Goal: Task Accomplishment & Management: Use online tool/utility

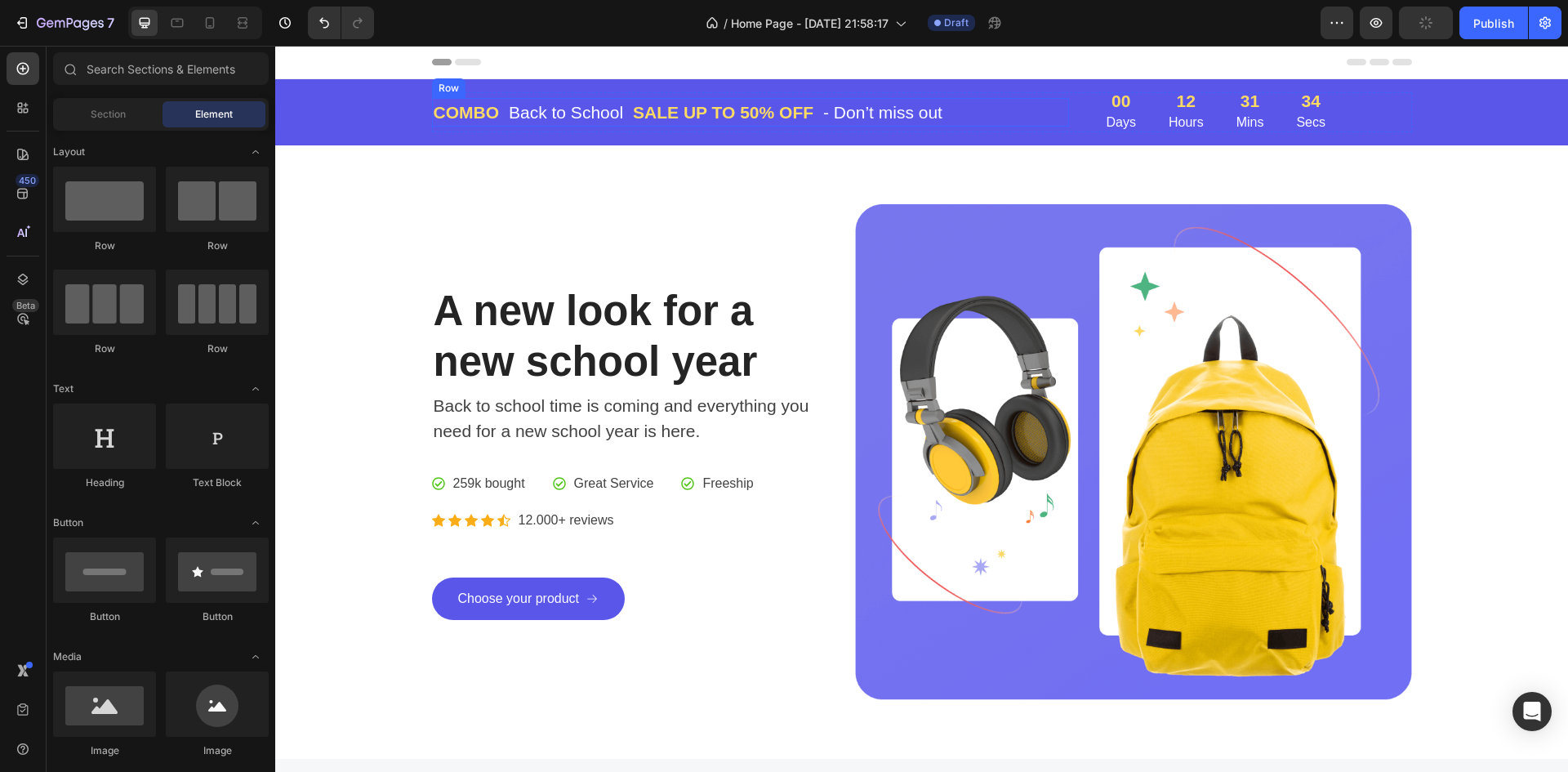
click at [989, 104] on div "COMBO Text block Back to School Text block Row SALE UP TO 50% OFF Text block - …" at bounding box center [751, 112] width 637 height 29
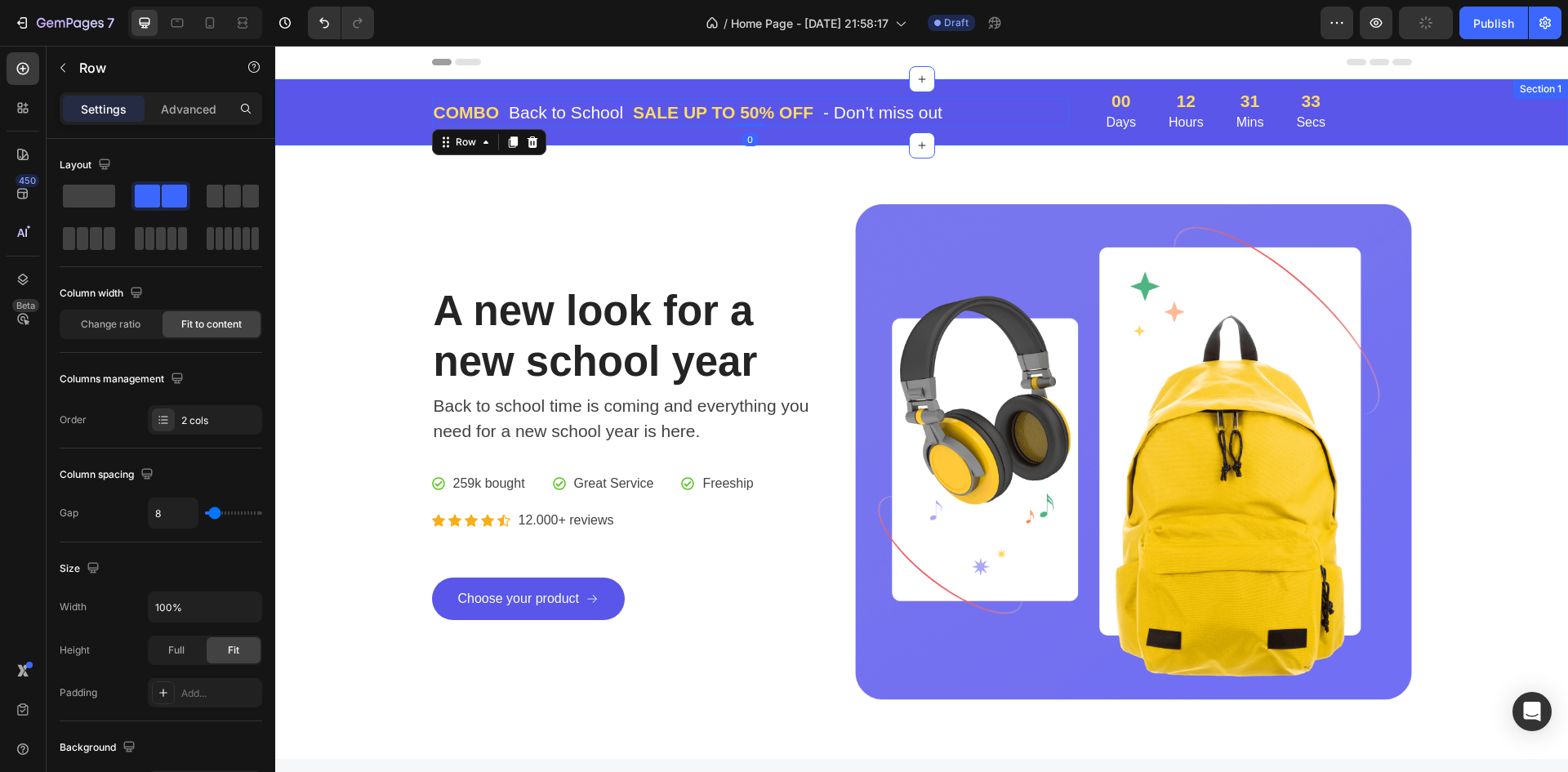
click at [381, 101] on div "COMBO Text block Back to School Text block Row SALE UP TO 50% OFF Text block - …" at bounding box center [921, 112] width 1268 height 40
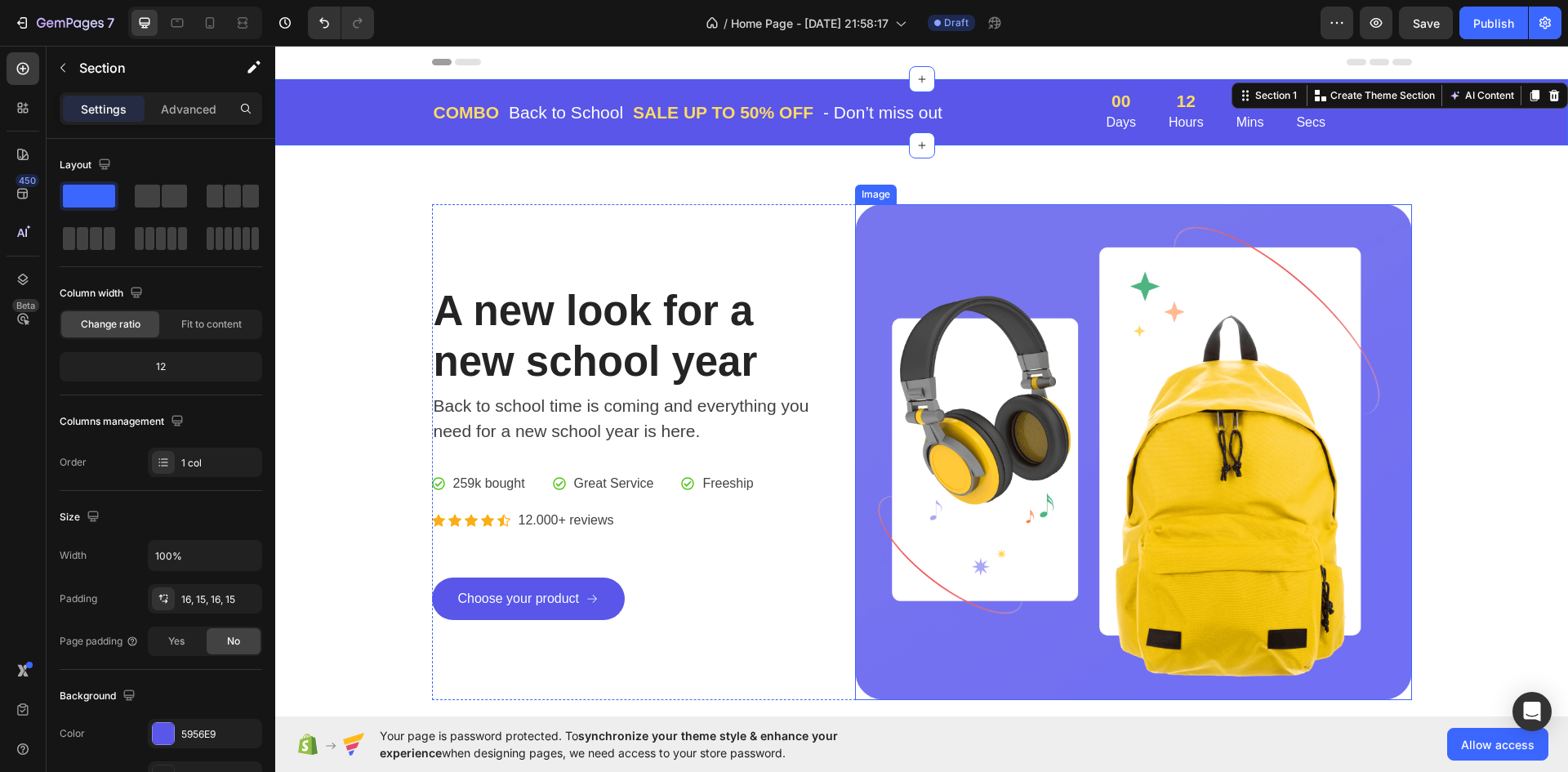
click at [979, 361] on img at bounding box center [1132, 452] width 556 height 495
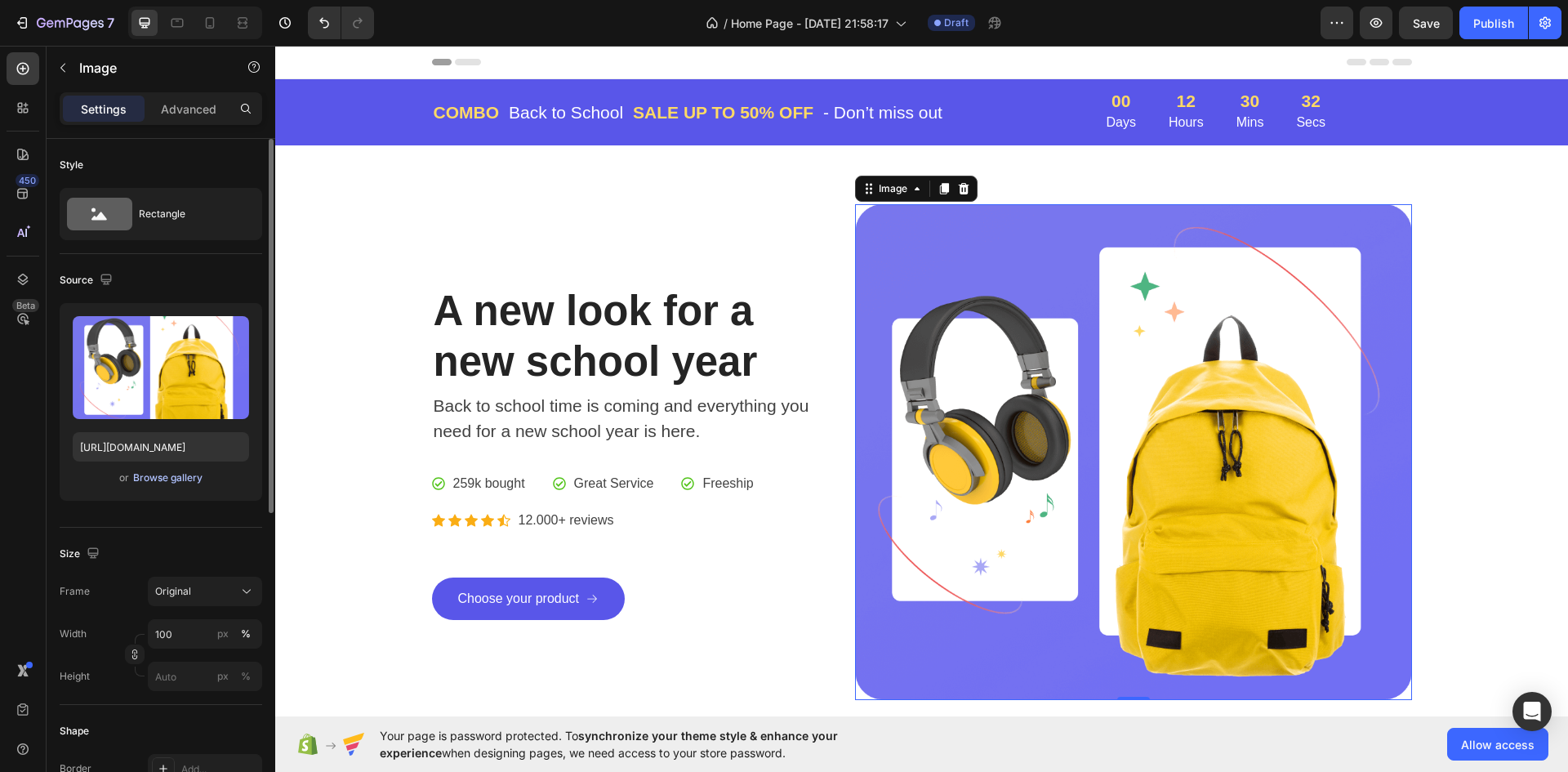
click at [154, 476] on div "Browse gallery" at bounding box center [168, 477] width 70 height 14
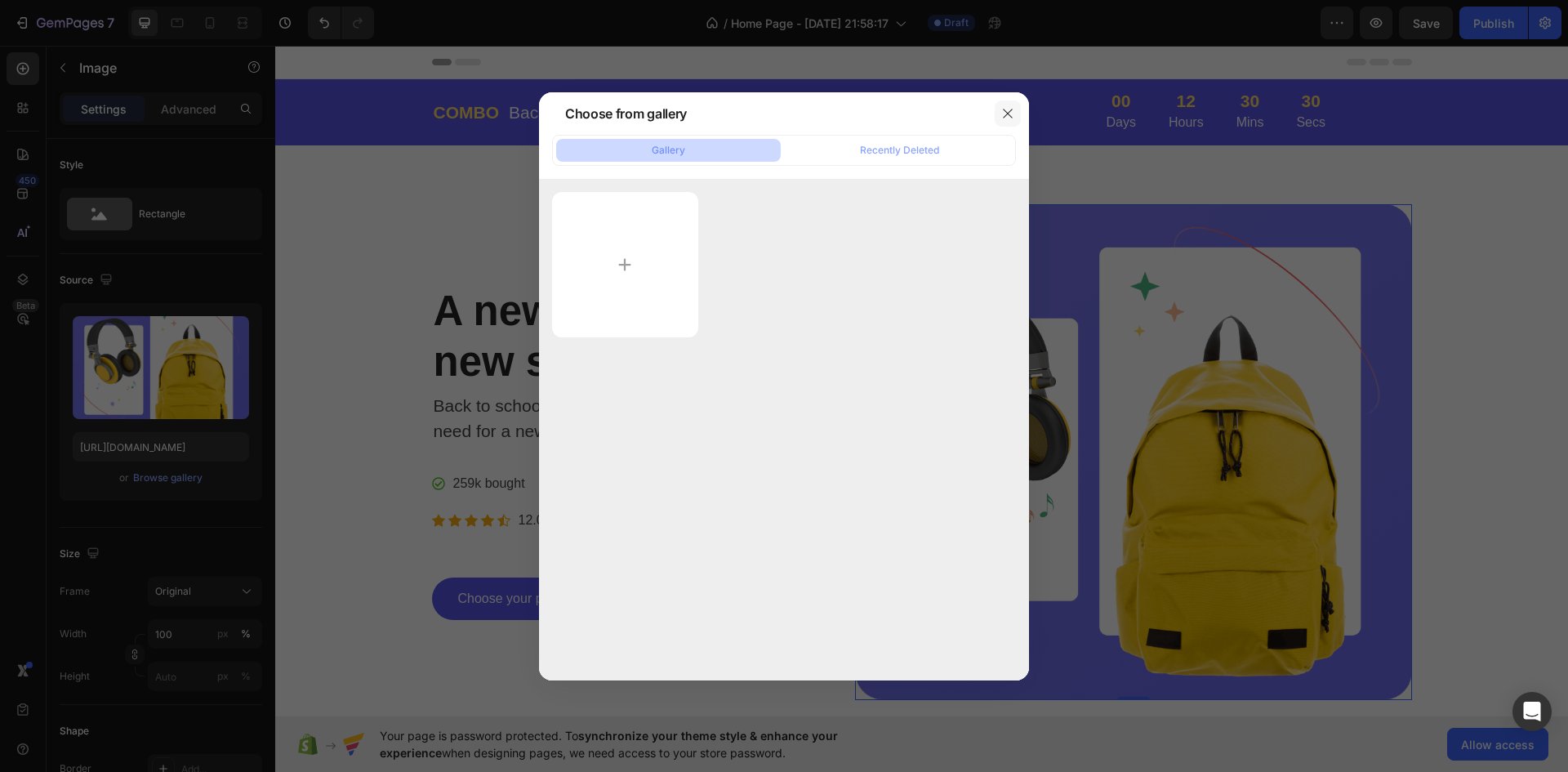
click at [1013, 116] on icon "button" at bounding box center [1008, 113] width 13 height 13
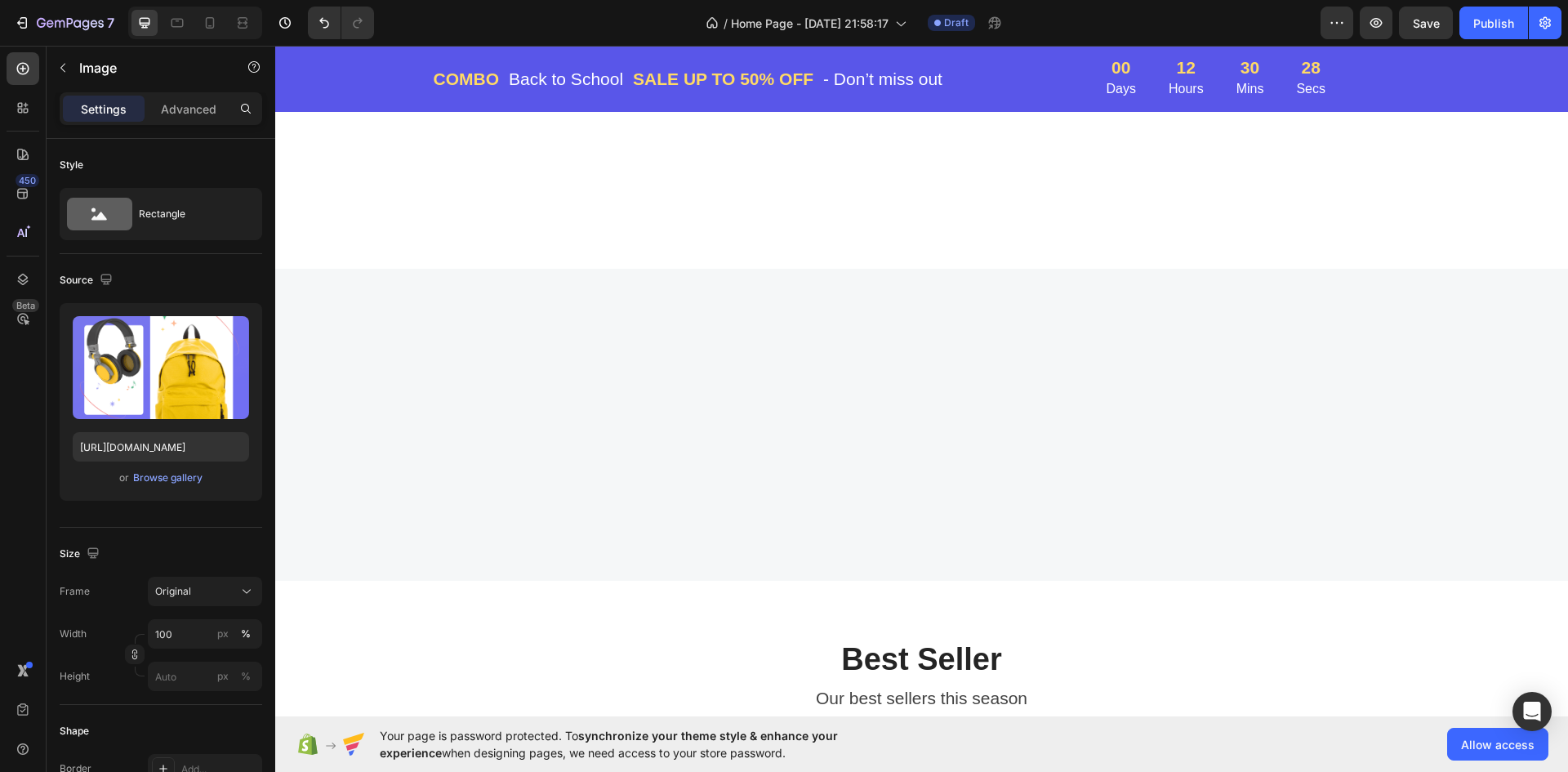
scroll to position [1143, 0]
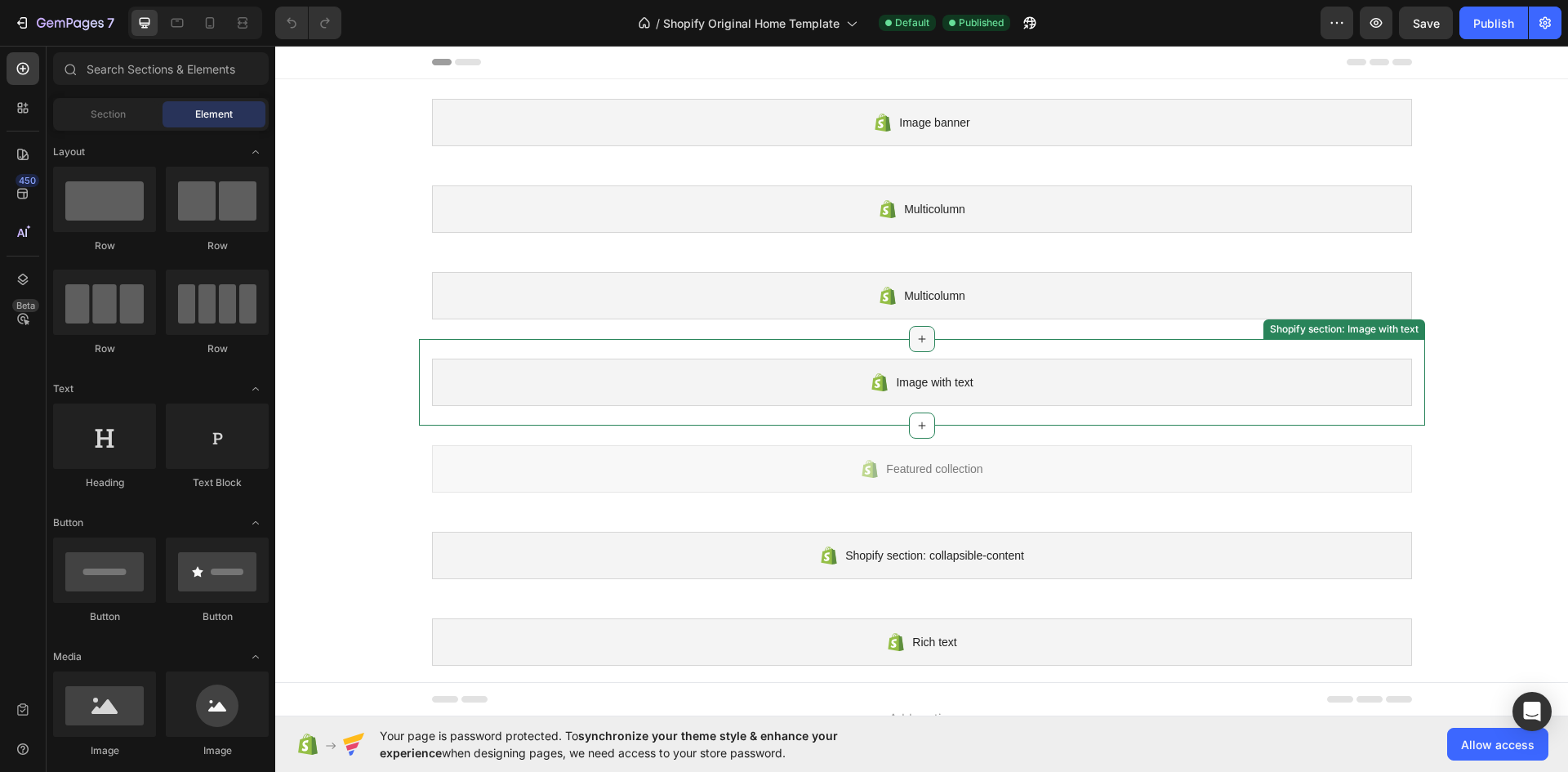
click at [918, 340] on icon at bounding box center [922, 339] width 7 height 7
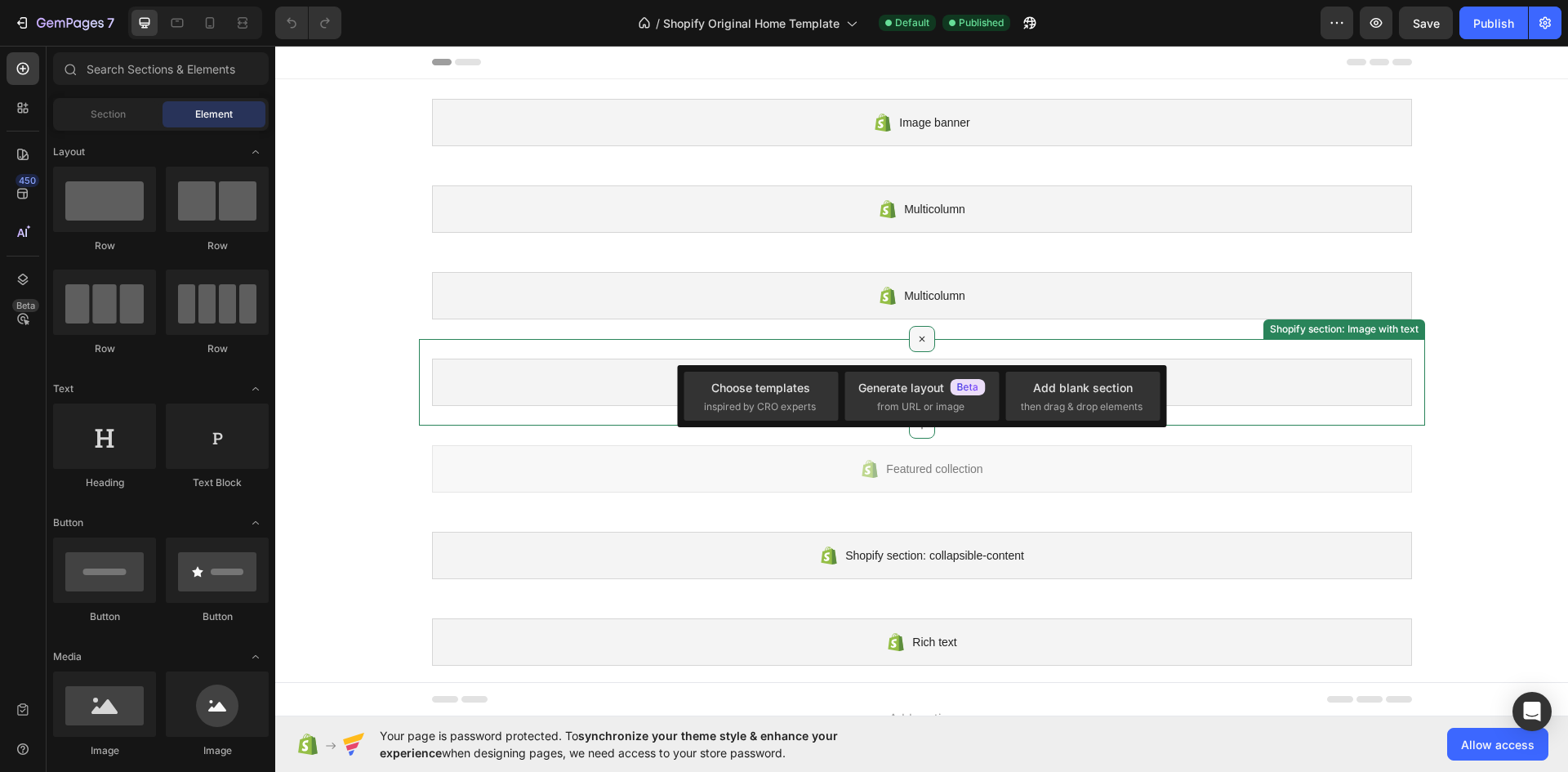
click at [916, 340] on icon at bounding box center [921, 339] width 19 height 19
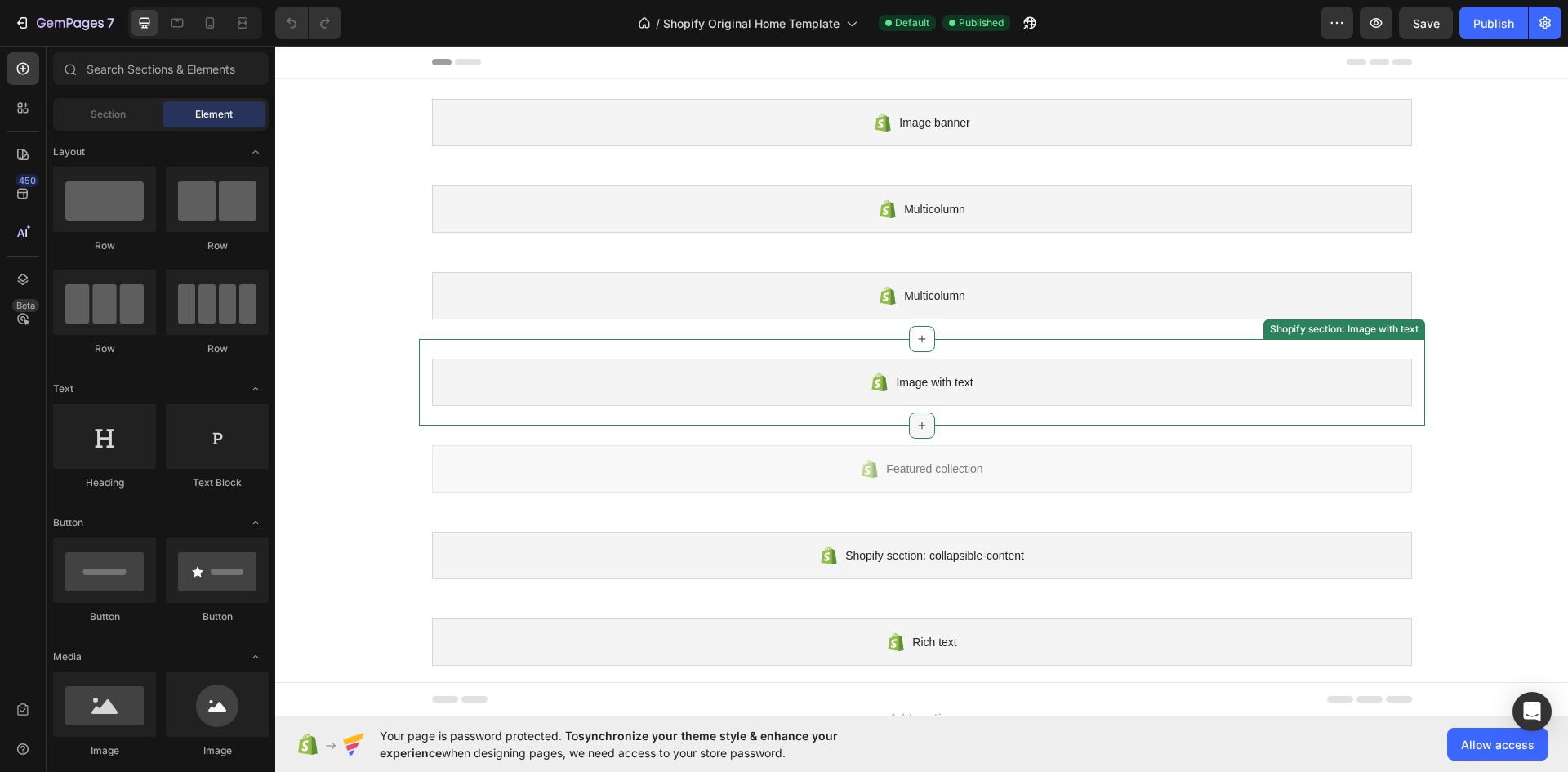
click at [925, 422] on div at bounding box center [921, 425] width 26 height 26
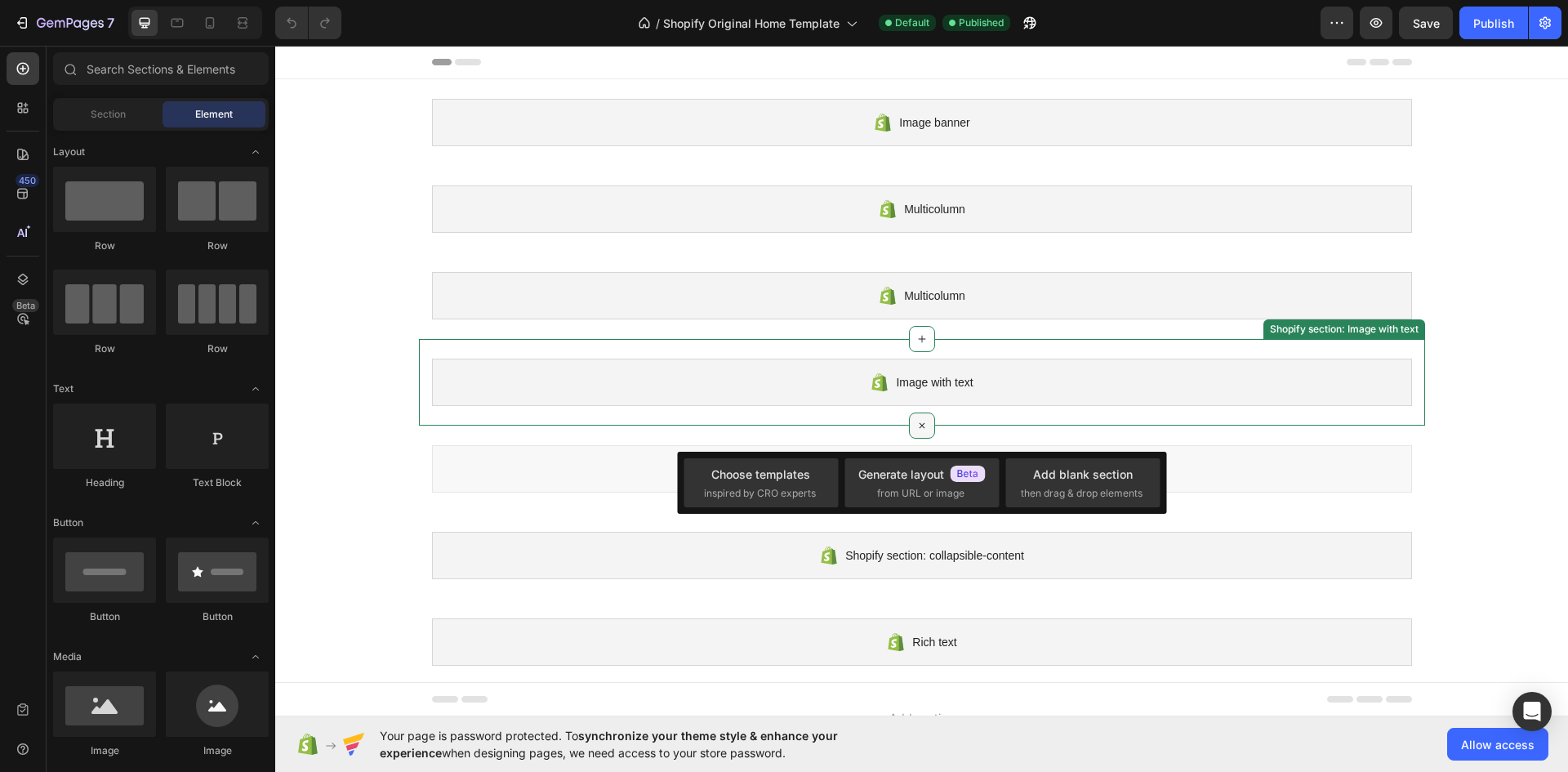
click at [925, 422] on div at bounding box center [921, 425] width 26 height 26
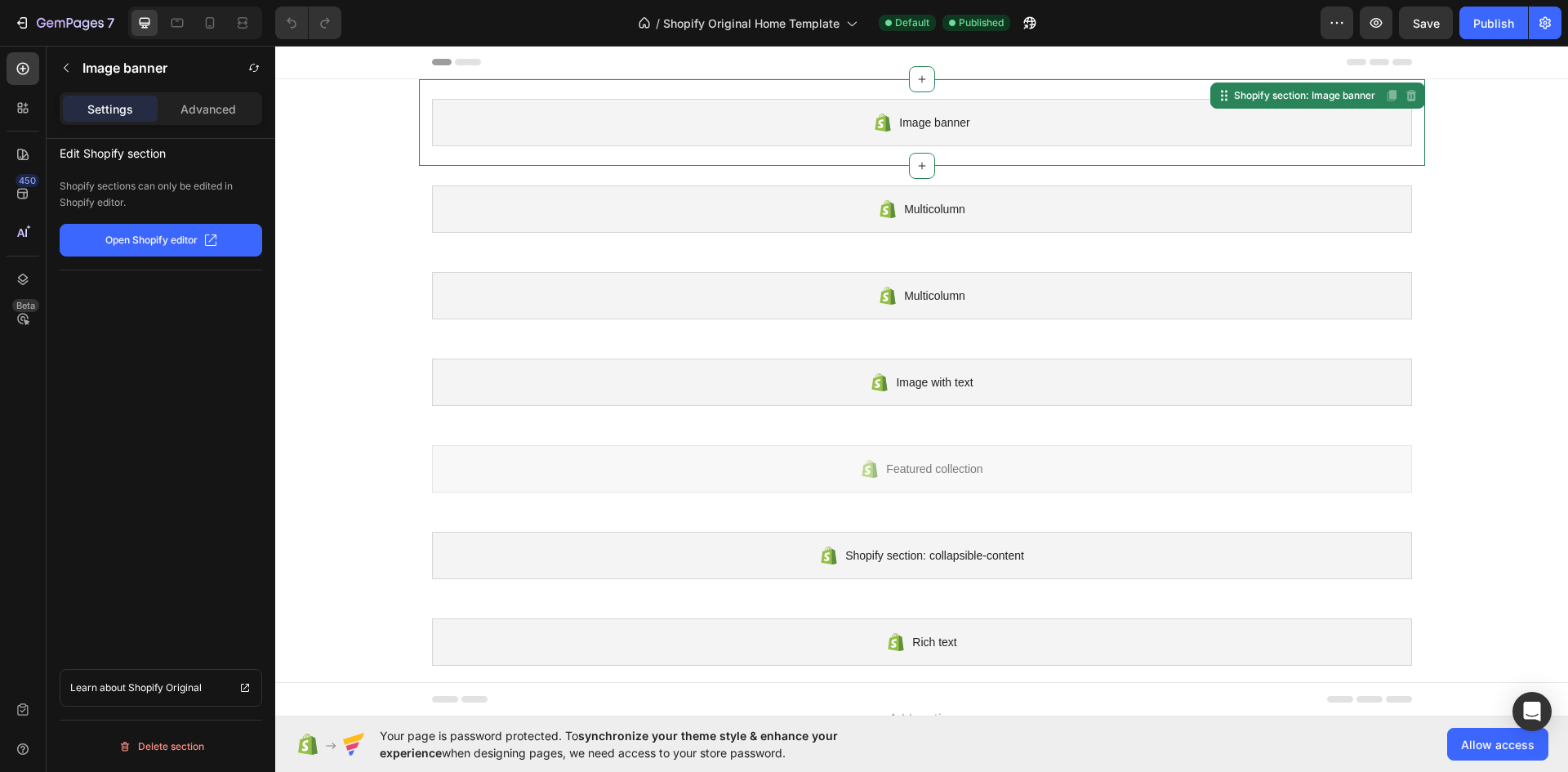
click at [917, 123] on span "Image banner" at bounding box center [934, 122] width 71 height 20
click at [173, 236] on p "Open Shopify editor" at bounding box center [151, 240] width 92 height 14
click at [1283, 103] on div "Shopify section: Image banner" at bounding box center [1299, 95] width 168 height 20
click at [1232, 101] on div "Shopify section: Image banner" at bounding box center [1306, 95] width 148 height 14
click at [917, 118] on span "Image banner" at bounding box center [934, 122] width 71 height 20
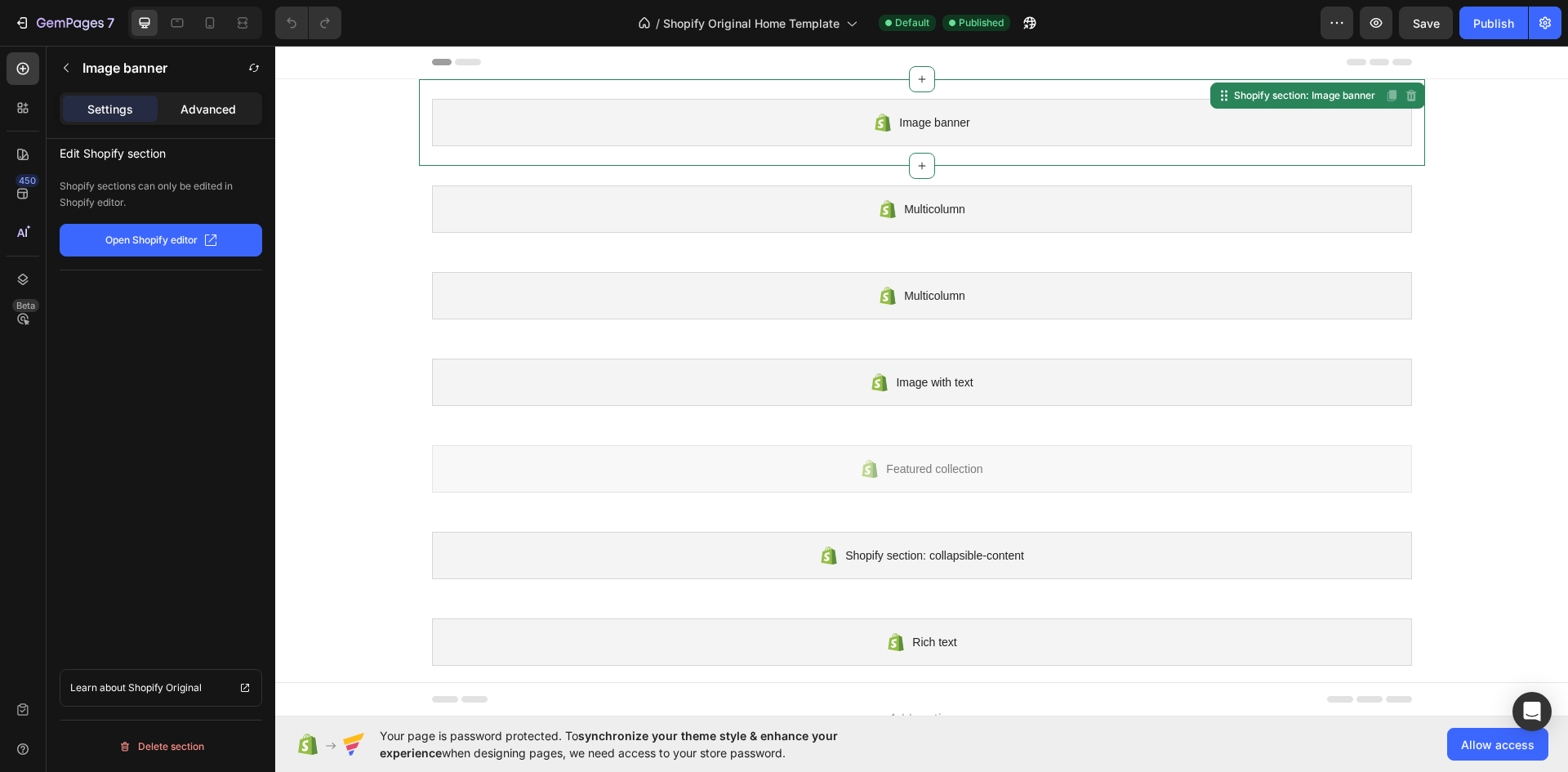
click at [235, 118] on div "Advanced" at bounding box center [208, 108] width 95 height 26
click at [71, 71] on icon "button" at bounding box center [66, 68] width 13 height 13
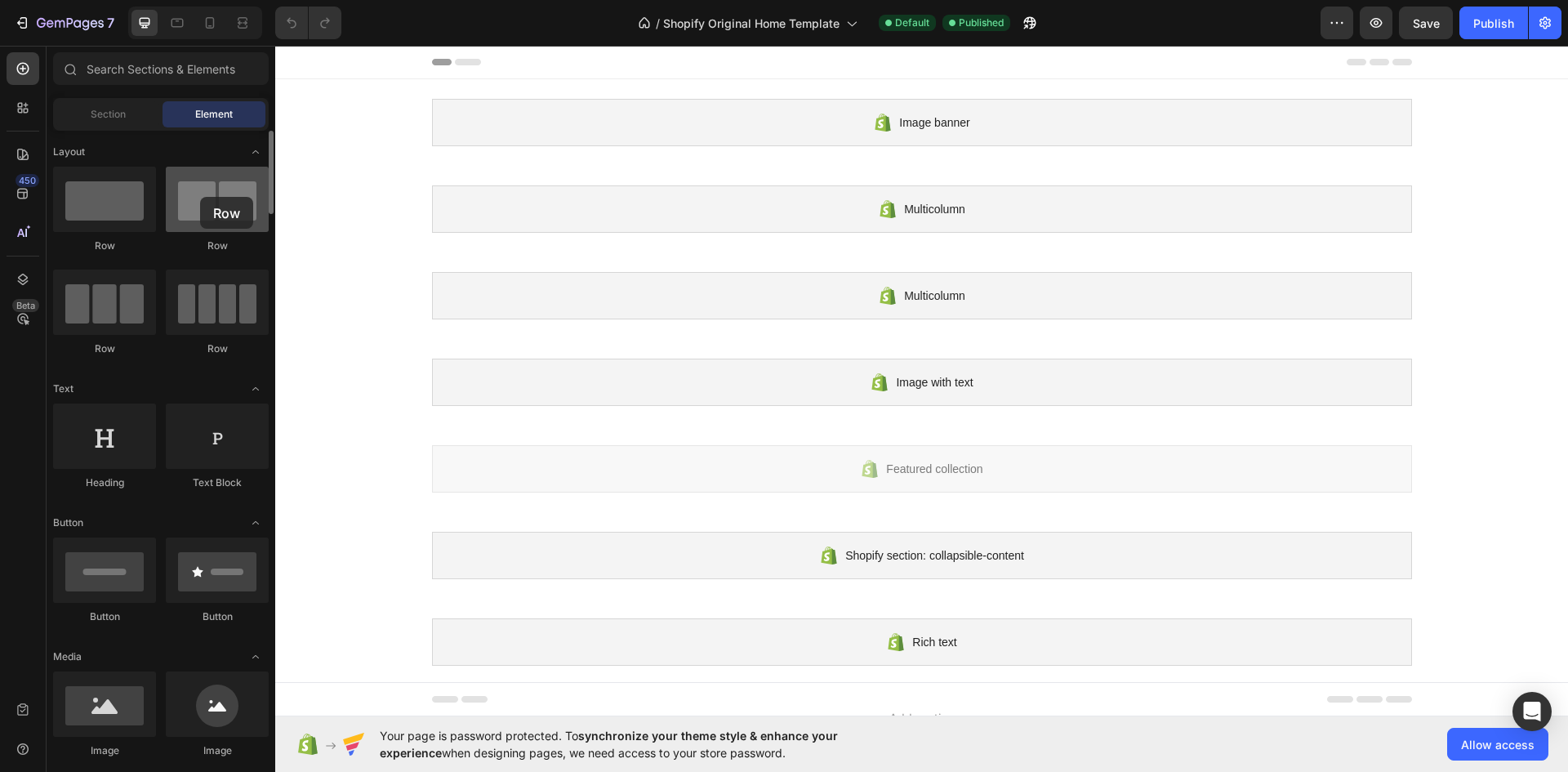
click at [200, 197] on div at bounding box center [217, 199] width 103 height 65
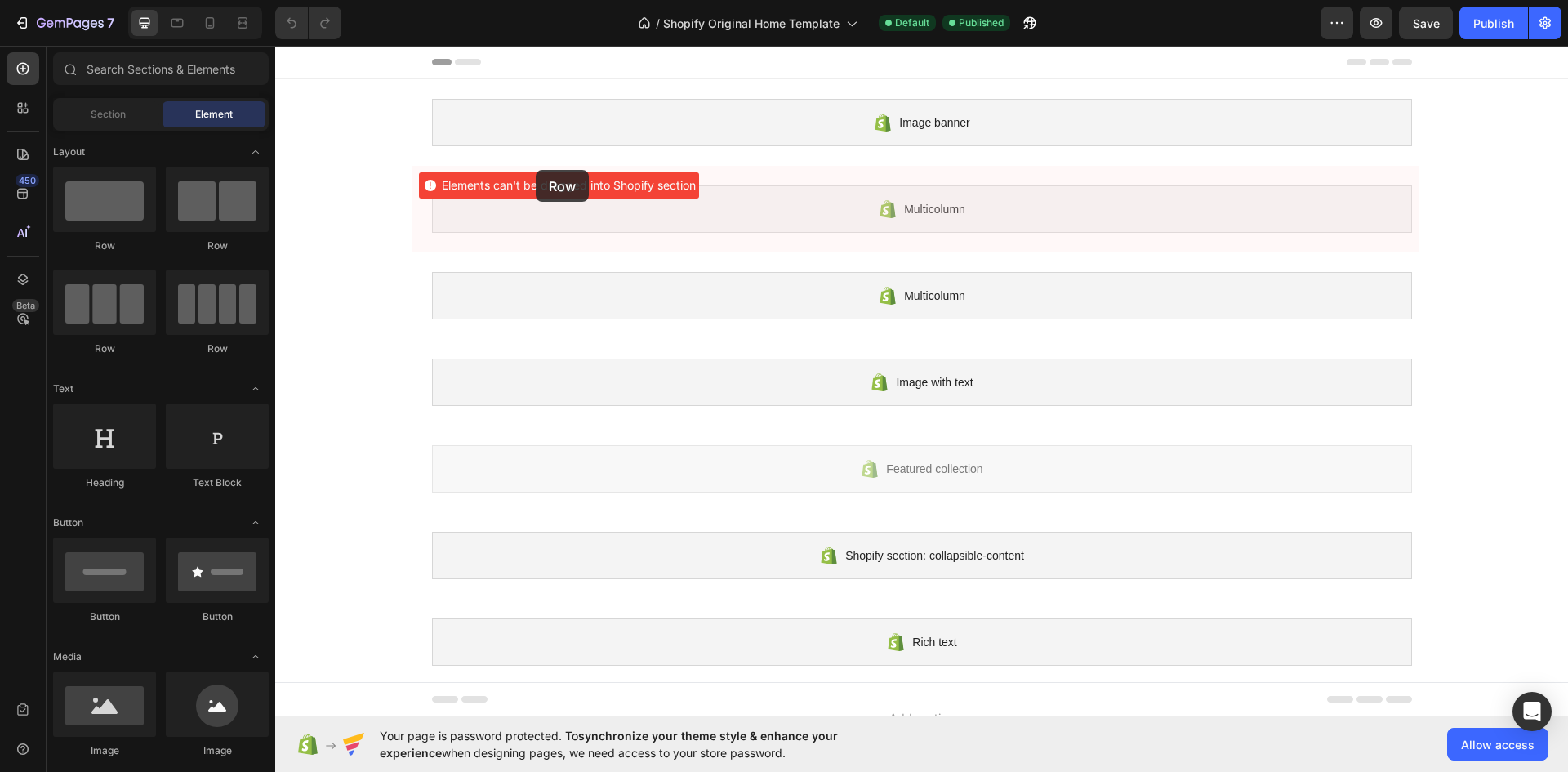
drag, startPoint x: 509, startPoint y: 243, endPoint x: 535, endPoint y: 170, distance: 77.5
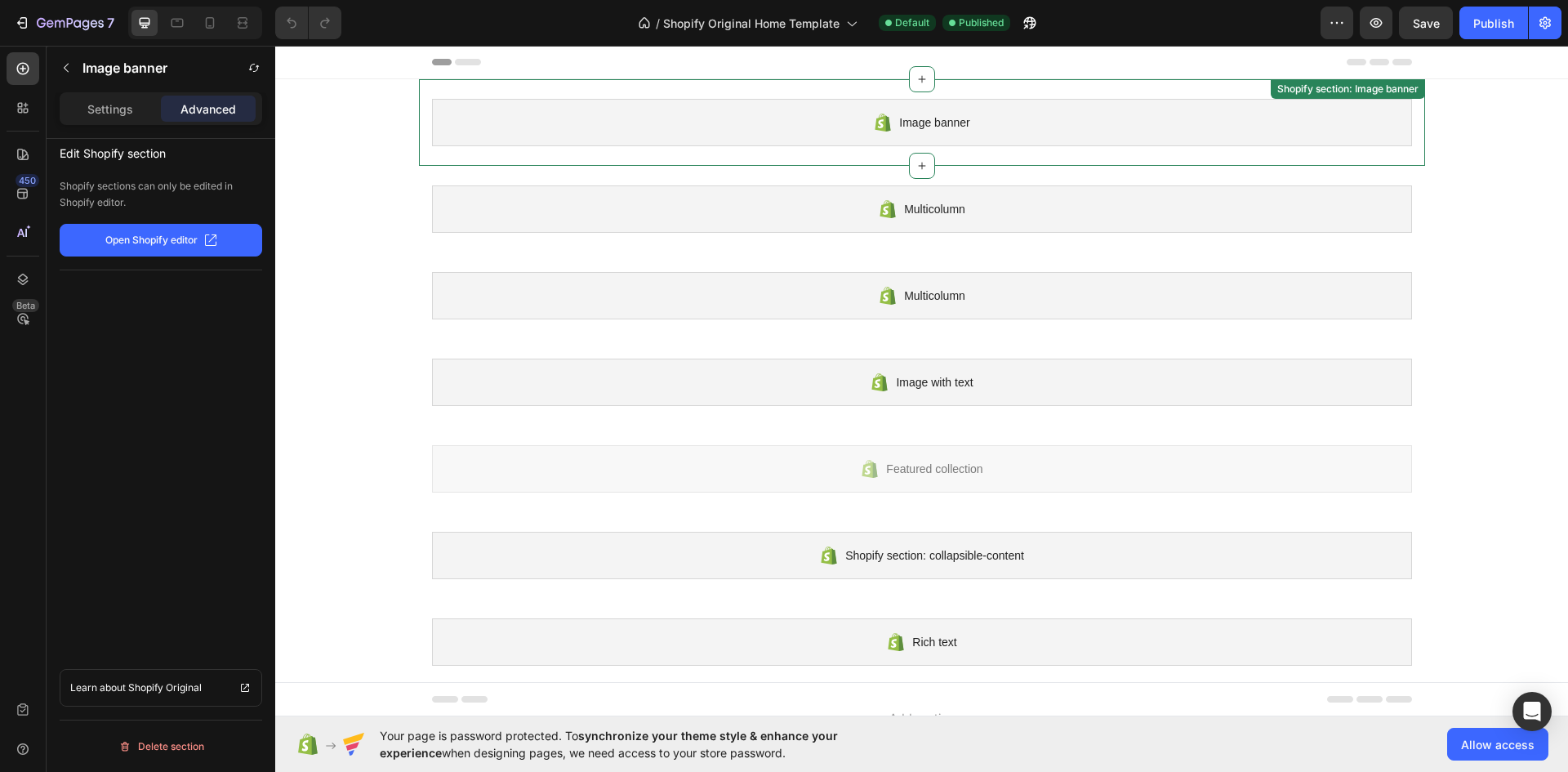
click at [643, 137] on div "Image banner" at bounding box center [922, 122] width 980 height 47
click at [922, 166] on div at bounding box center [921, 165] width 26 height 26
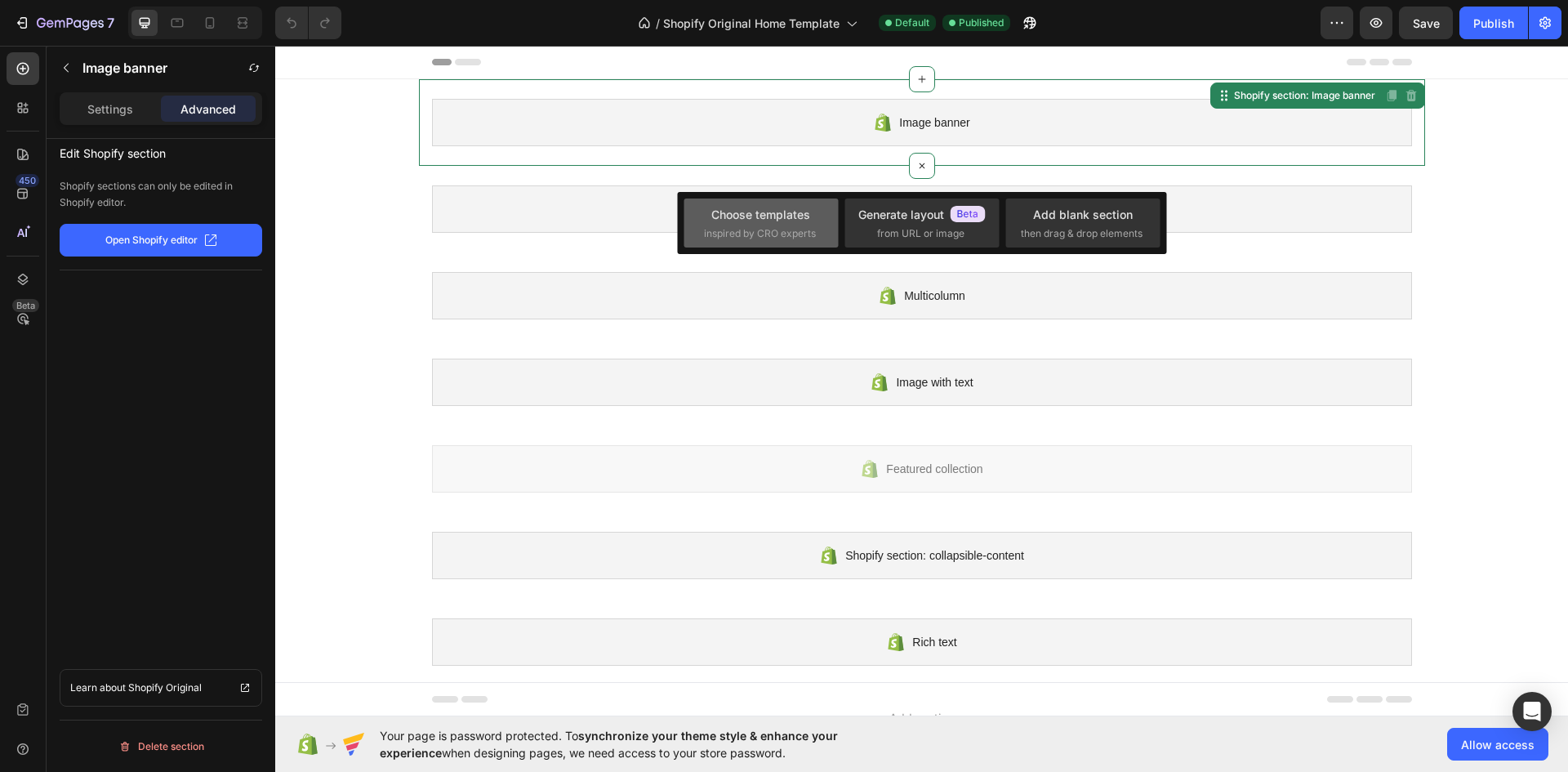
click at [787, 220] on div "Choose templates" at bounding box center [760, 214] width 99 height 17
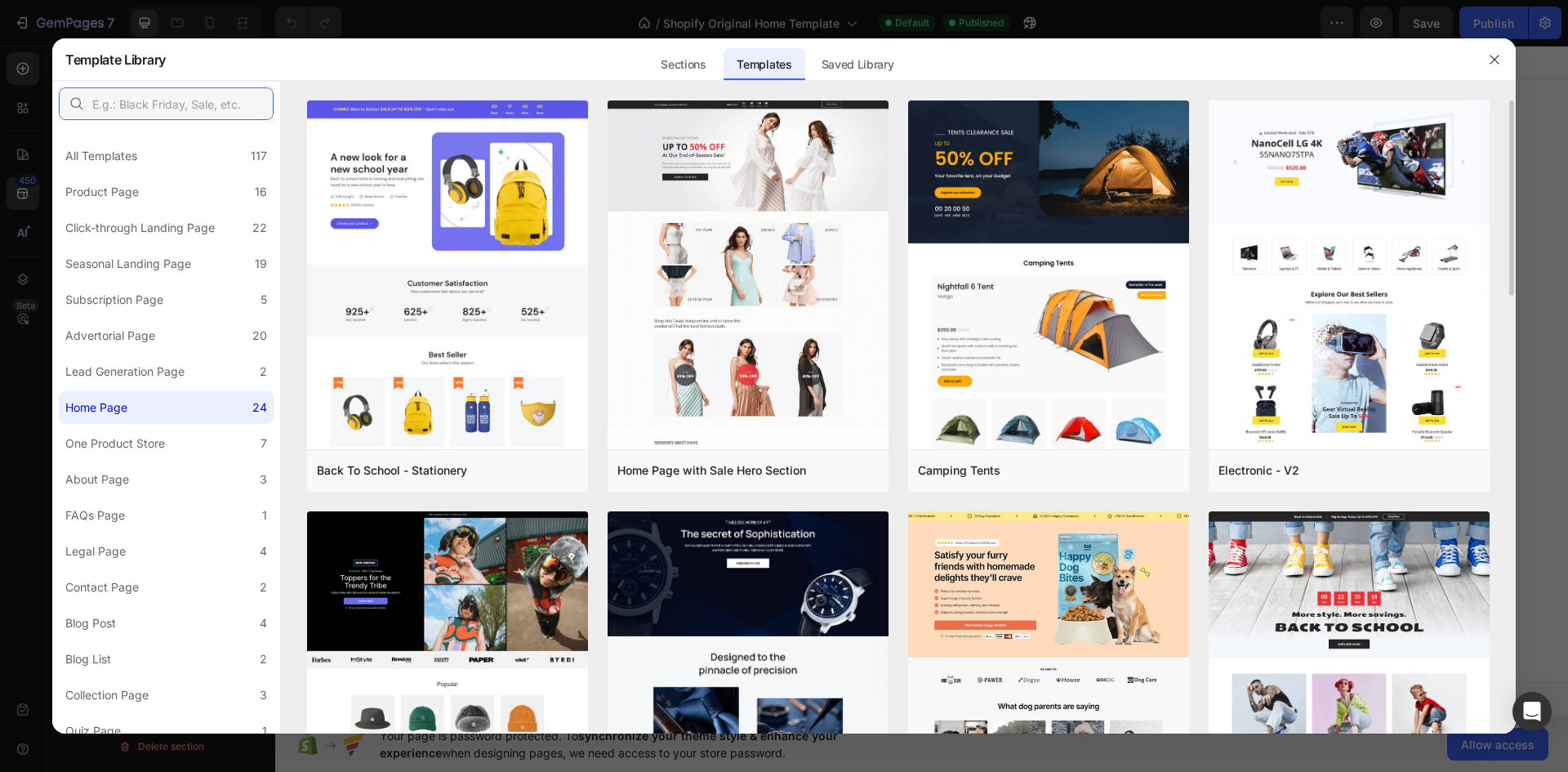
click at [211, 111] on input "text" at bounding box center [166, 104] width 215 height 33
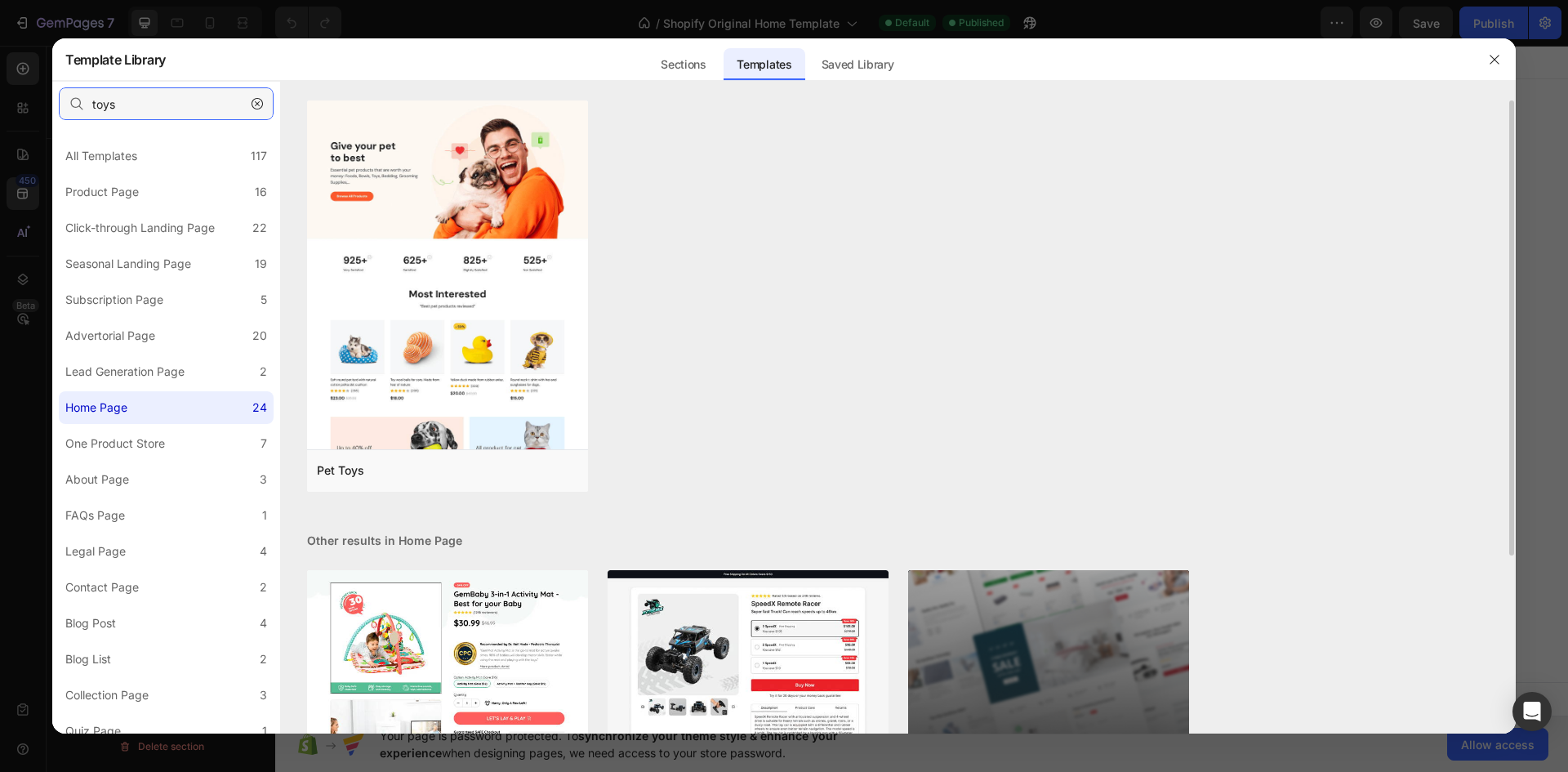
scroll to position [246, 0]
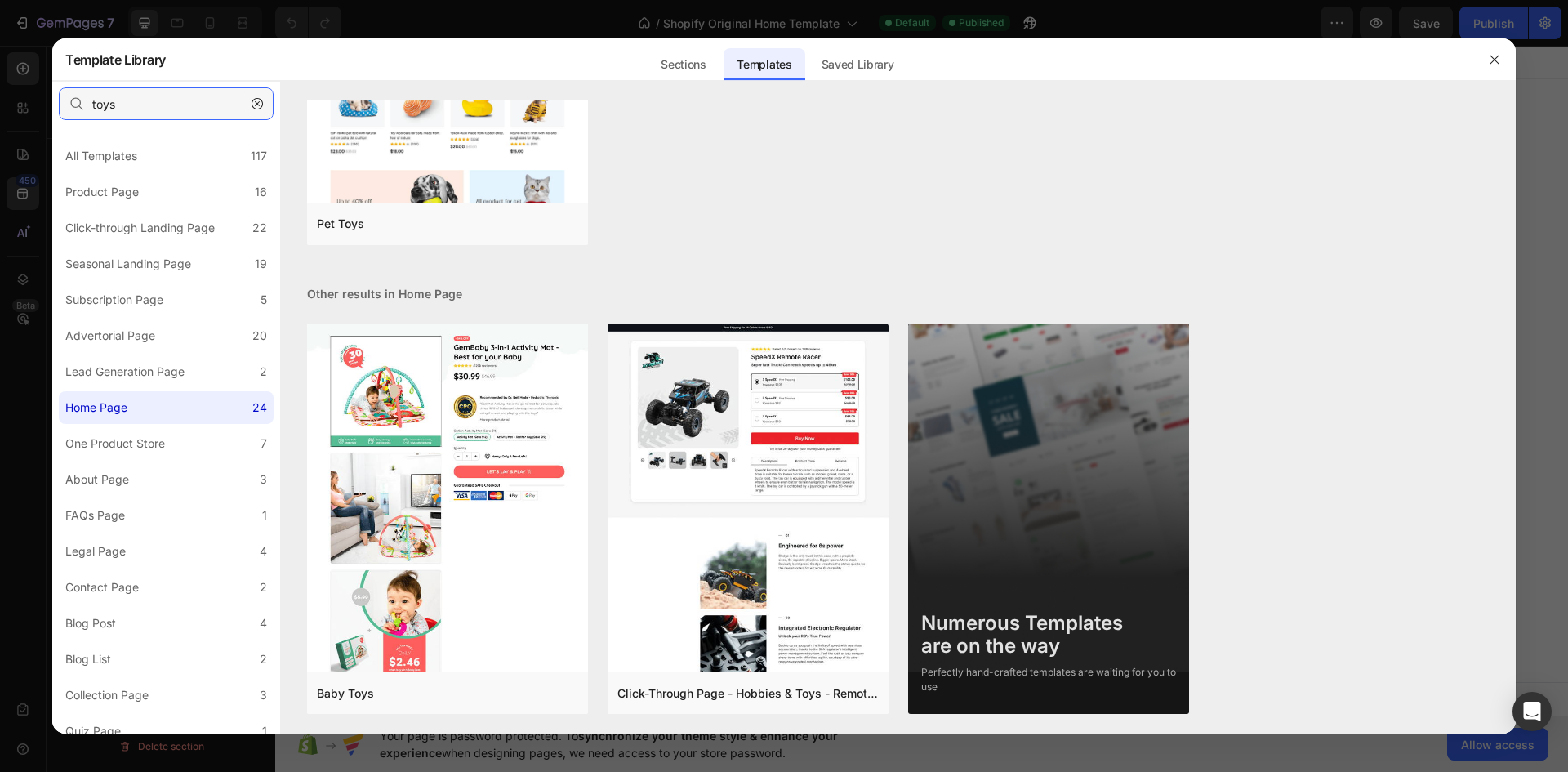
type input "toys"
click at [253, 100] on icon "button" at bounding box center [257, 104] width 12 height 12
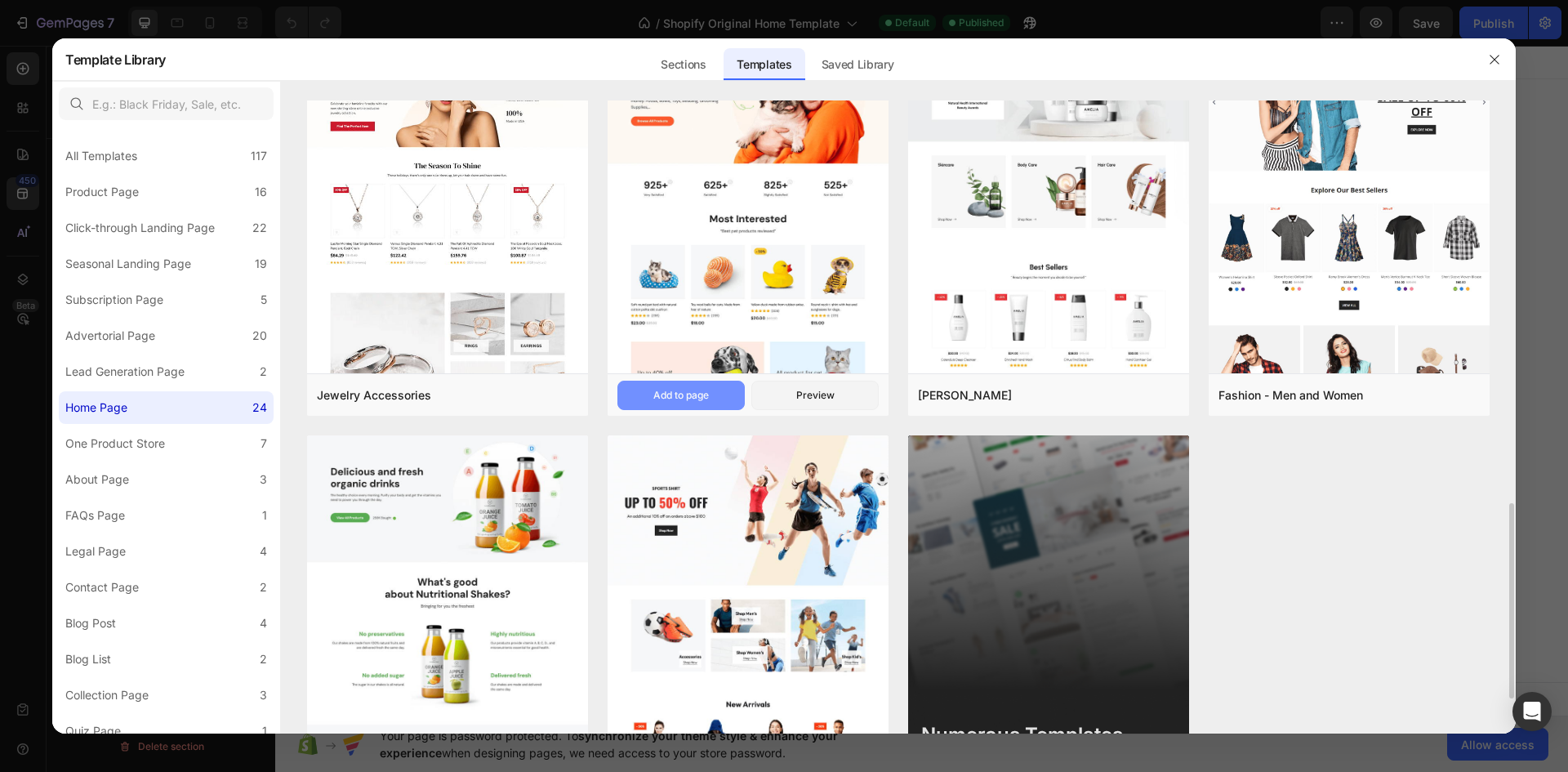
scroll to position [1419, 0]
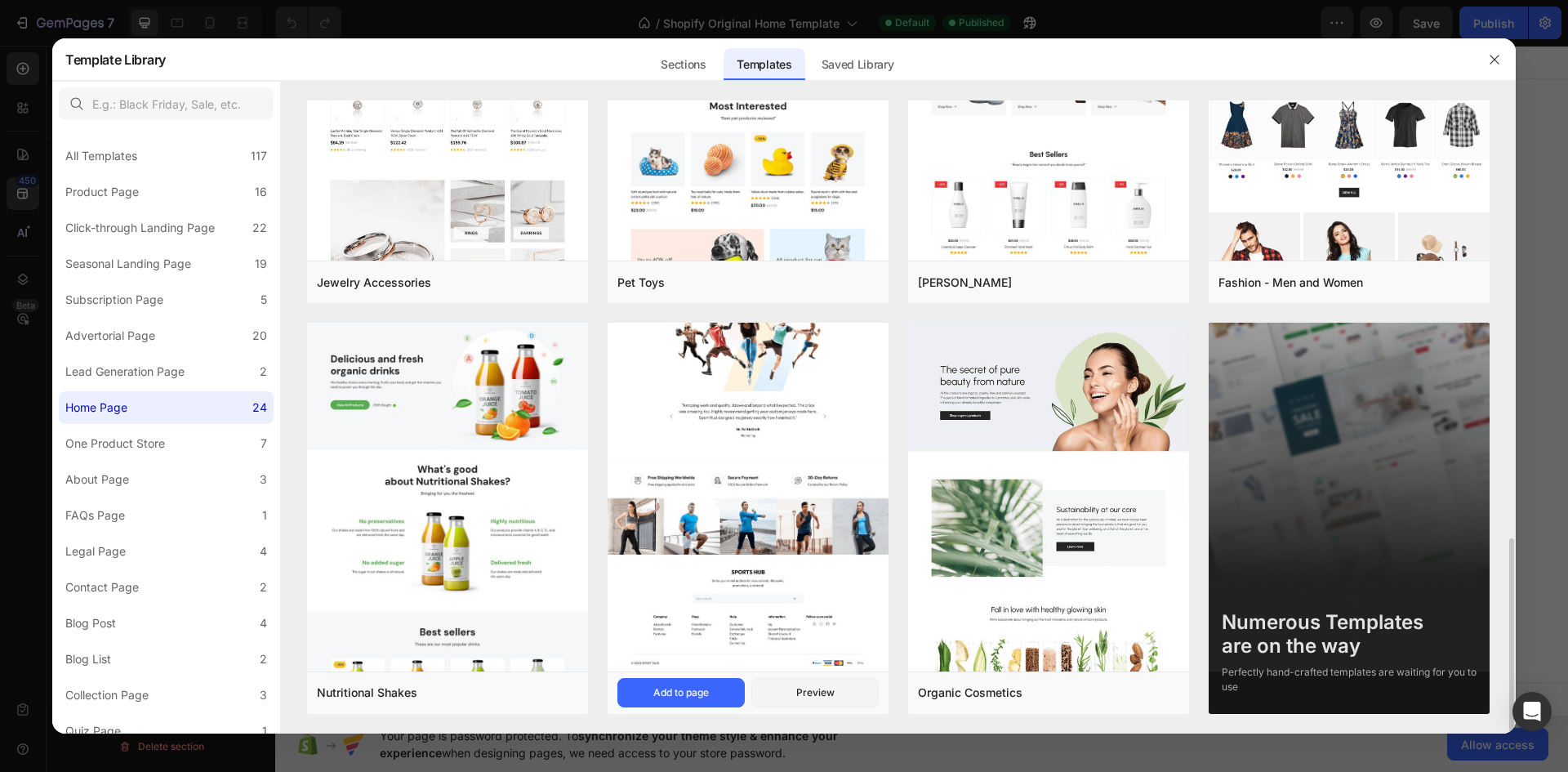
click at [630, 477] on img at bounding box center [748, 88] width 281 height 1166
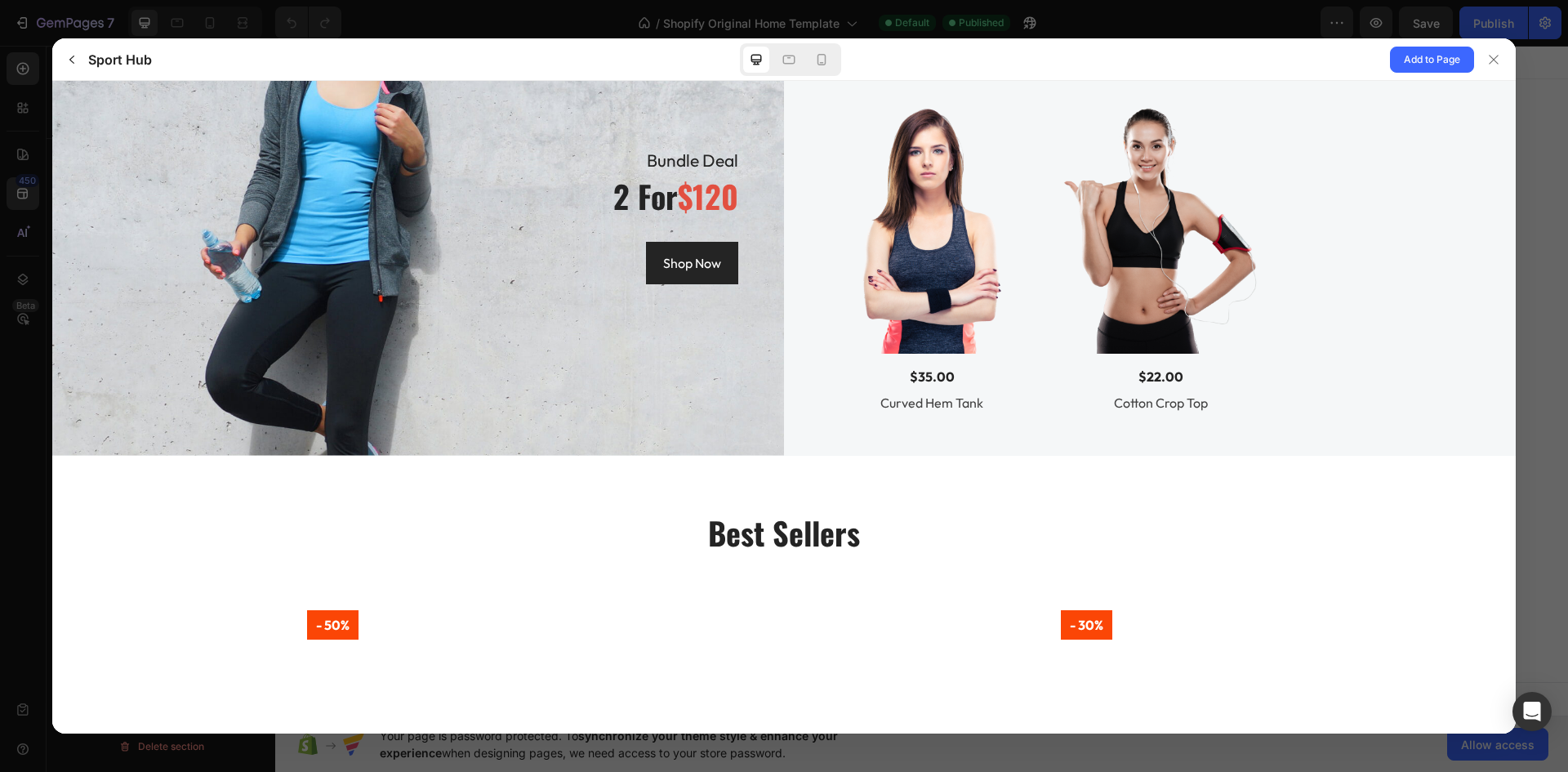
scroll to position [2369, 0]
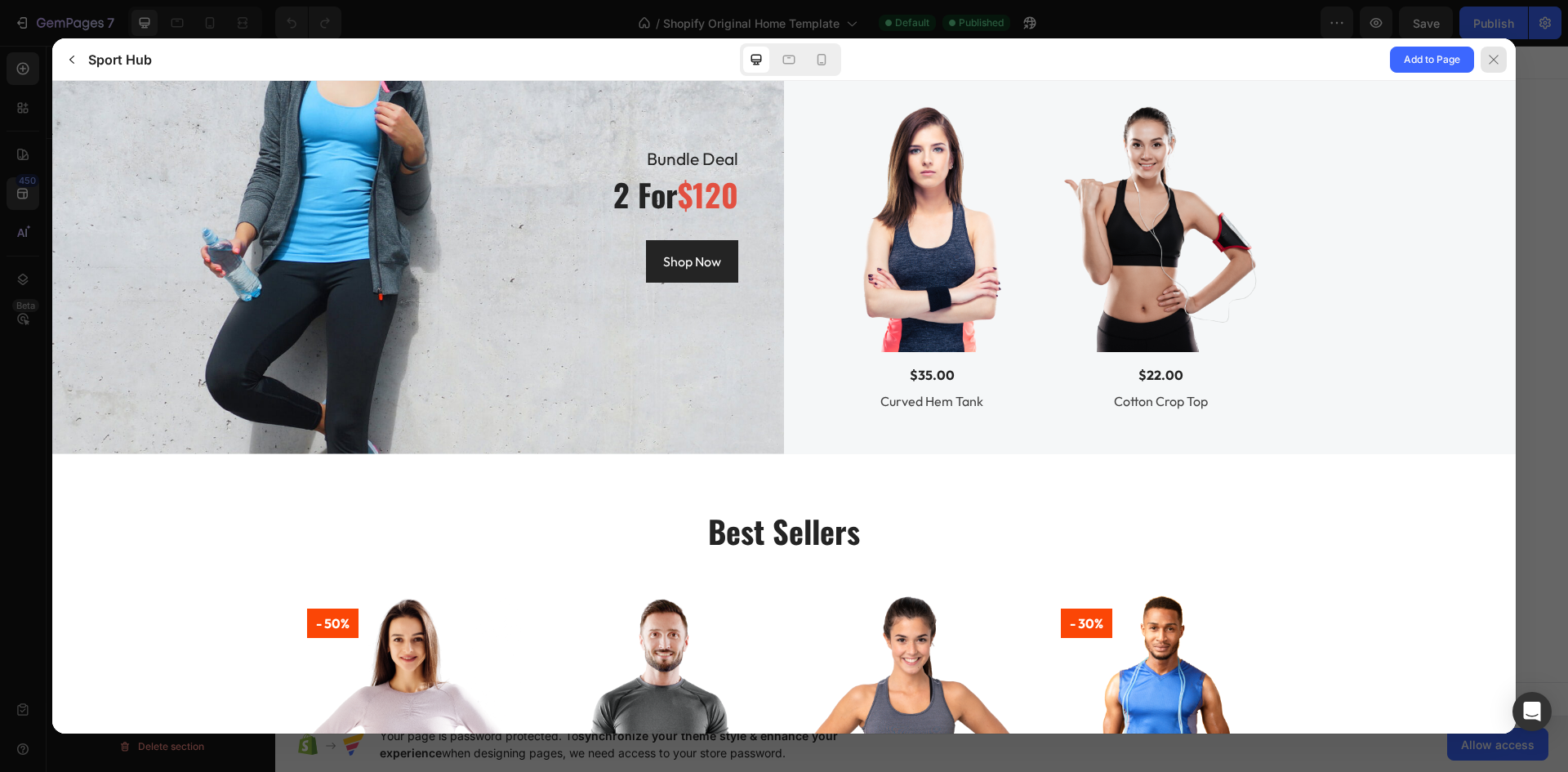
drag, startPoint x: 1488, startPoint y: 58, endPoint x: 1182, endPoint y: 26, distance: 307.7
click at [1488, 58] on icon at bounding box center [1493, 59] width 13 height 13
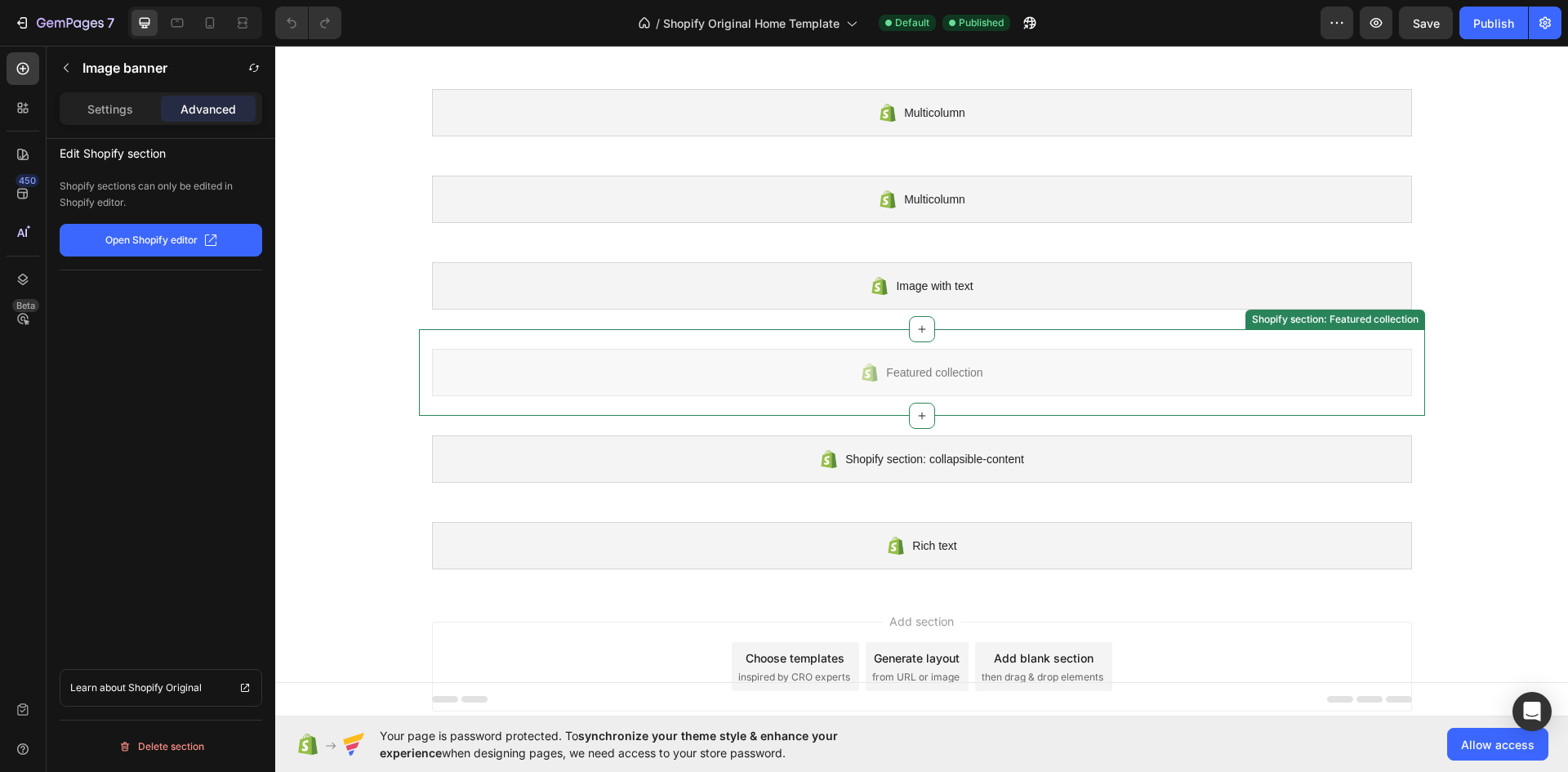
scroll to position [0, 0]
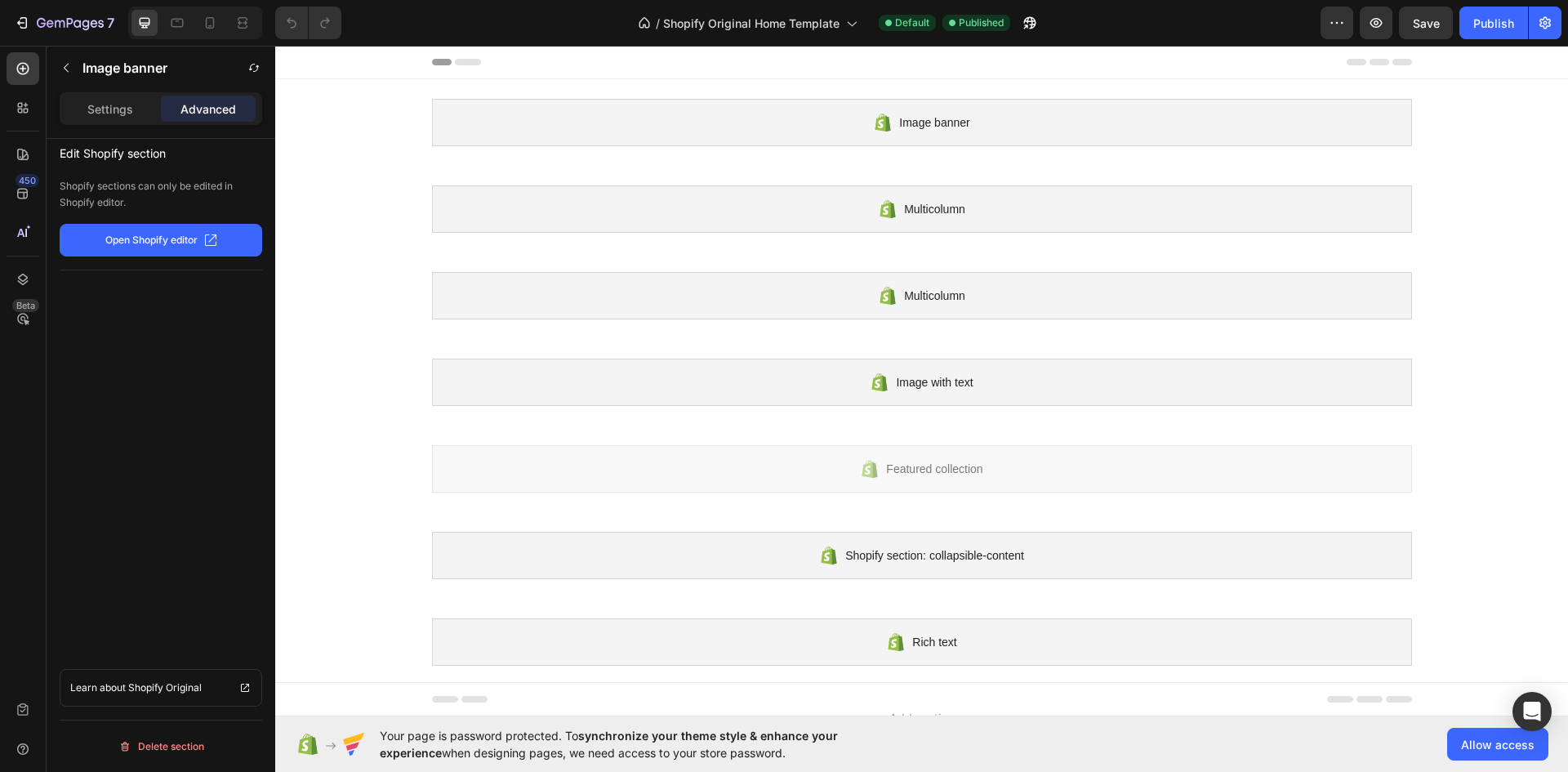
click at [184, 233] on p "Open Shopify editor" at bounding box center [151, 240] width 92 height 14
click at [117, 103] on p "Settings" at bounding box center [110, 109] width 46 height 17
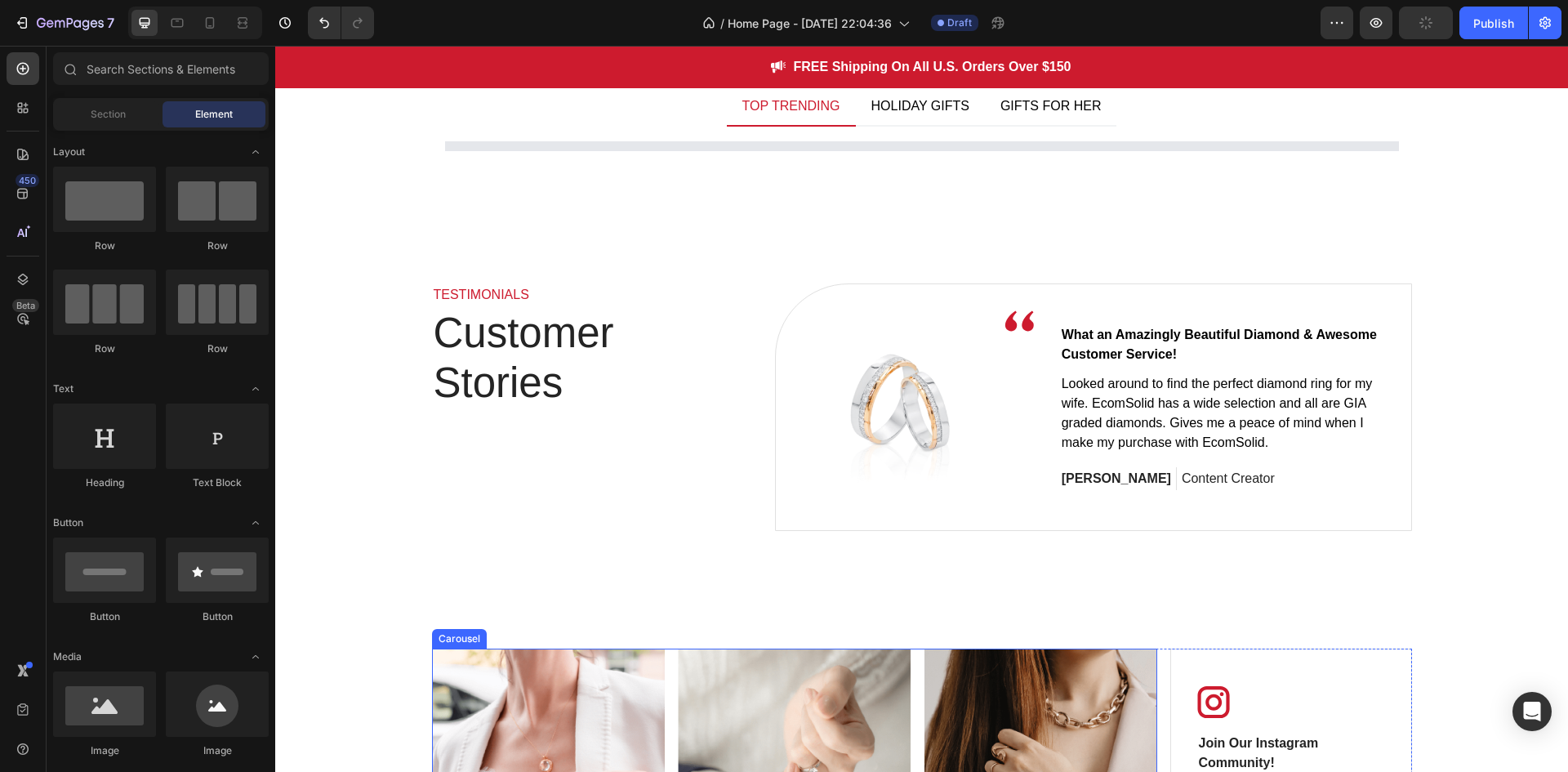
scroll to position [2123, 0]
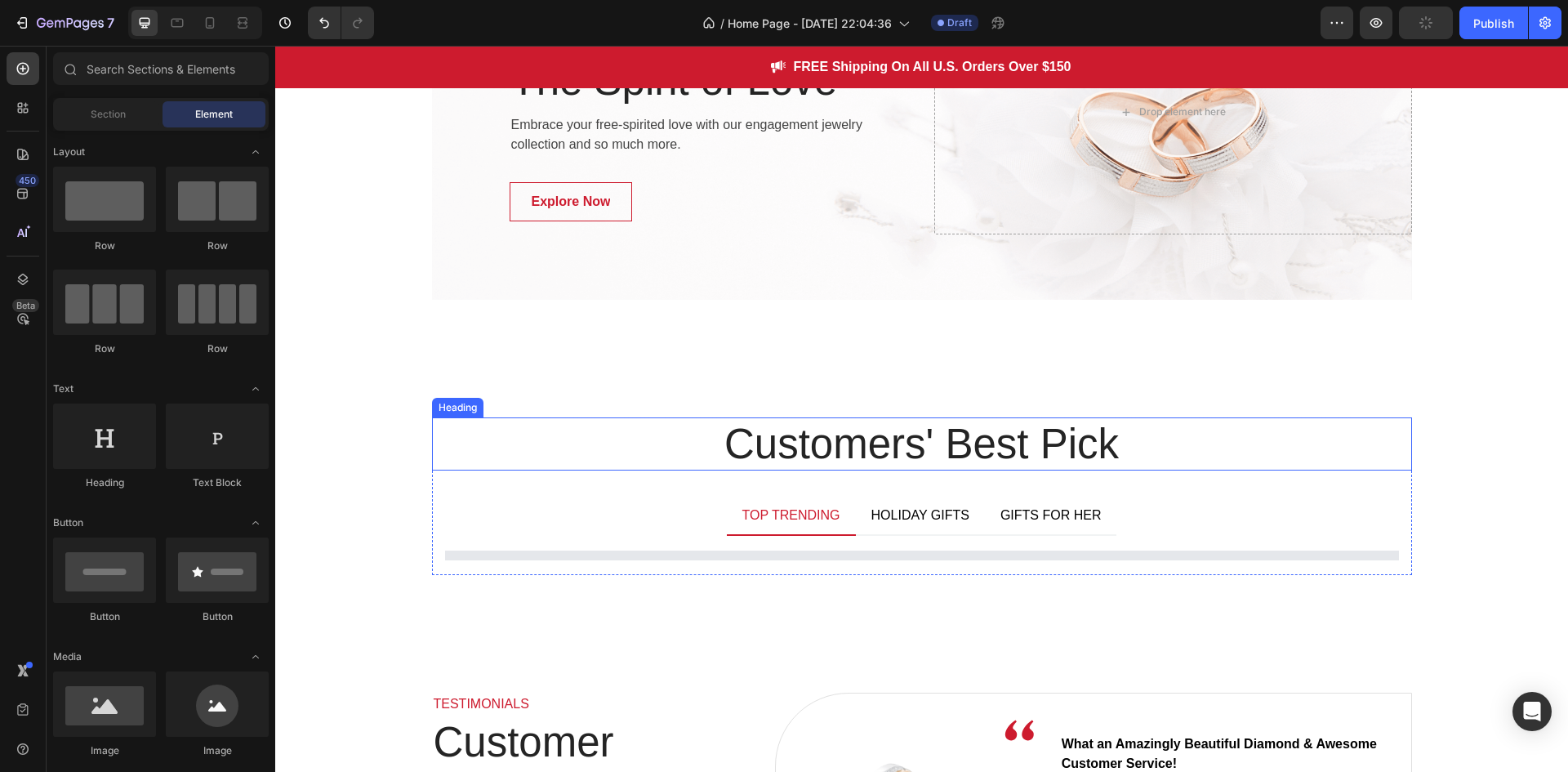
click at [867, 442] on p "Customers' Best Pick" at bounding box center [922, 444] width 976 height 50
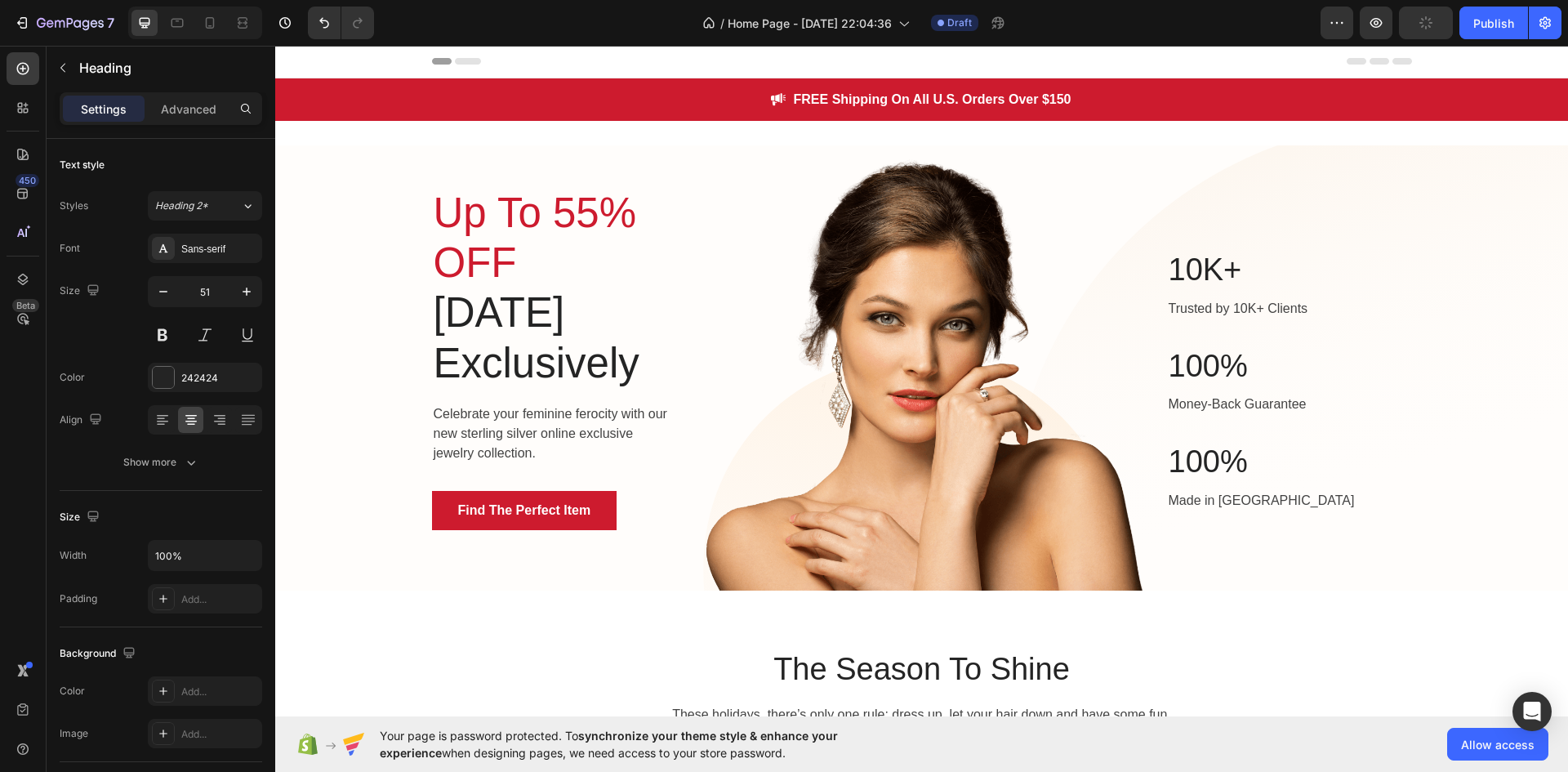
scroll to position [0, 0]
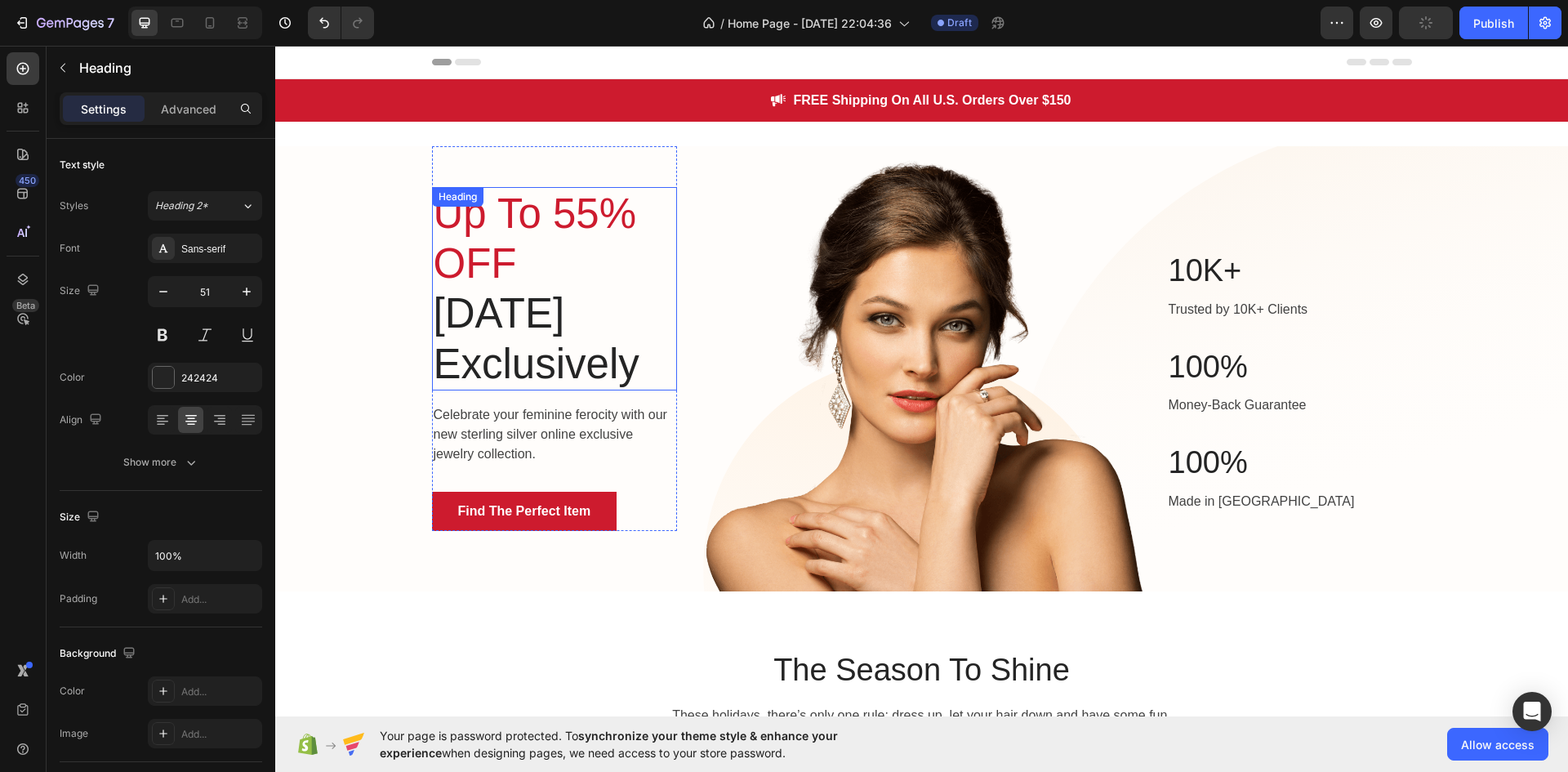
click at [527, 272] on p "Up To 55% OFF" at bounding box center [554, 238] width 242 height 100
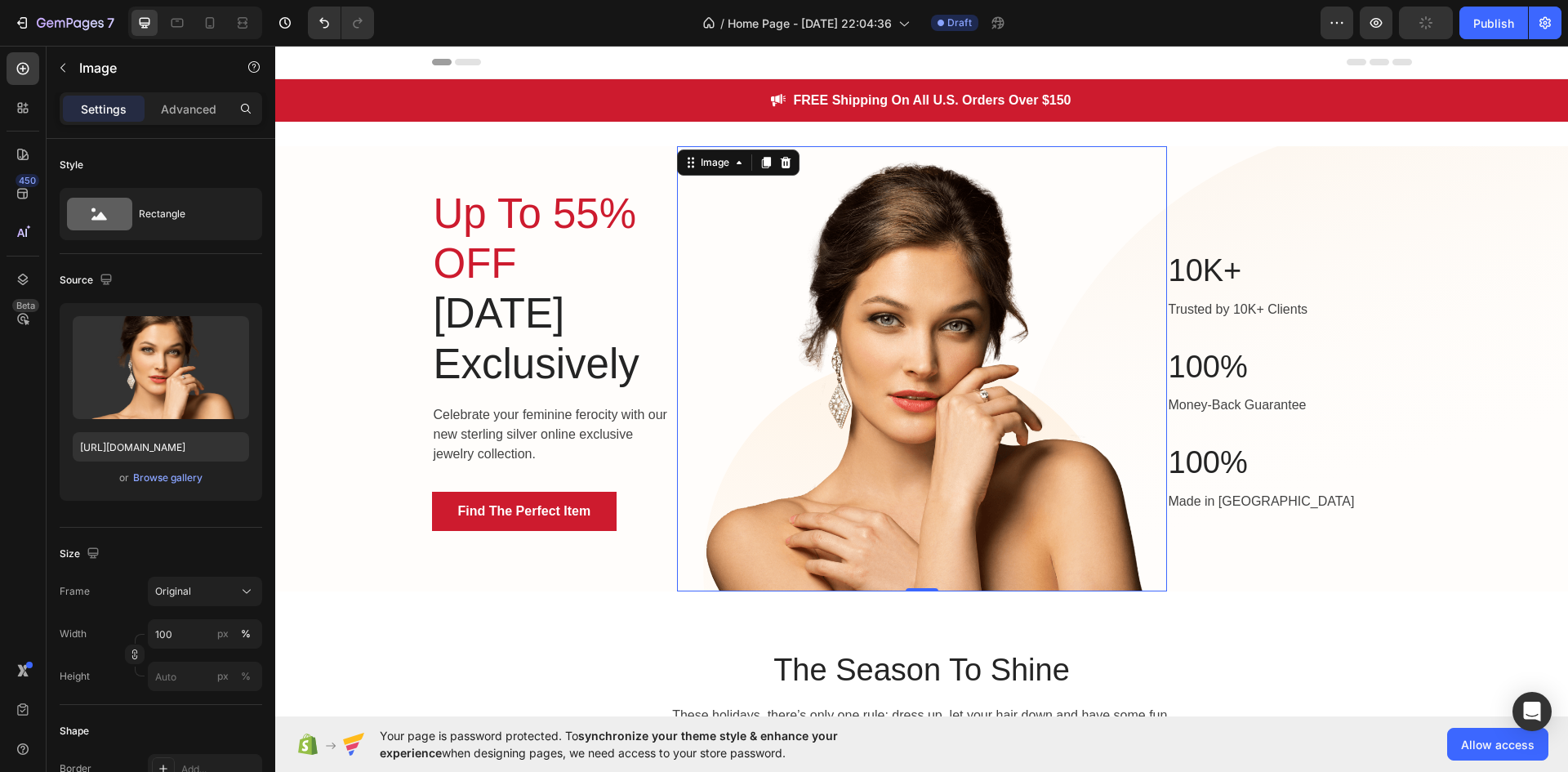
click at [845, 370] on img at bounding box center [922, 369] width 490 height 445
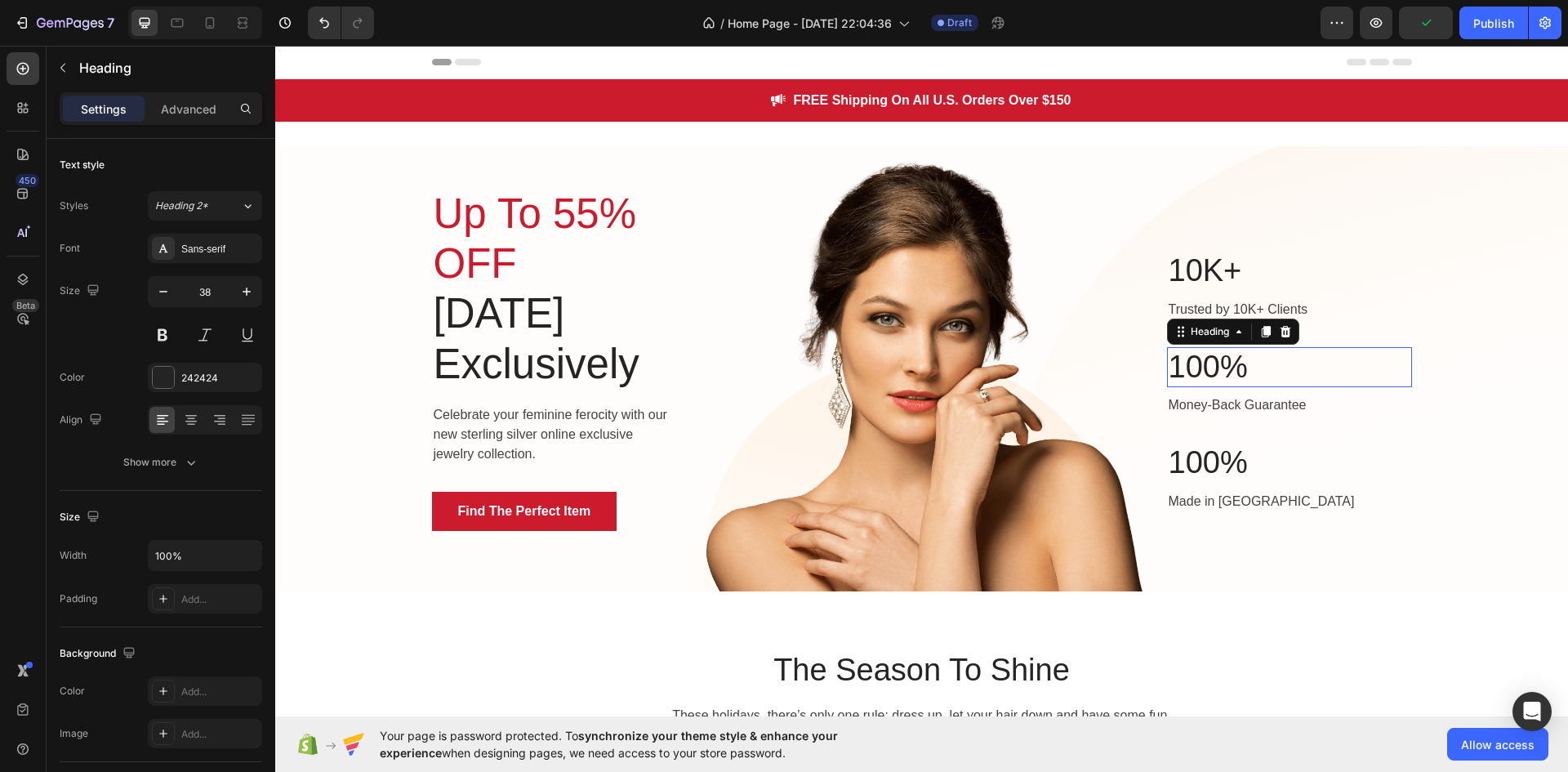
drag, startPoint x: 1195, startPoint y: 353, endPoint x: 1215, endPoint y: 352, distance: 20.0
click at [1210, 352] on p "100%" at bounding box center [1289, 368] width 242 height 37
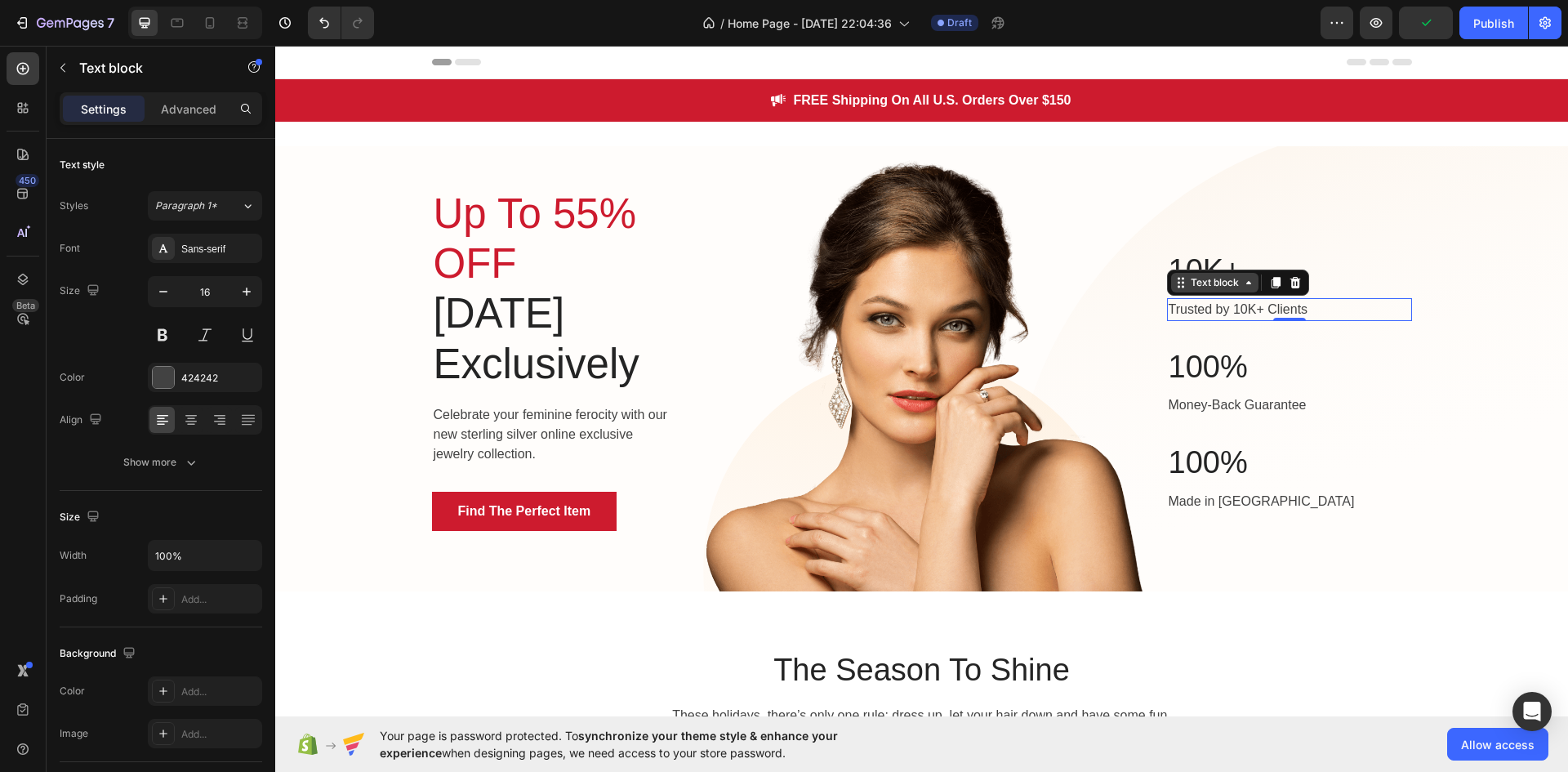
click at [1211, 288] on div "Text block" at bounding box center [1215, 282] width 54 height 14
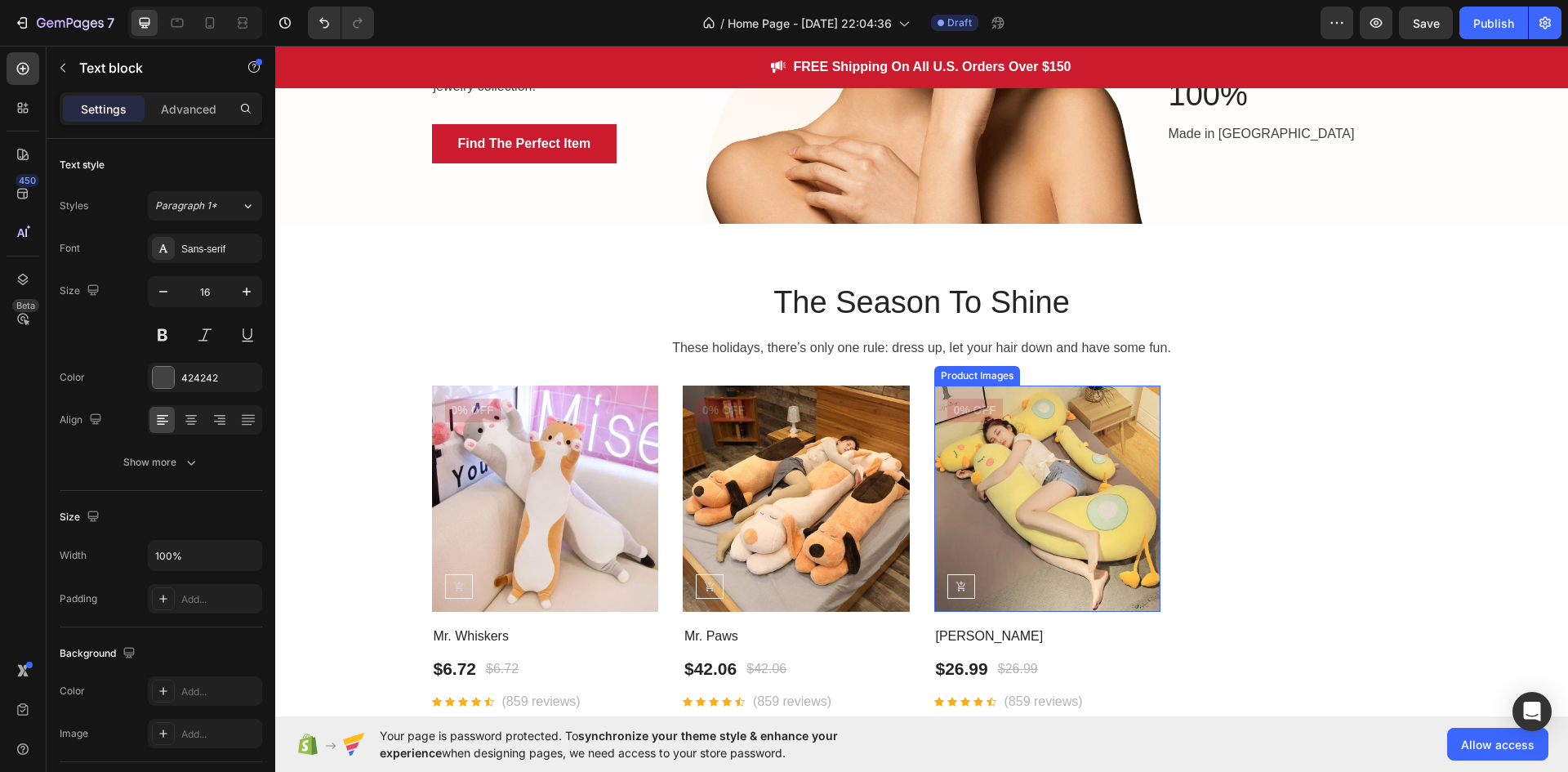
scroll to position [327, 0]
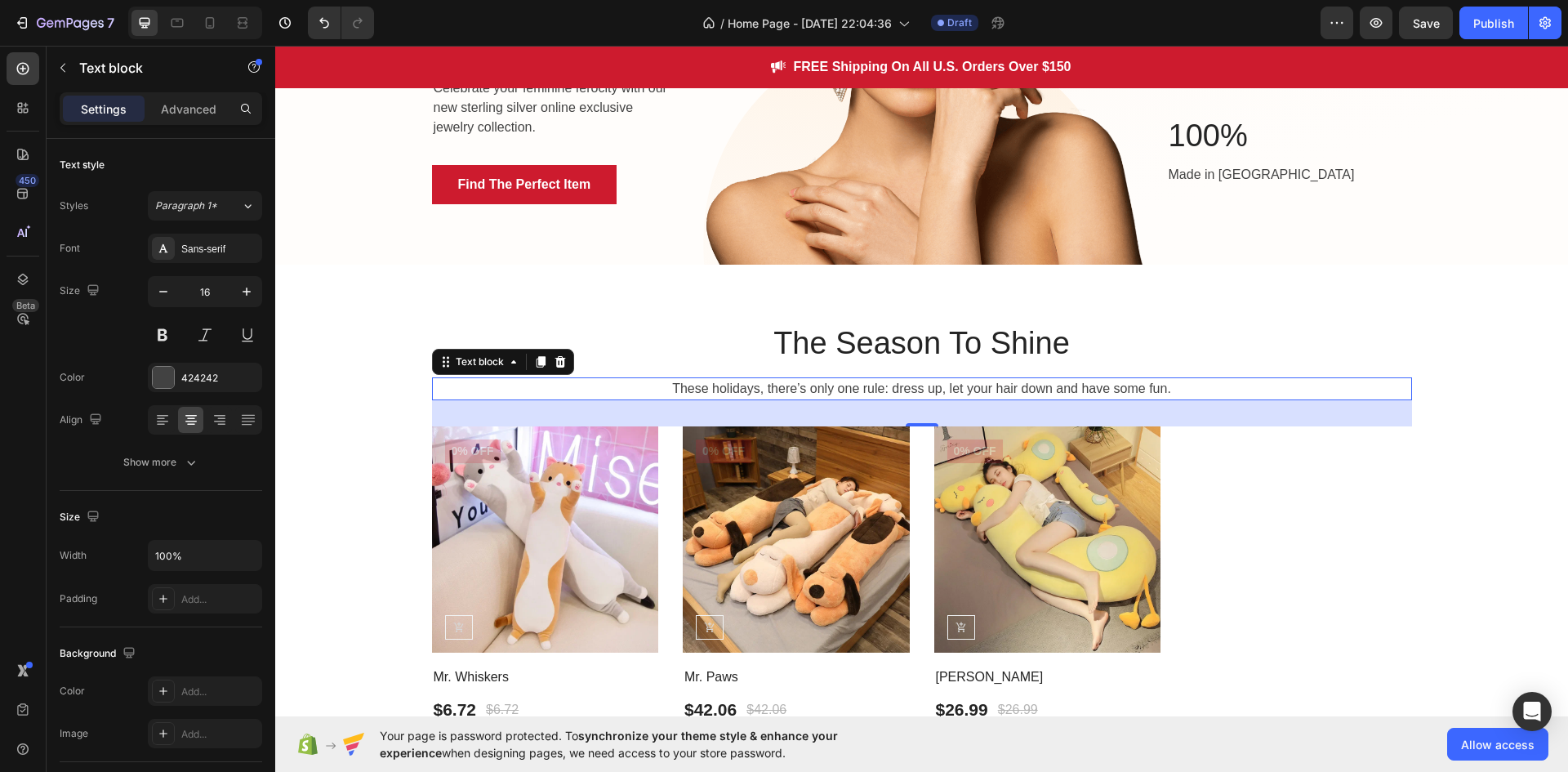
click at [823, 387] on p "These holidays, there’s only one rule: dress up, let your hair down and have so…" at bounding box center [922, 389] width 976 height 20
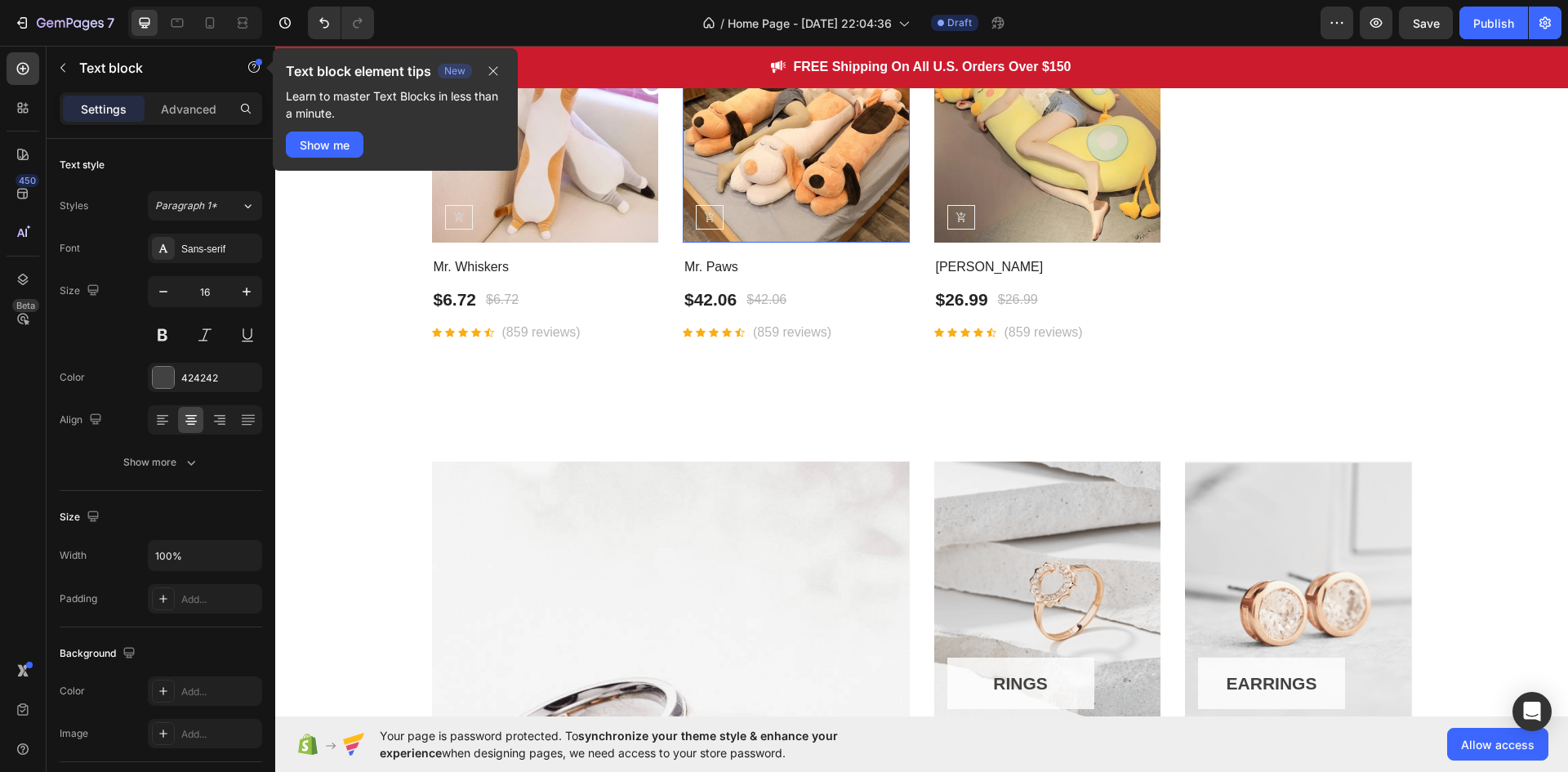
scroll to position [735, 0]
click at [494, 71] on icon "button" at bounding box center [494, 71] width 9 height 9
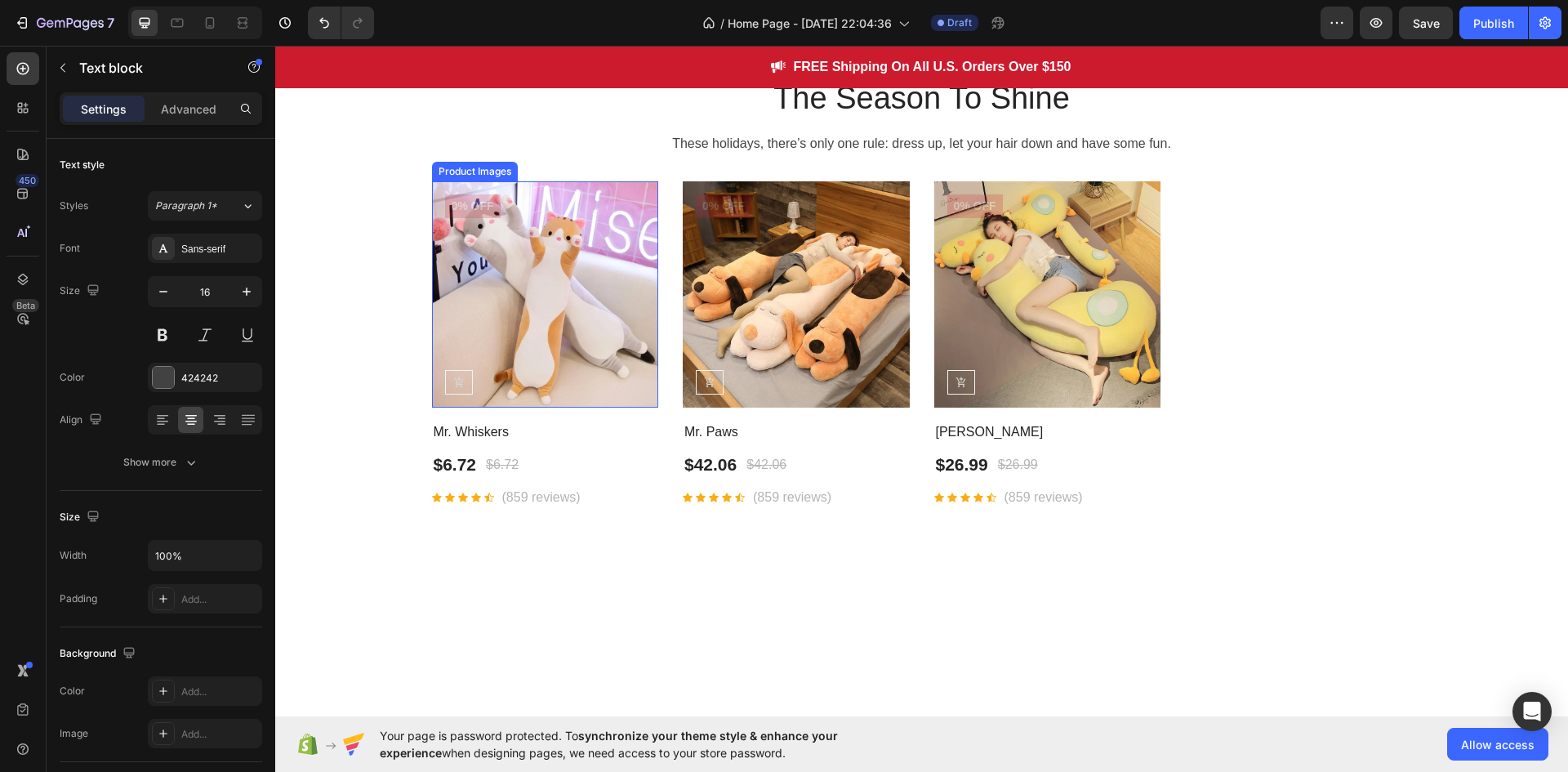
scroll to position [0, 0]
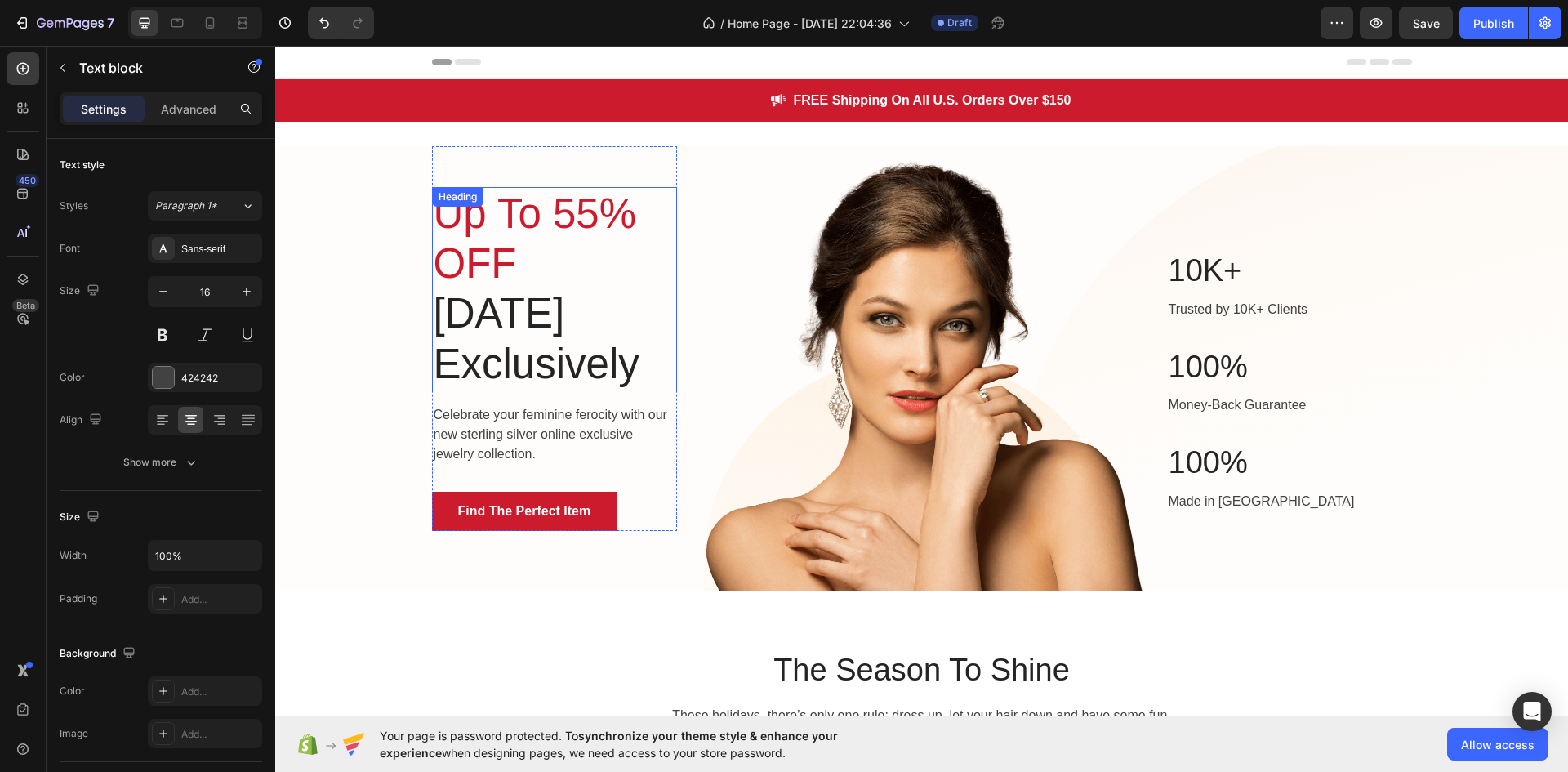
click at [610, 361] on p "[DATE] Exclusively" at bounding box center [554, 338] width 242 height 100
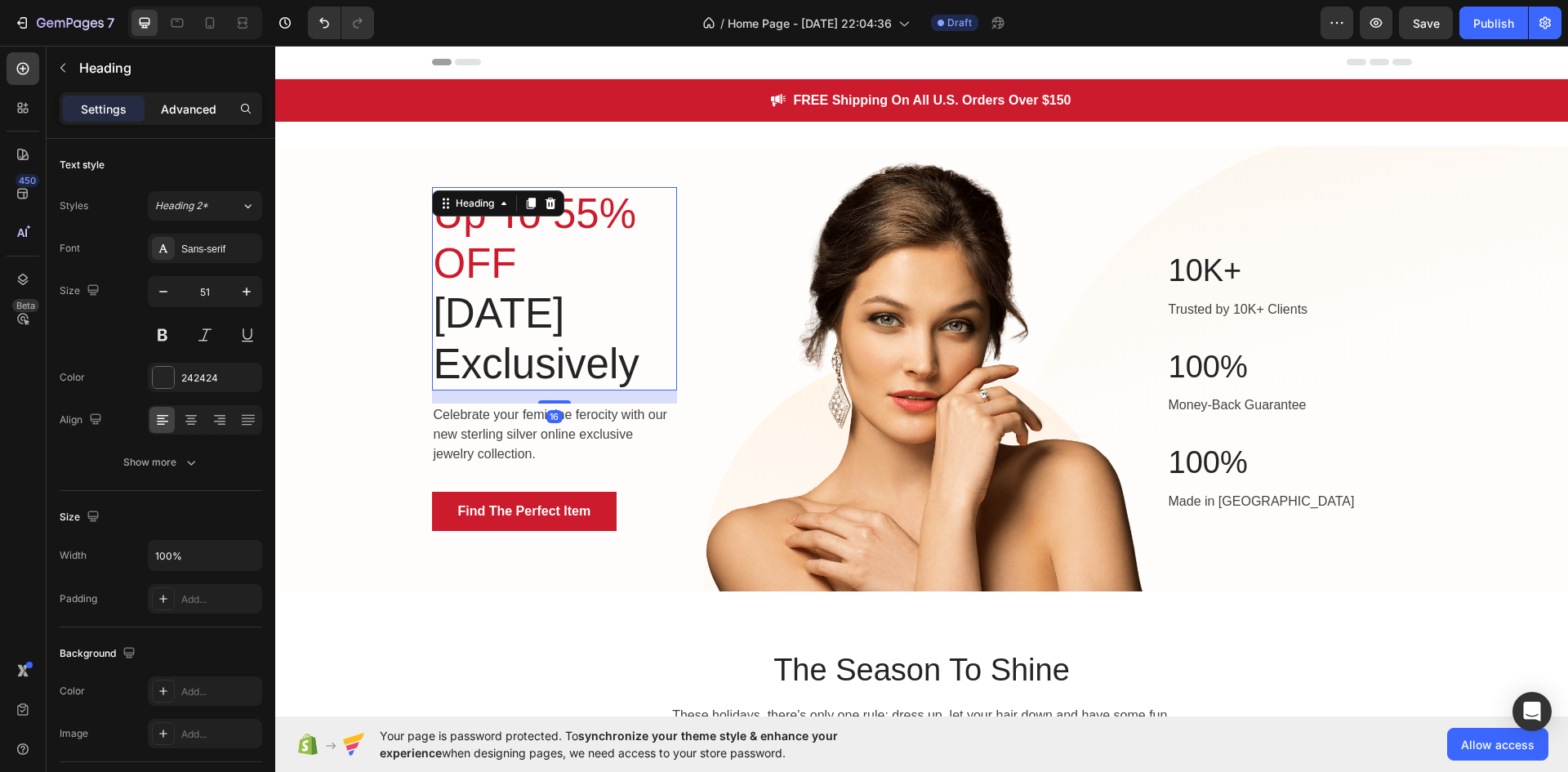
click at [194, 113] on p "Advanced" at bounding box center [188, 109] width 55 height 17
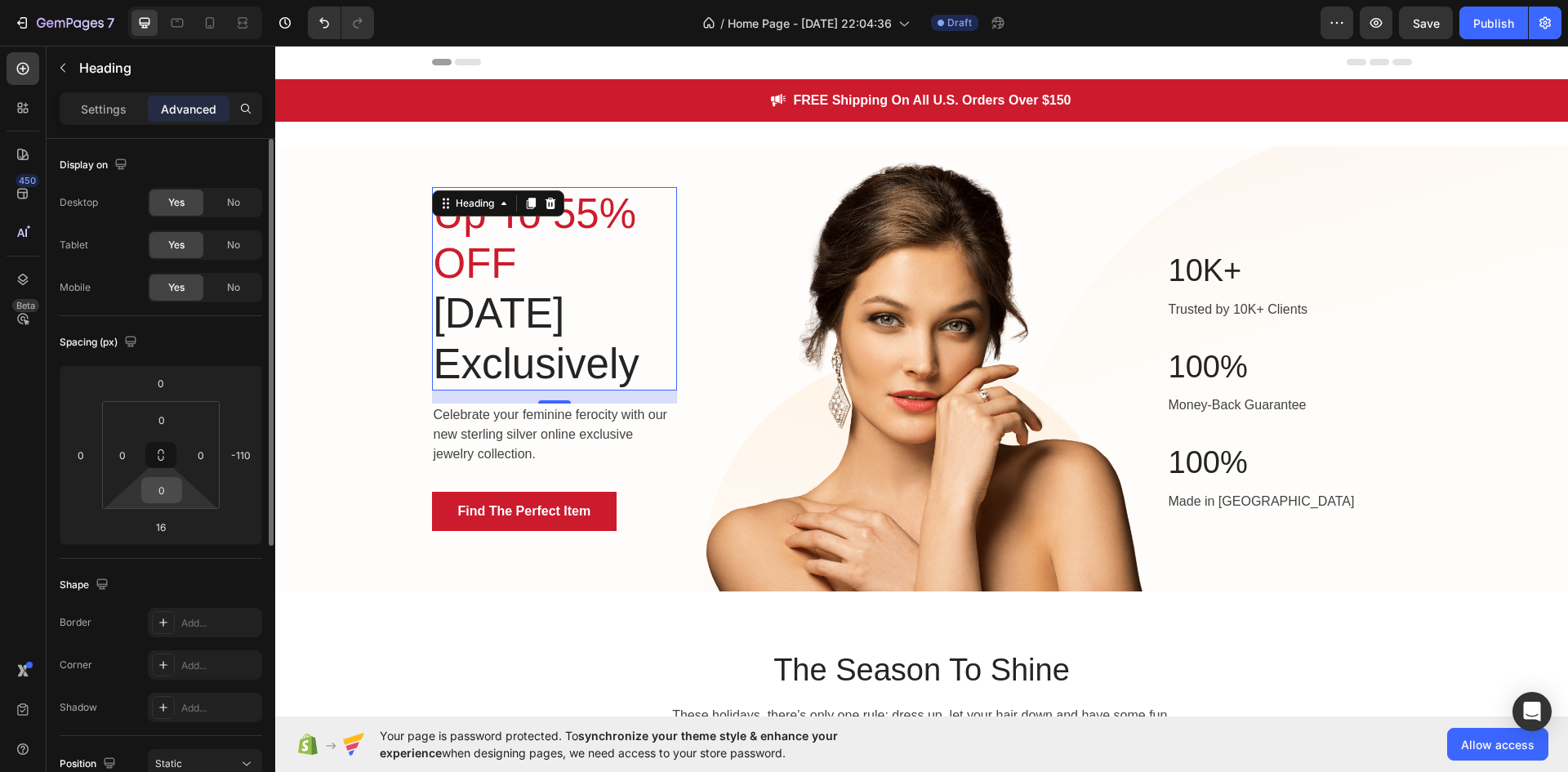
scroll to position [327, 0]
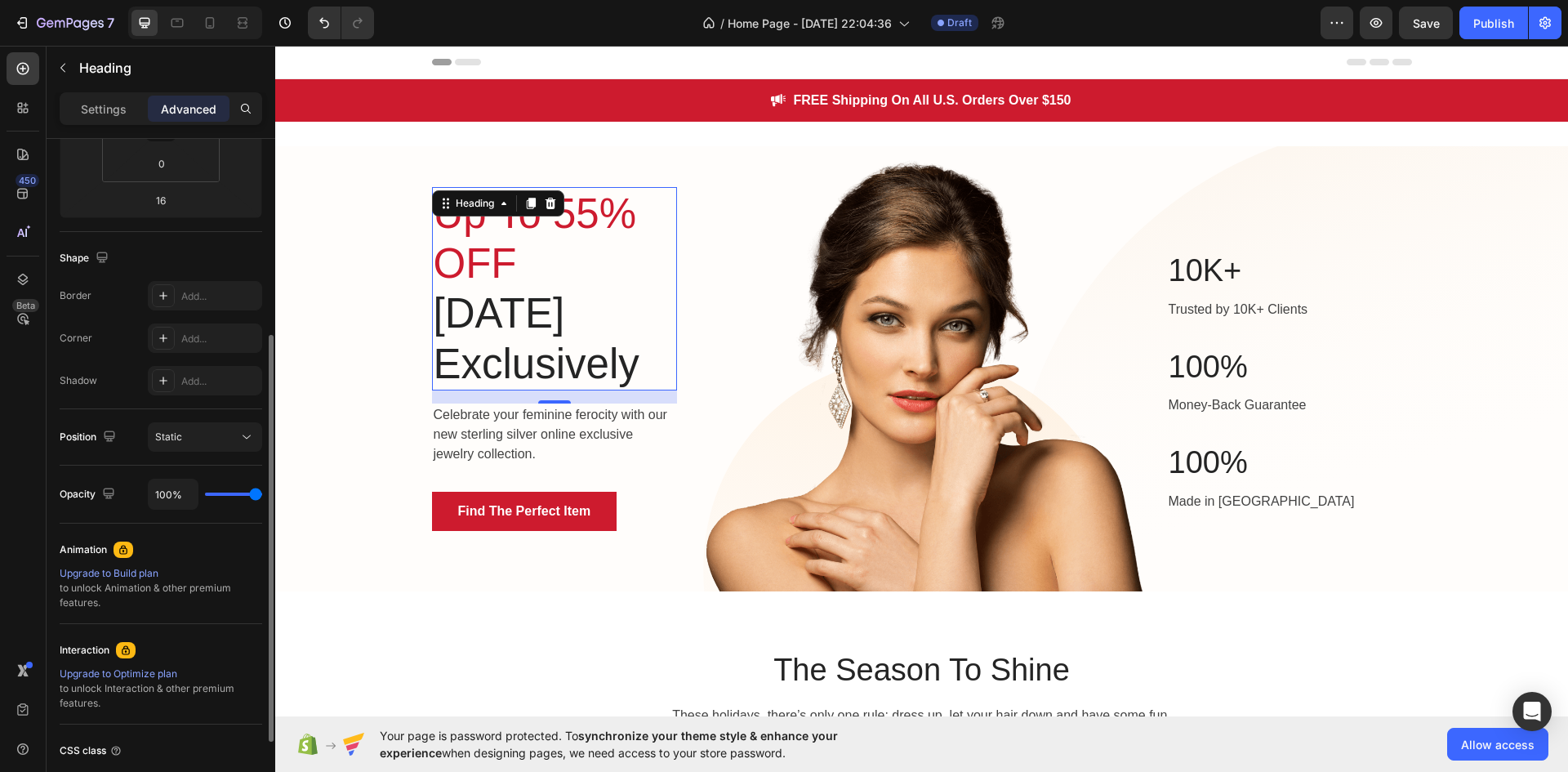
click at [464, 342] on p "[DATE] Exclusively" at bounding box center [554, 338] width 242 height 100
drag, startPoint x: 618, startPoint y: 411, endPoint x: 633, endPoint y: 411, distance: 15.0
click at [618, 388] on p "[DATE] Exclusively" at bounding box center [554, 338] width 242 height 100
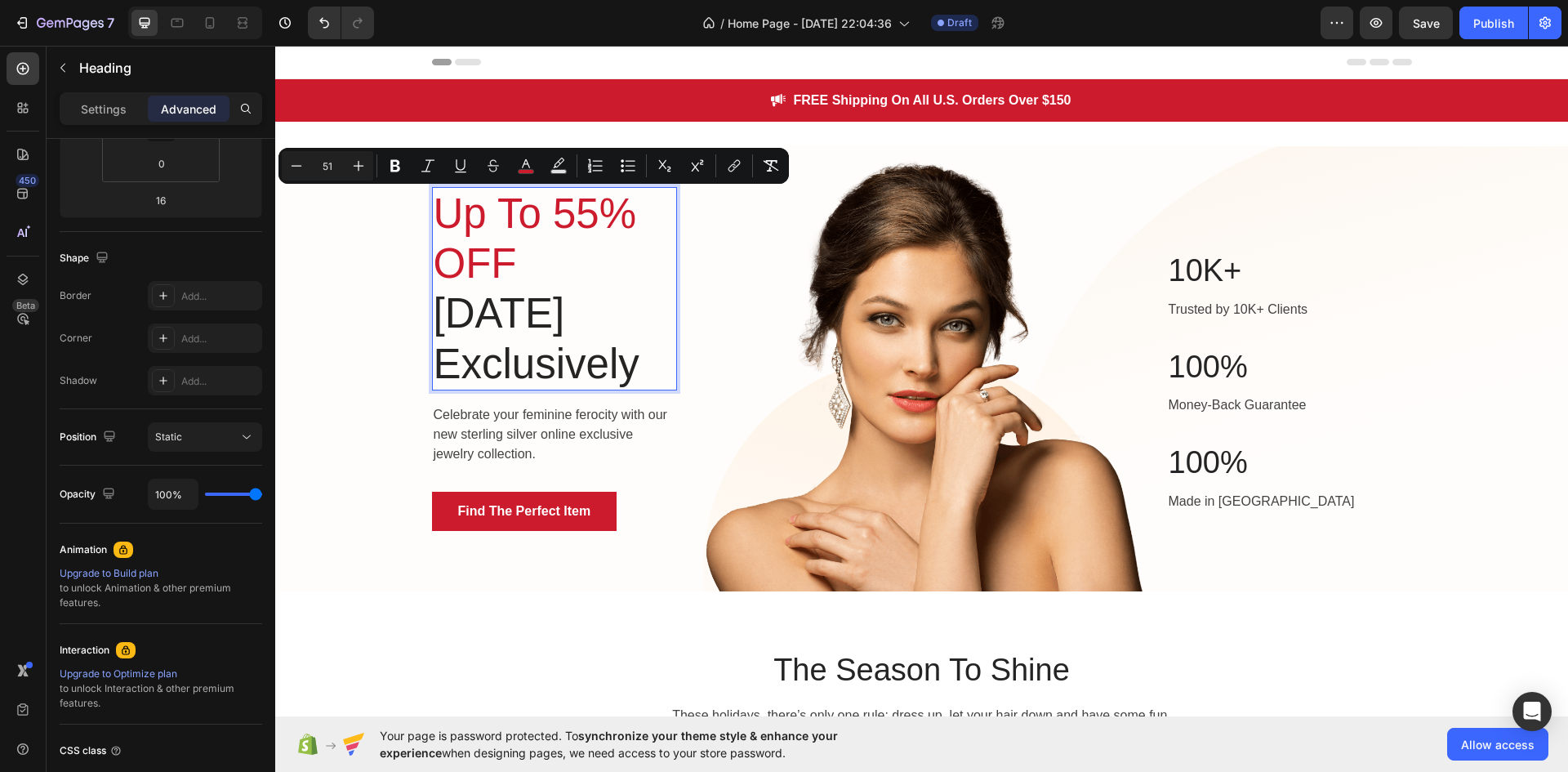
drag, startPoint x: 635, startPoint y: 411, endPoint x: 428, endPoint y: 211, distance: 287.8
click at [432, 211] on h2 "Up To 55% OFF [DATE] Exclusively" at bounding box center [554, 289] width 245 height 203
click at [959, 104] on p "FREE Shipping On All U.S. Orders Over $150" at bounding box center [932, 101] width 278 height 20
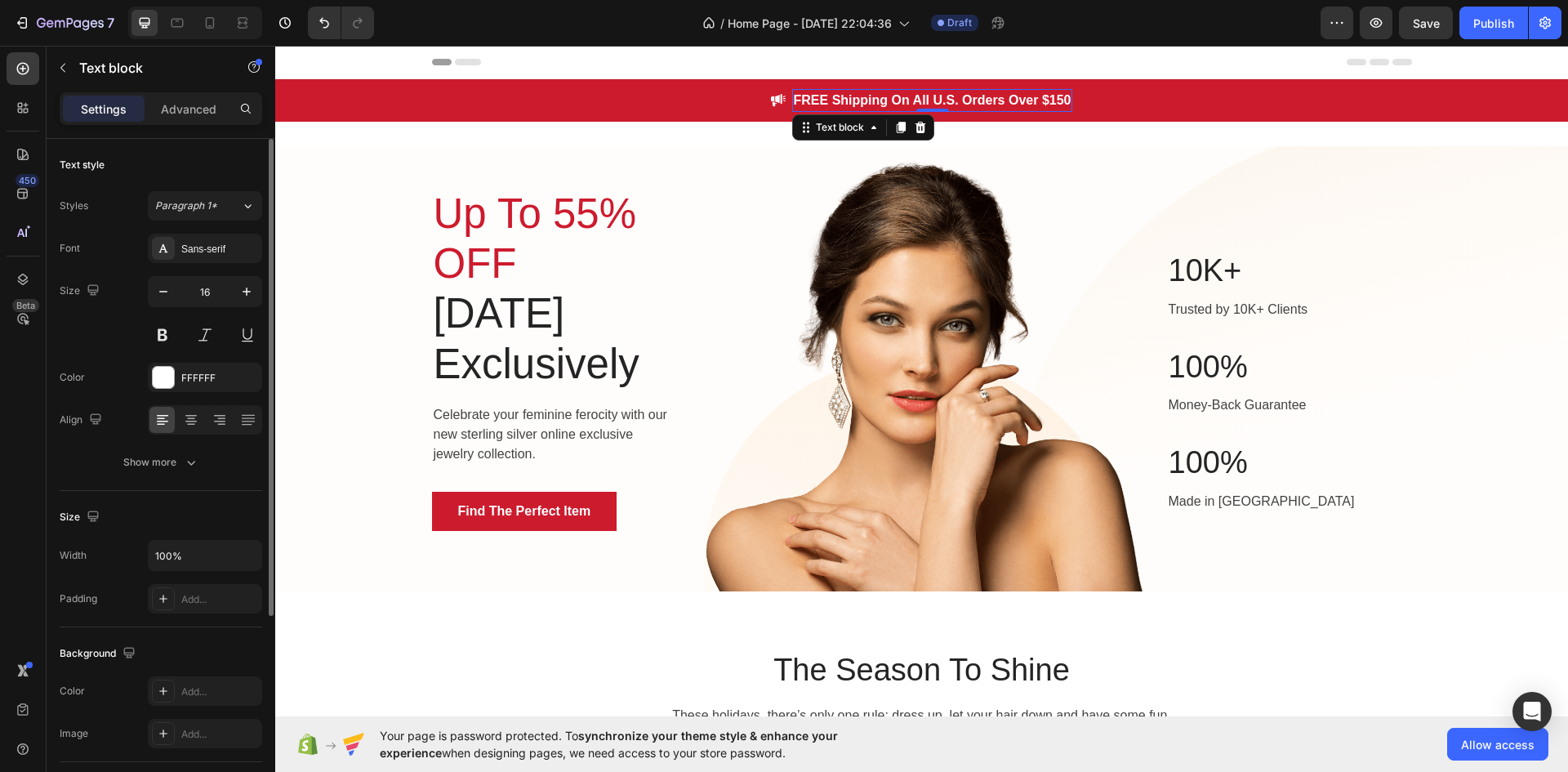
click at [942, 104] on p "FREE Shipping On All U.S. Orders Over $150" at bounding box center [932, 101] width 278 height 20
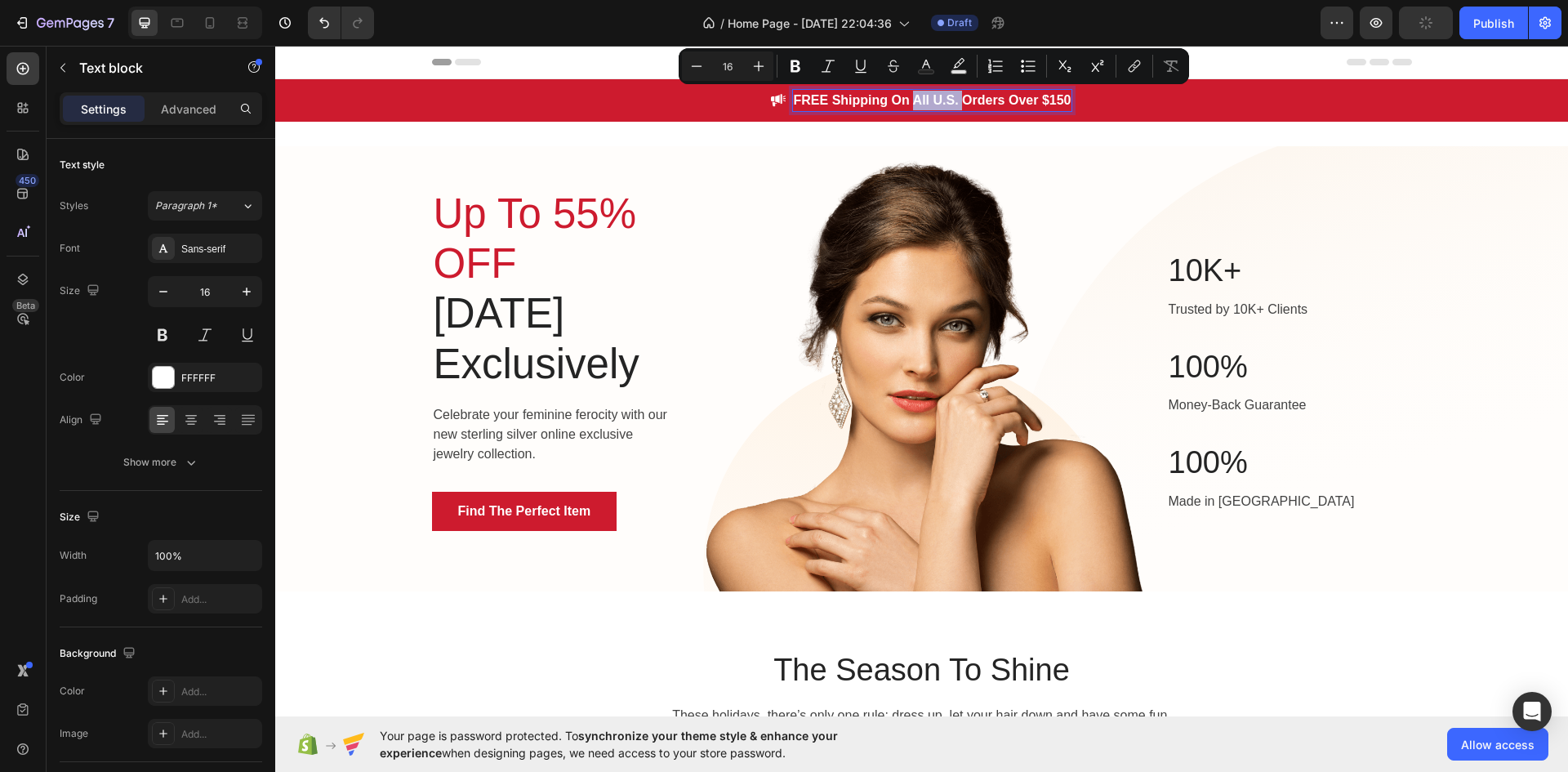
drag, startPoint x: 959, startPoint y: 102, endPoint x: 900, endPoint y: 104, distance: 59.0
click at [904, 104] on p "FREE Shipping On All U.S. Orders Over $150" at bounding box center [932, 101] width 278 height 20
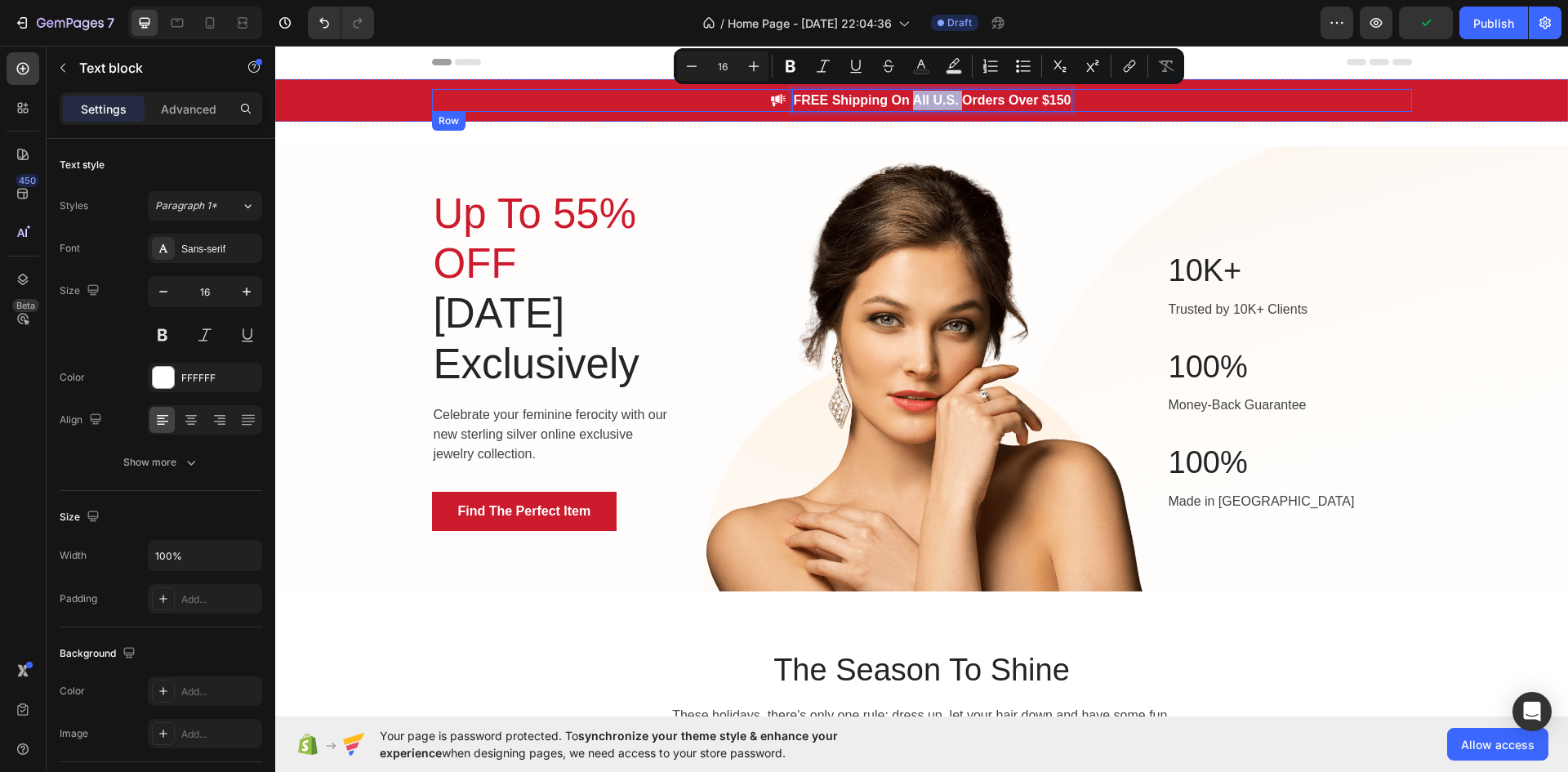
click at [693, 110] on div "Image FREE Shipping On All U.S. Orders Over $150 Text block 0 Row" at bounding box center [922, 101] width 980 height 23
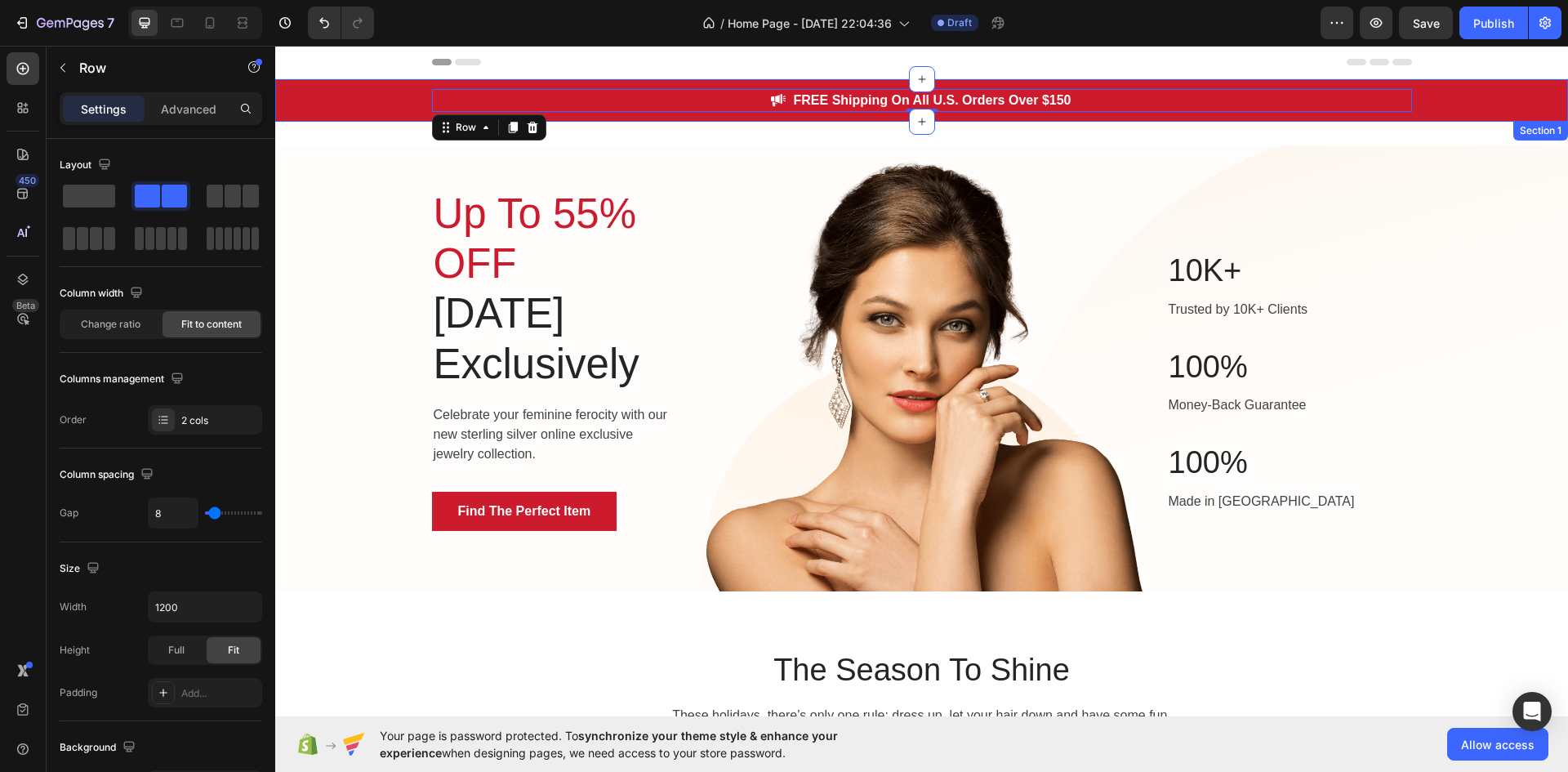
click at [386, 91] on div "Image FREE Shipping On All U.S. Orders Over $150 Text block Row 0" at bounding box center [921, 101] width 1293 height 23
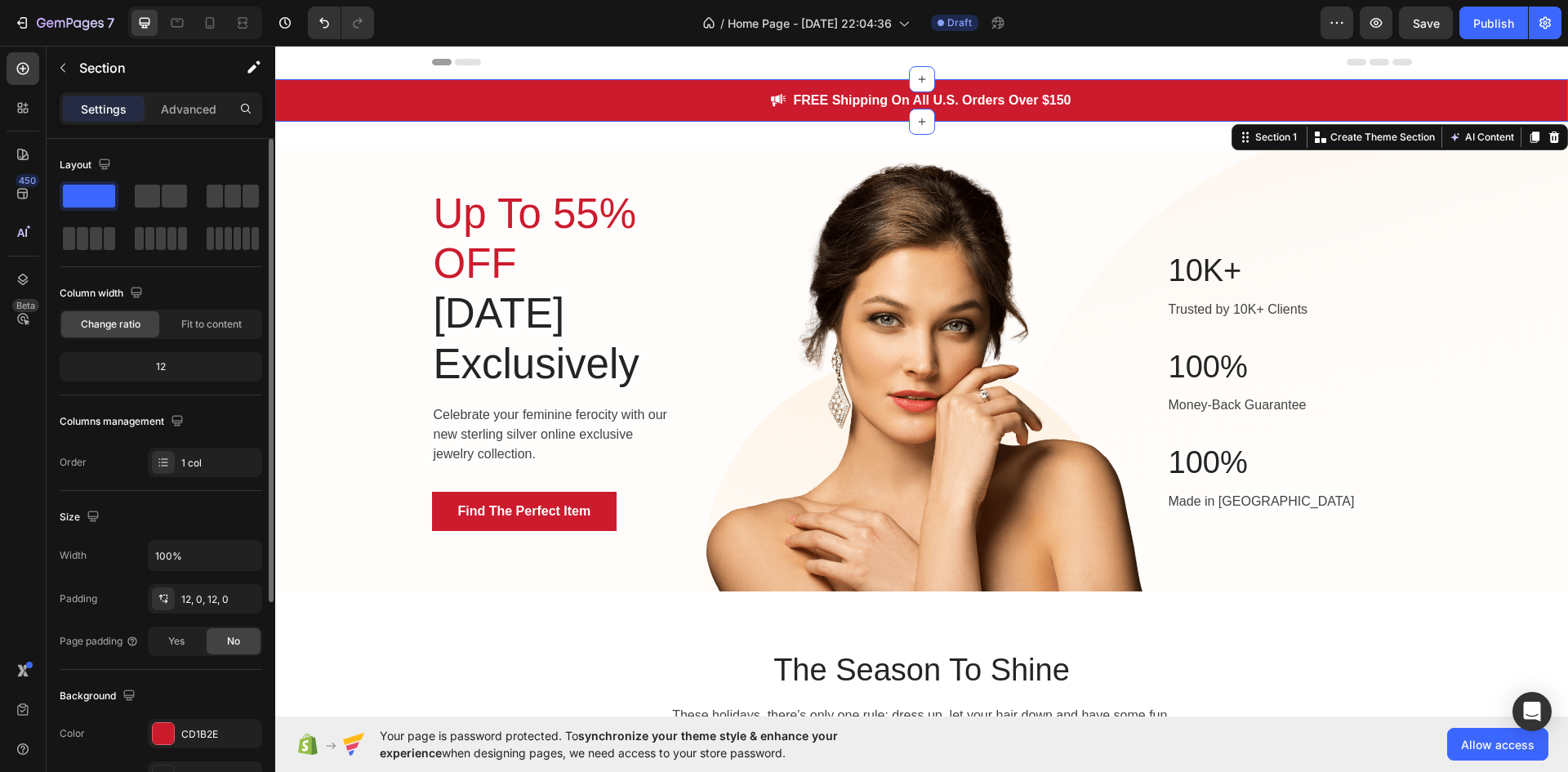
scroll to position [245, 0]
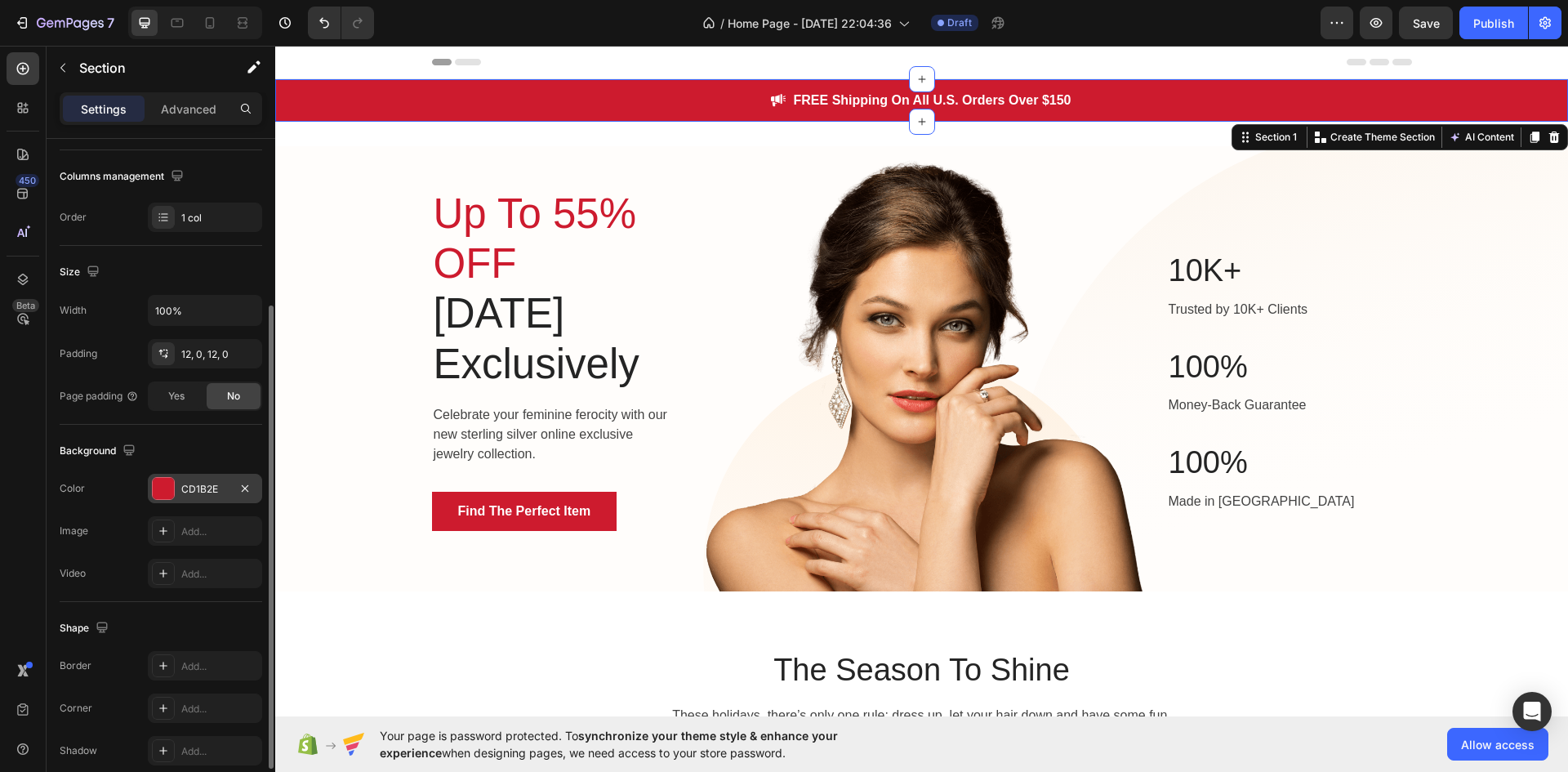
click at [219, 488] on div "CD1B2E" at bounding box center [204, 489] width 47 height 14
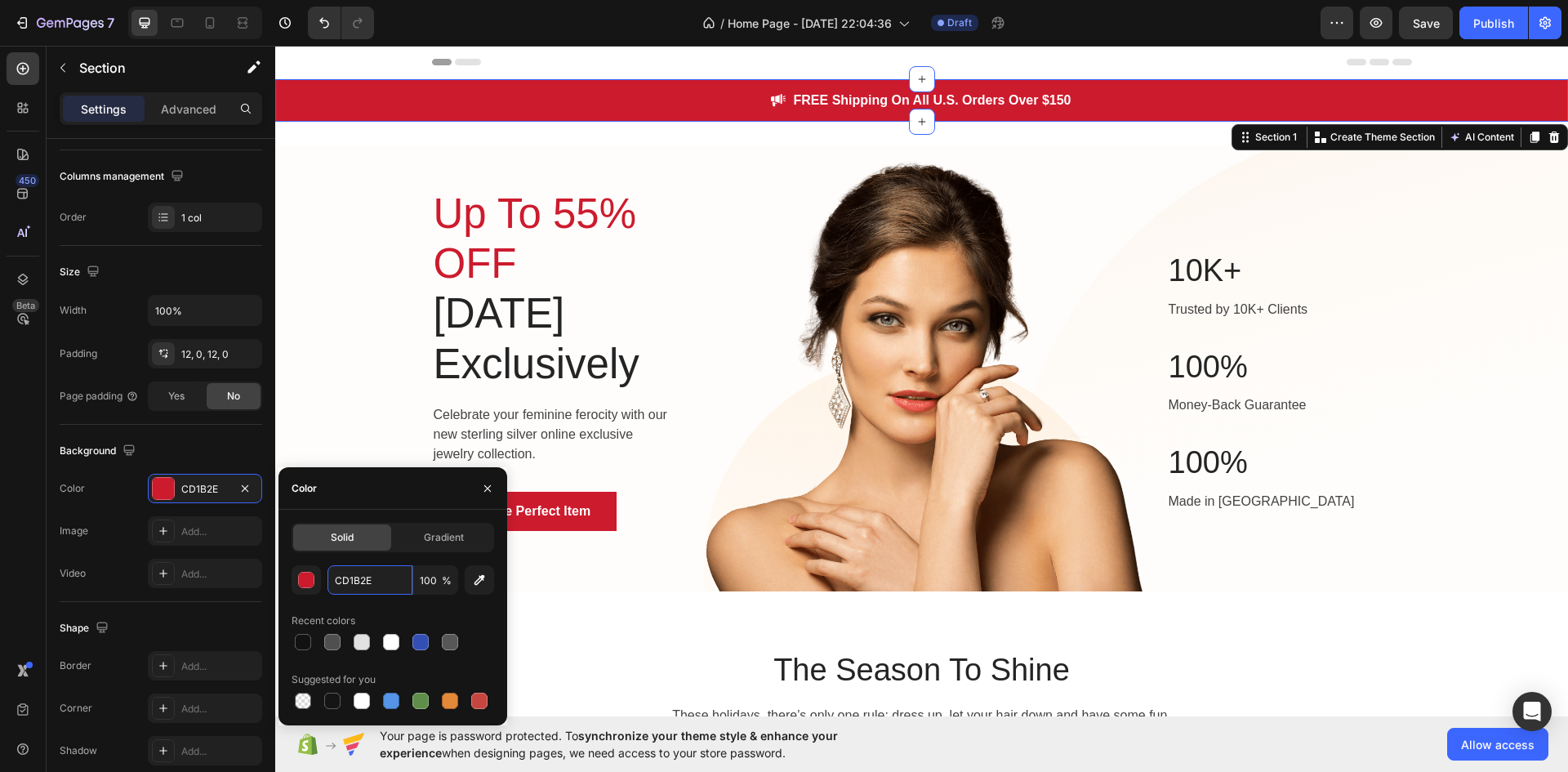
paste input "text"
paste input "334FB4"
type input "334FB4"
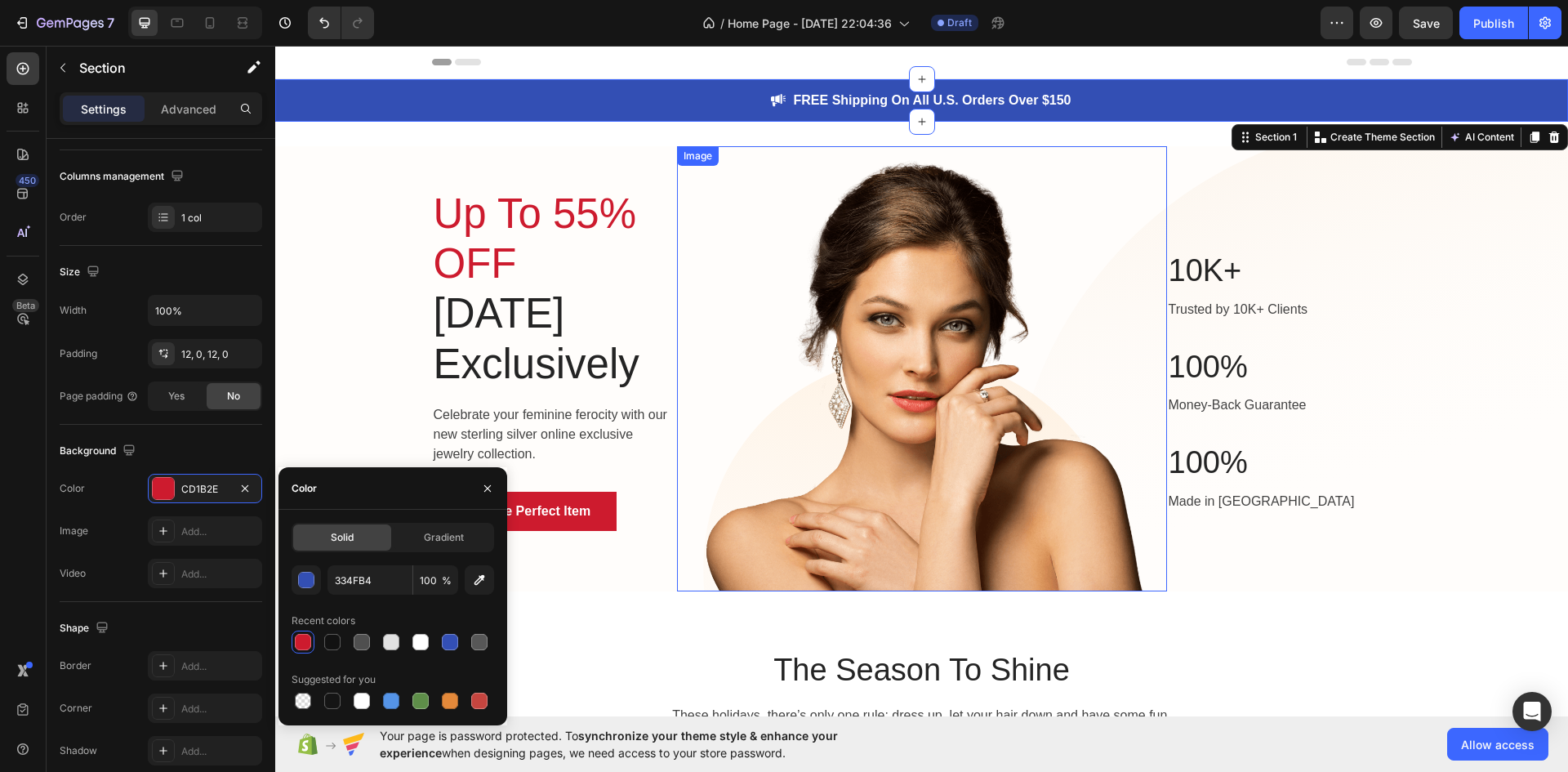
click at [735, 190] on img at bounding box center [922, 369] width 490 height 445
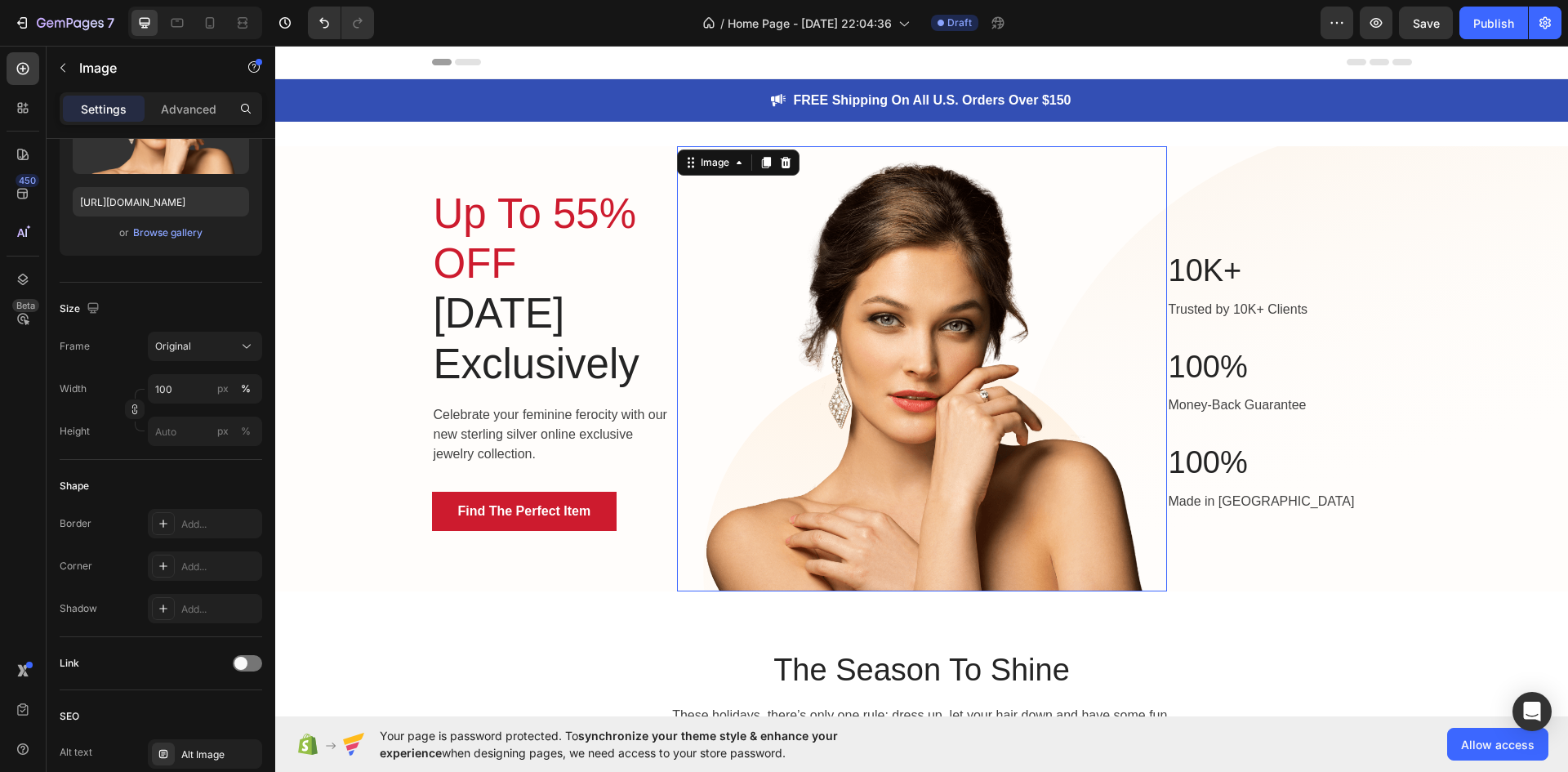
scroll to position [0, 0]
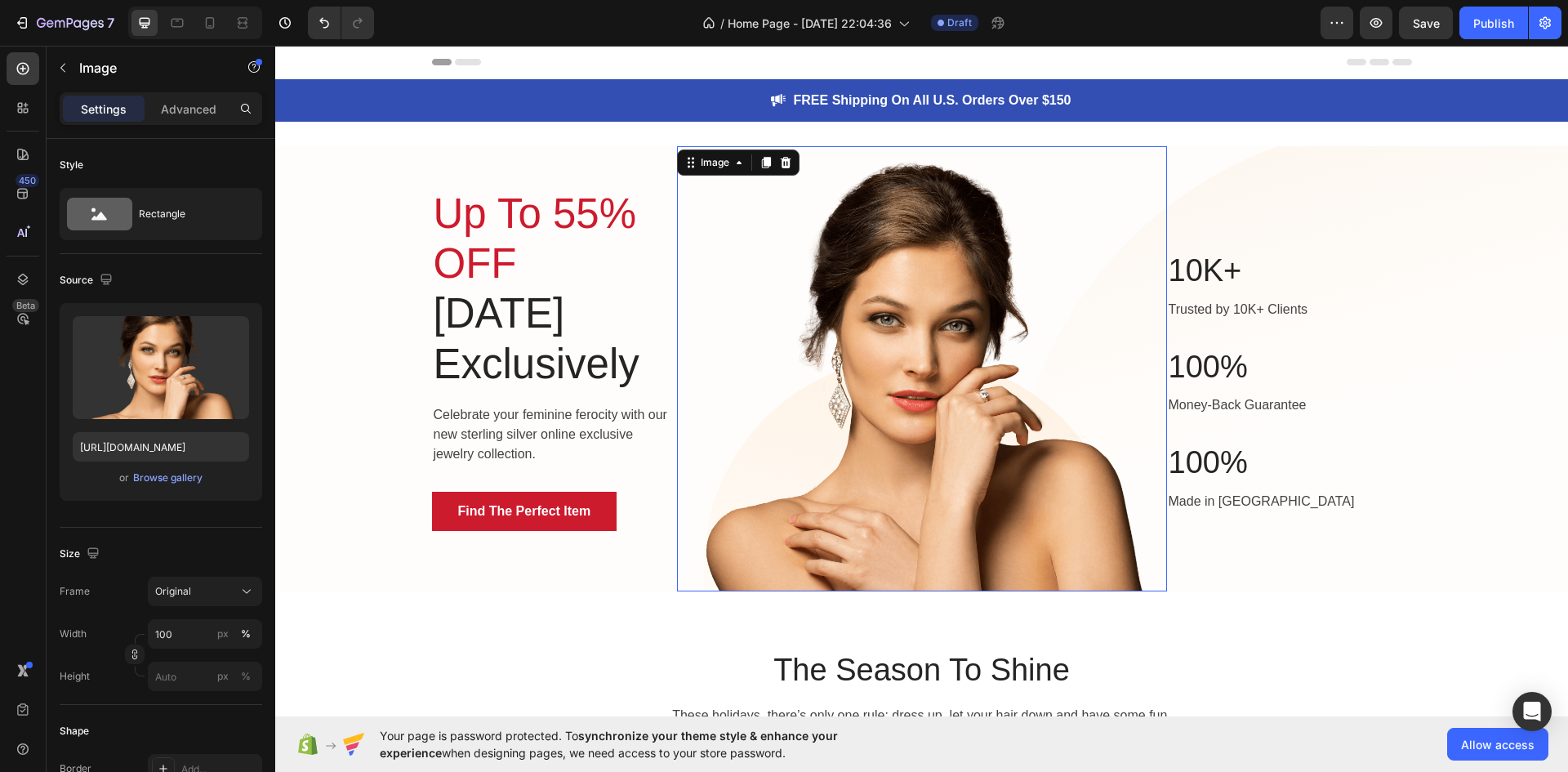
click at [570, 210] on span "Up To 55% OFF" at bounding box center [535, 238] width 203 height 96
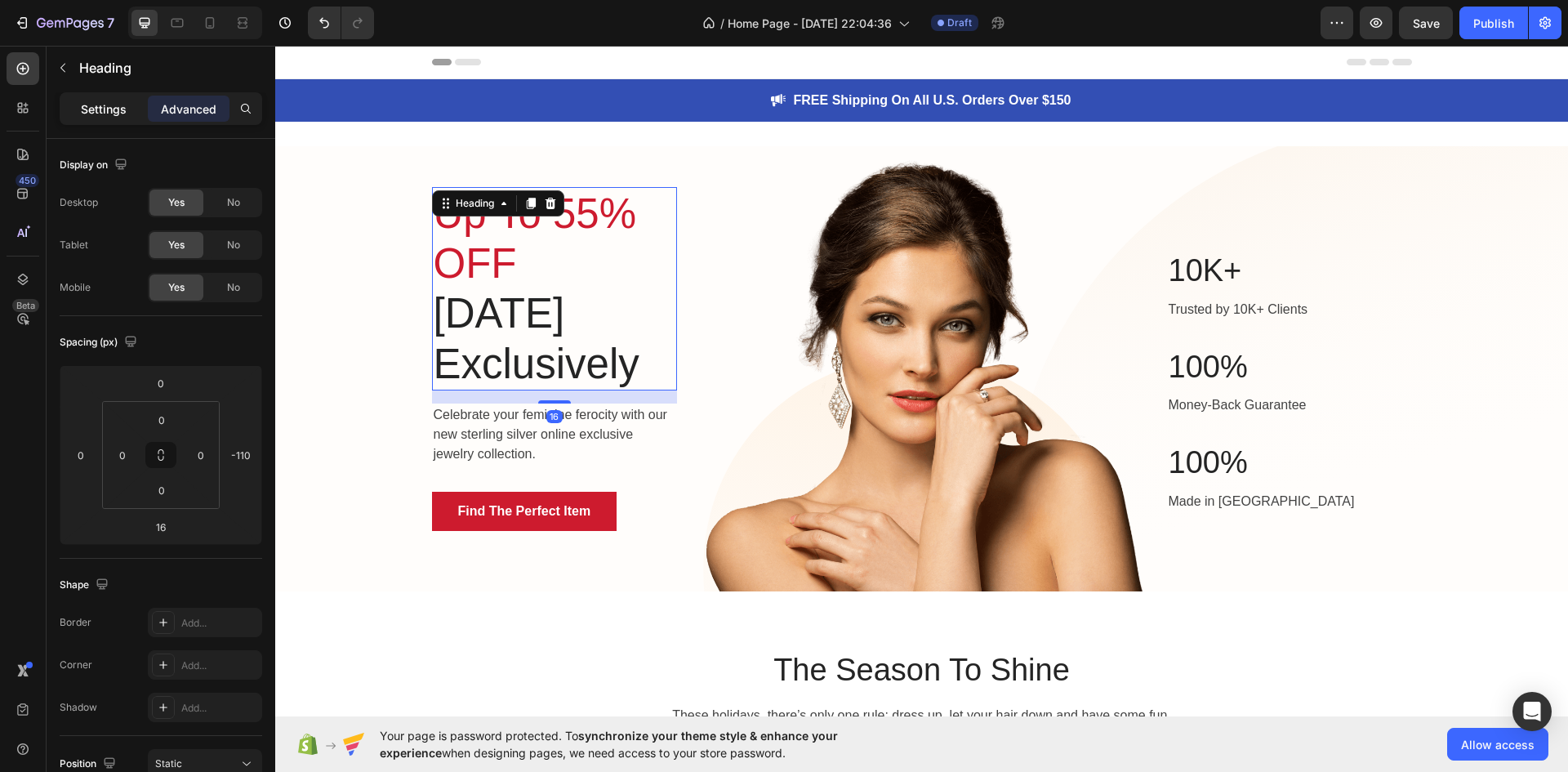
click at [117, 121] on div "Settings Advanced" at bounding box center [161, 108] width 203 height 33
click at [111, 118] on div "Settings" at bounding box center [104, 108] width 82 height 26
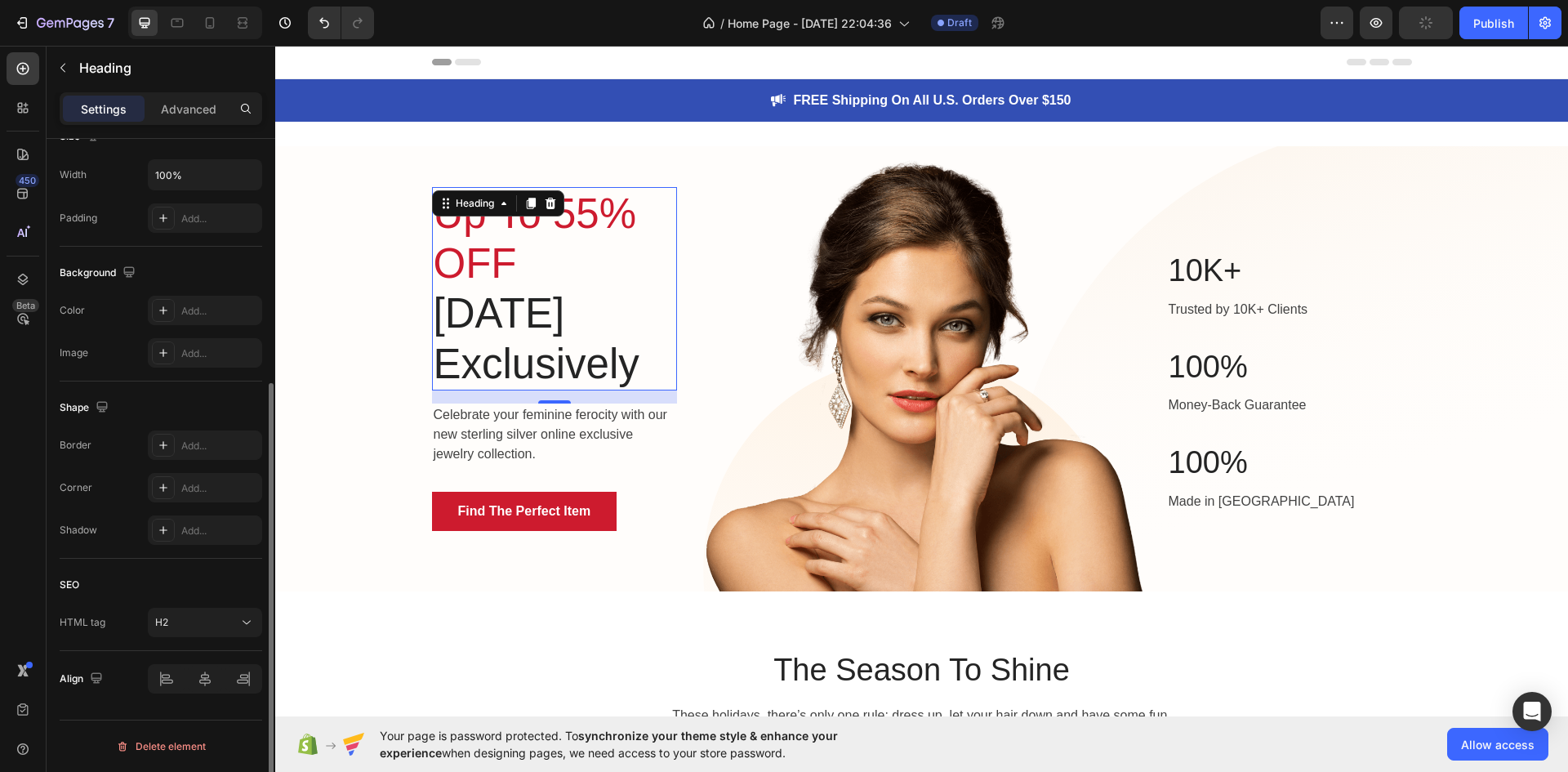
scroll to position [136, 0]
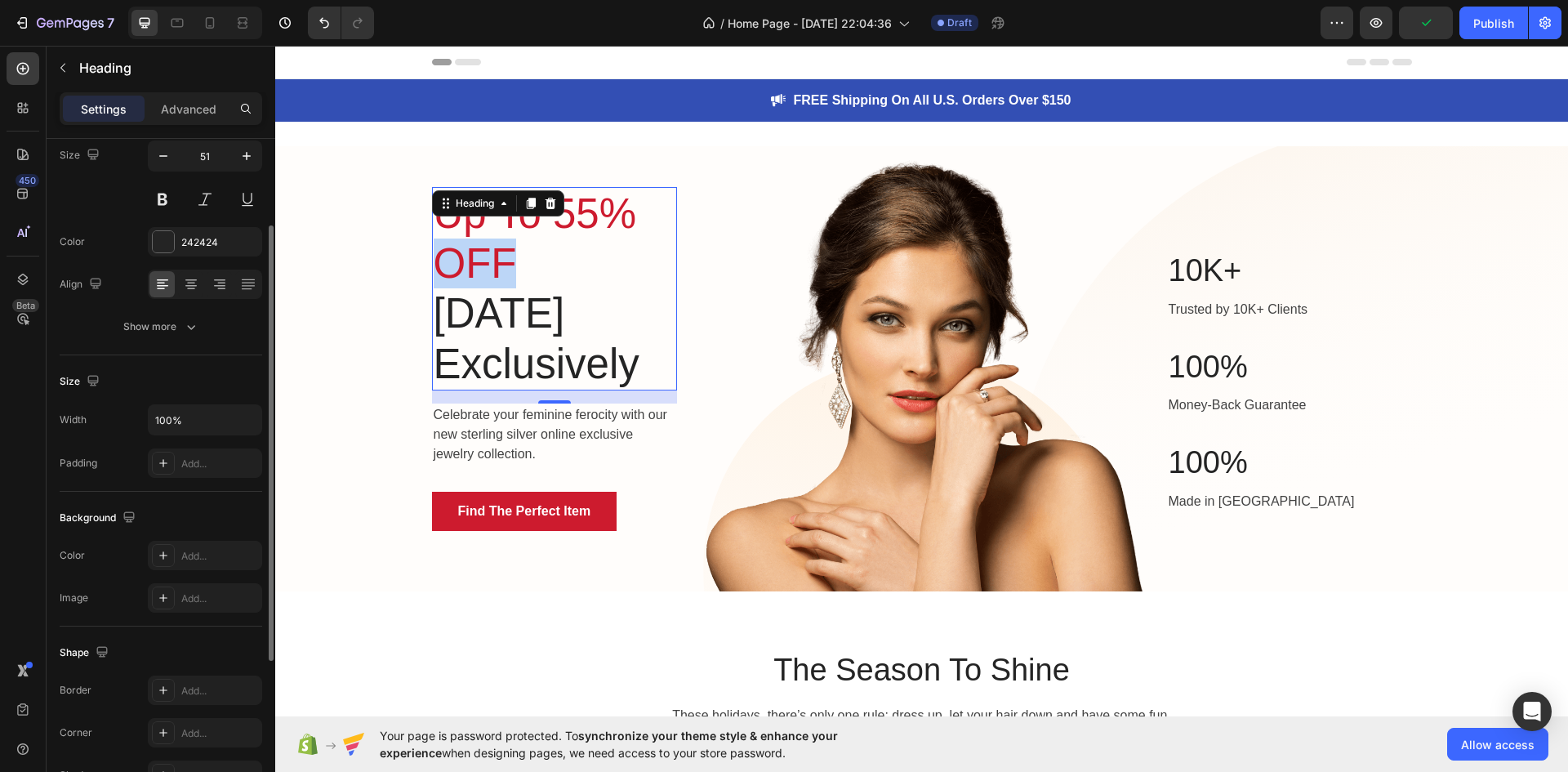
click at [473, 245] on span "Up To 55% OFF" at bounding box center [535, 238] width 203 height 96
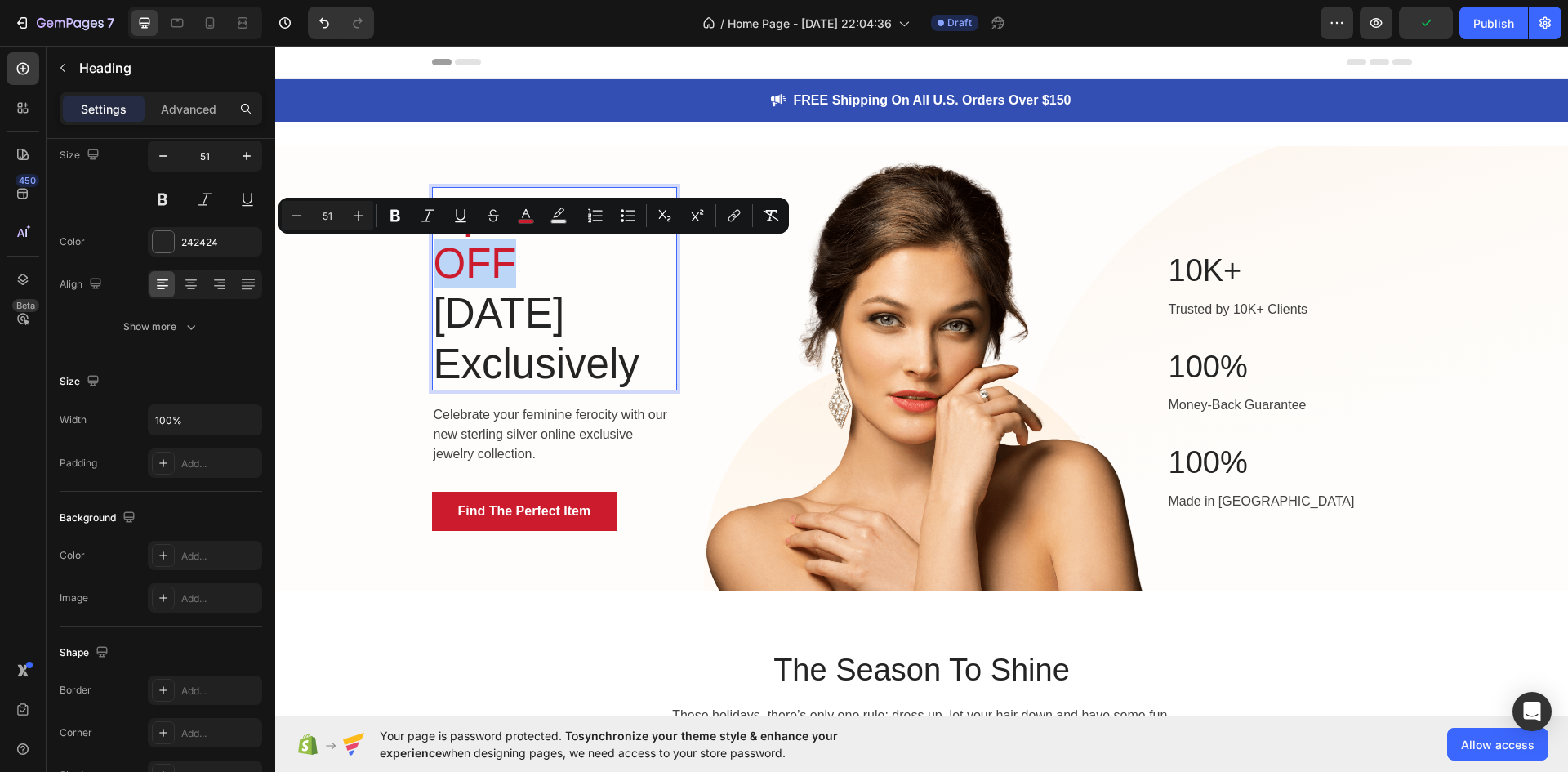
click at [514, 264] on p "Up To 55% OFF [DATE] Exclusively" at bounding box center [554, 288] width 242 height 200
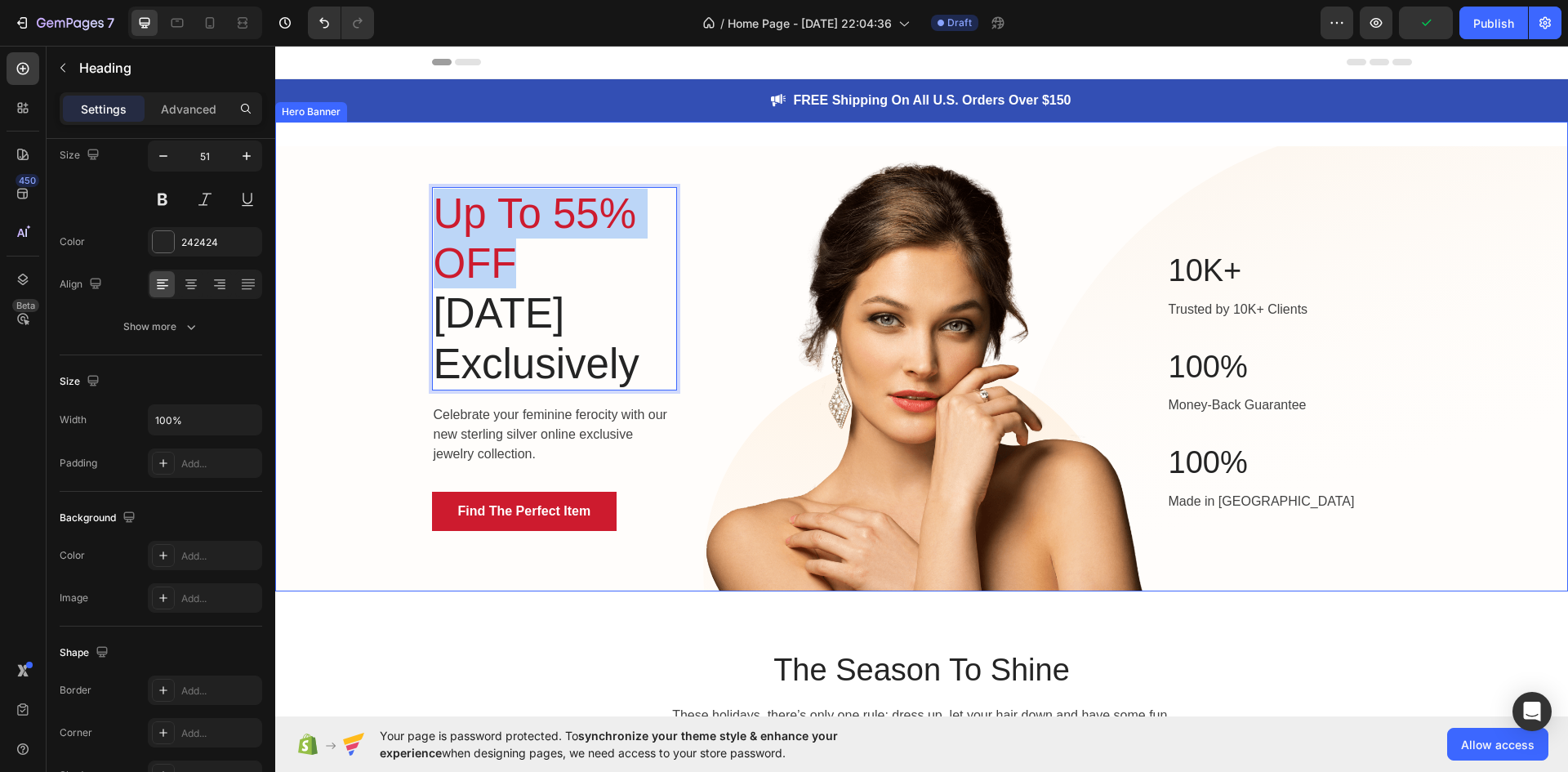
drag, startPoint x: 515, startPoint y: 278, endPoint x: 411, endPoint y: 217, distance: 120.6
click at [412, 217] on div "Up To 55% OFF [DATE] Exclusively Heading 16 Celebrate your feminine ferocity wi…" at bounding box center [921, 369] width 1293 height 445
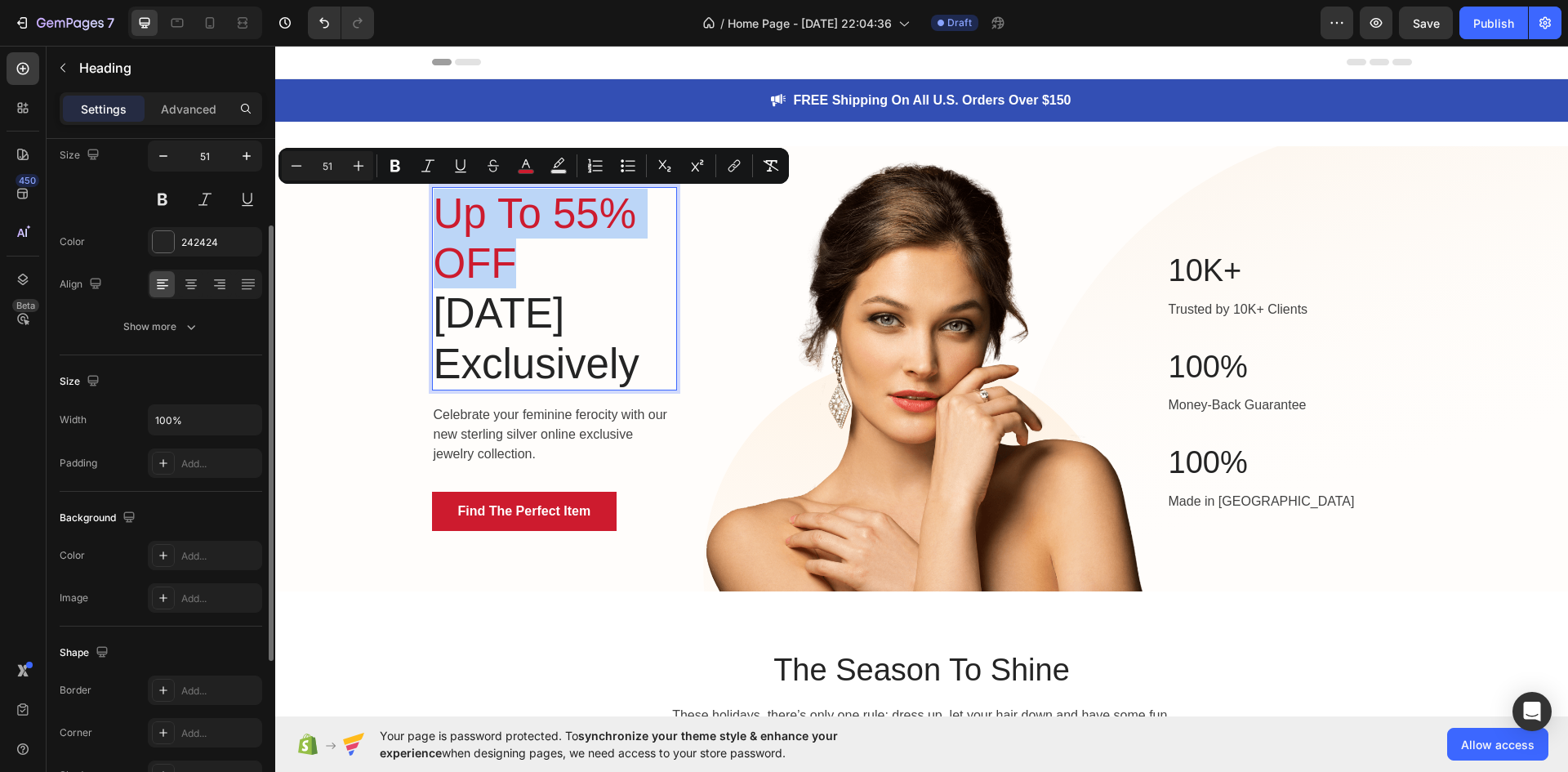
scroll to position [0, 0]
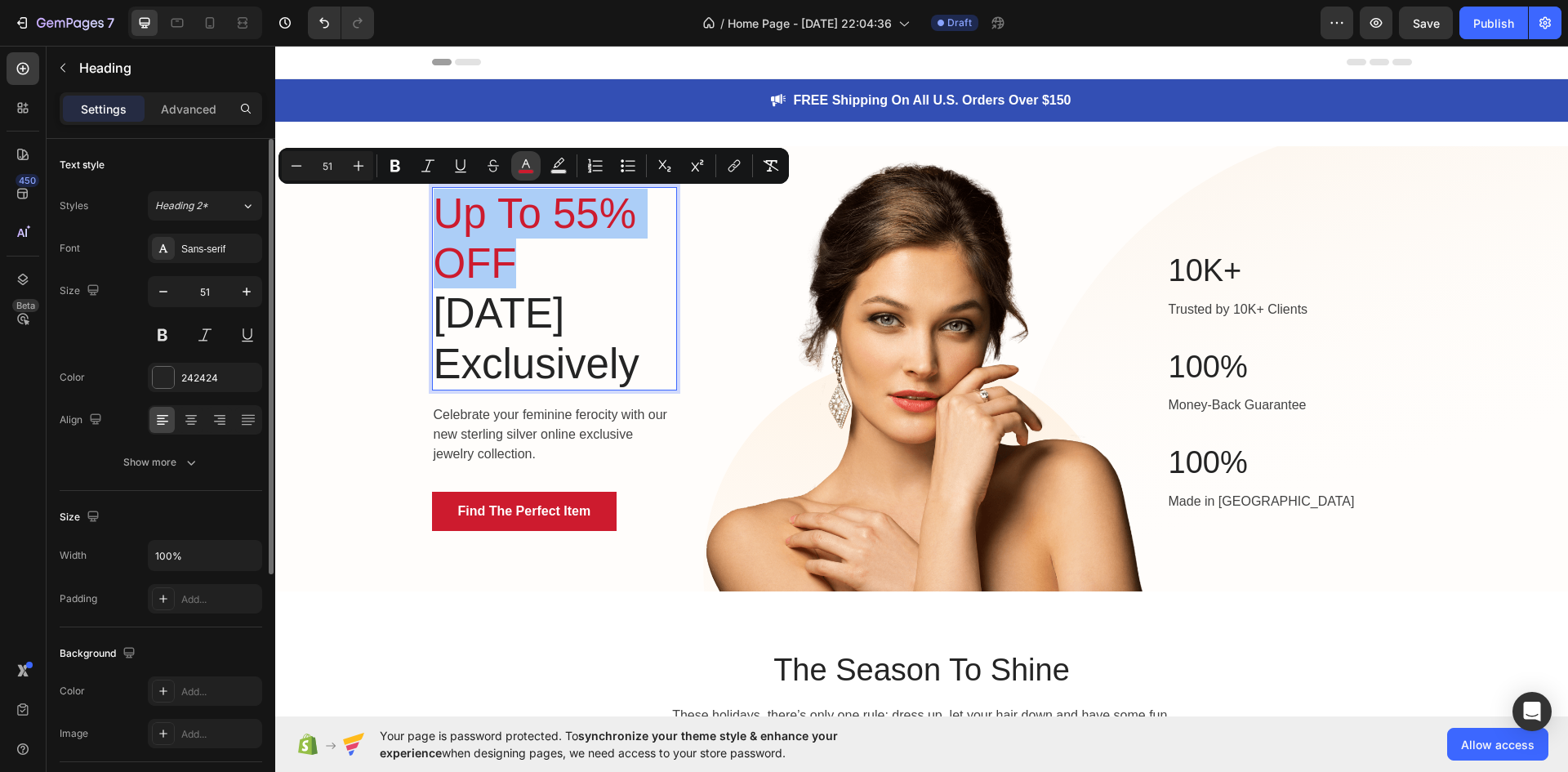
click at [529, 169] on icon "Editor contextual toolbar" at bounding box center [526, 166] width 16 height 16
type input "CD1B2E"
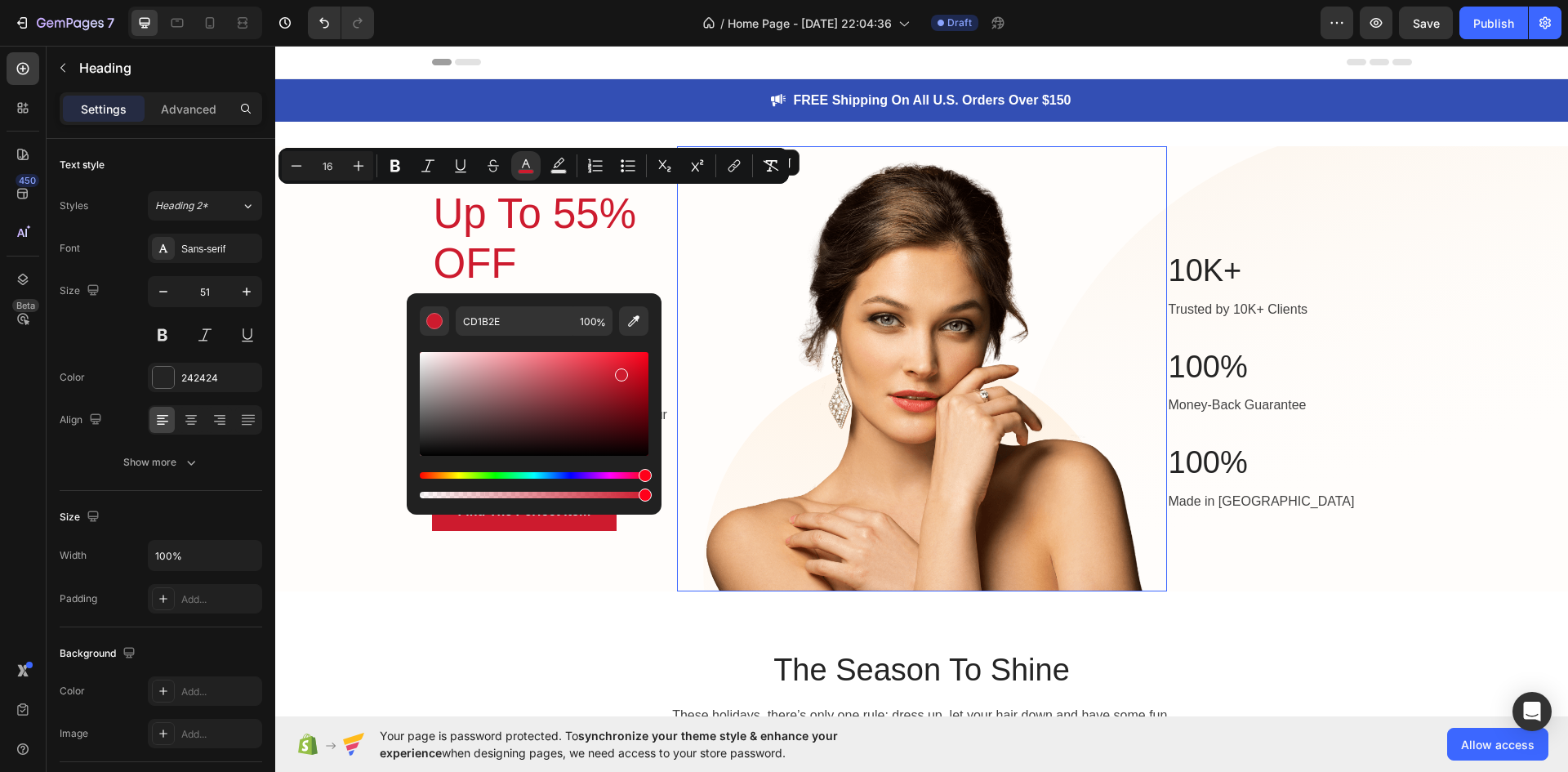
click at [718, 281] on img at bounding box center [922, 369] width 490 height 445
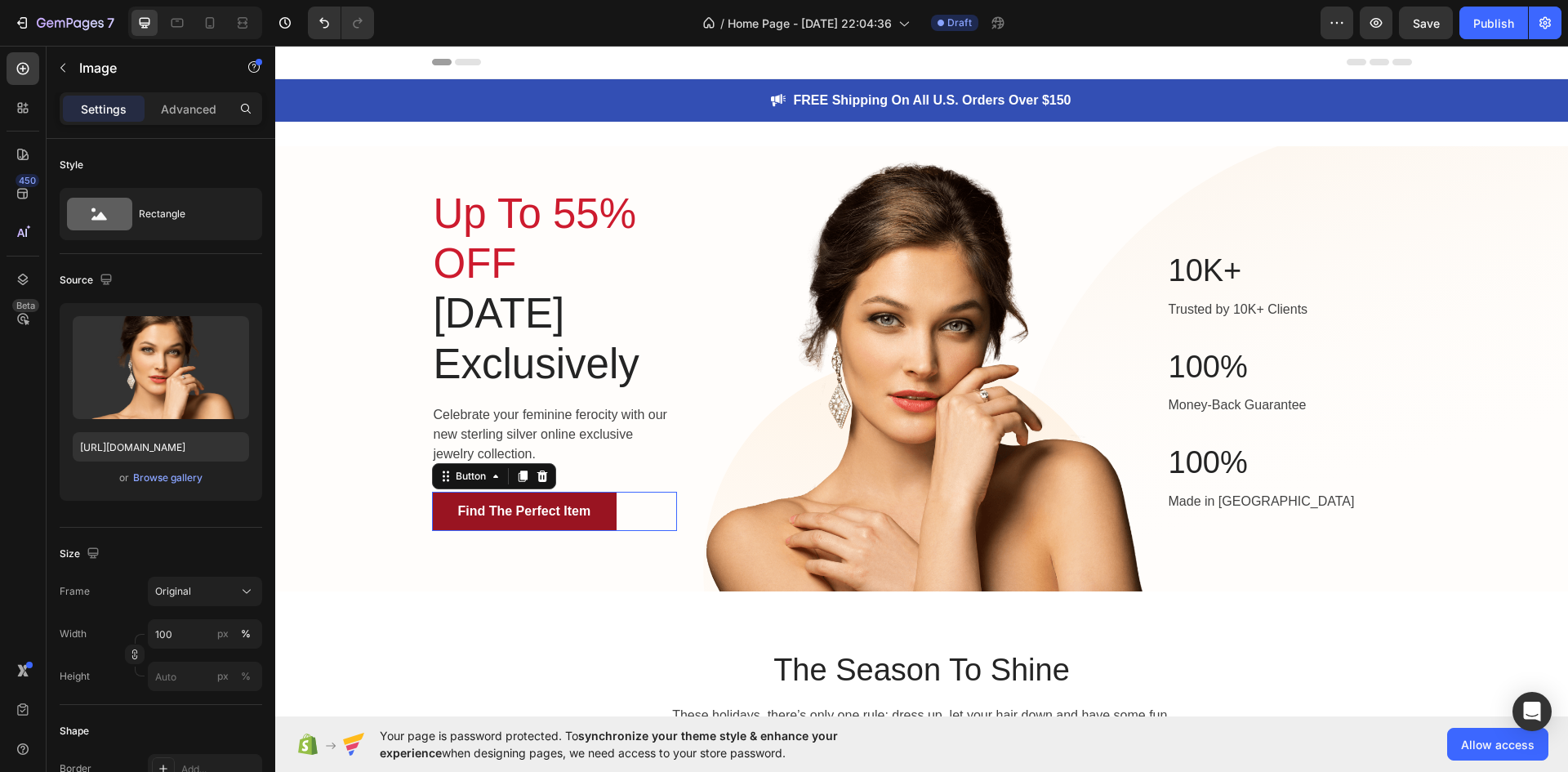
click at [552, 531] on link "Find The Perfect Item" at bounding box center [525, 511] width 186 height 39
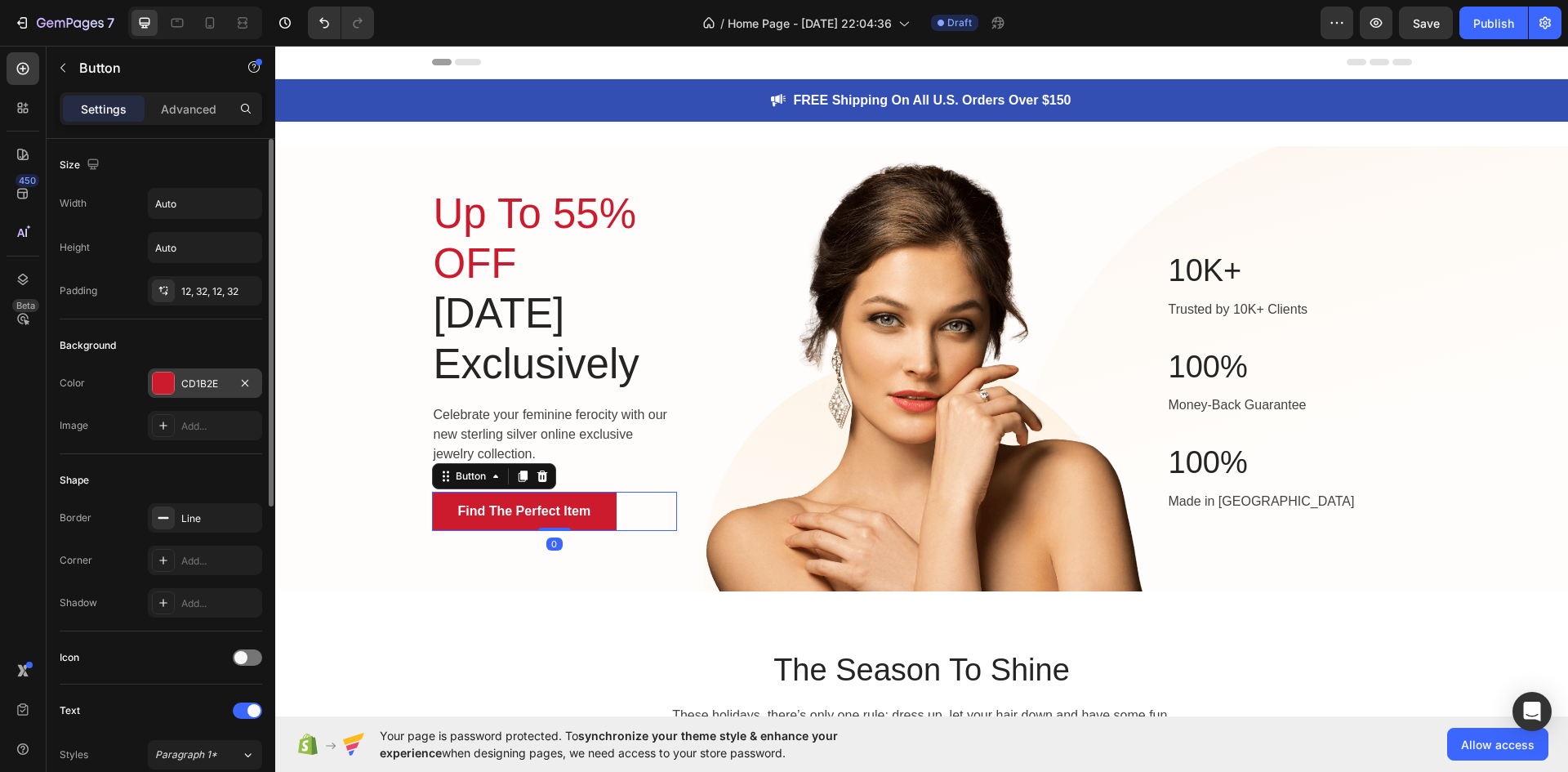
click at [225, 379] on div "CD1B2E" at bounding box center [204, 384] width 47 height 14
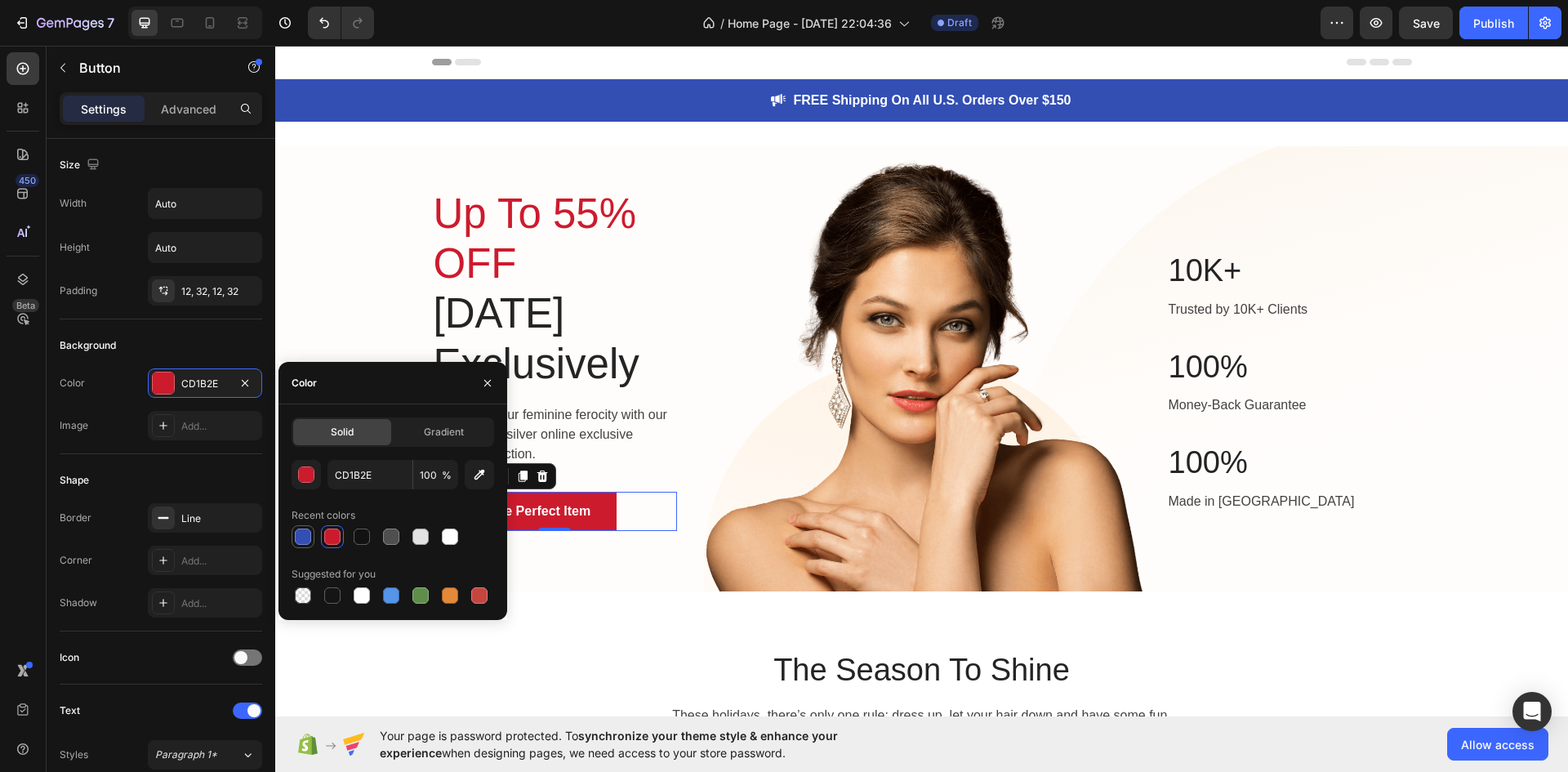
click at [309, 531] on div at bounding box center [303, 536] width 16 height 16
type input "334FB4"
click at [684, 358] on img at bounding box center [922, 369] width 490 height 445
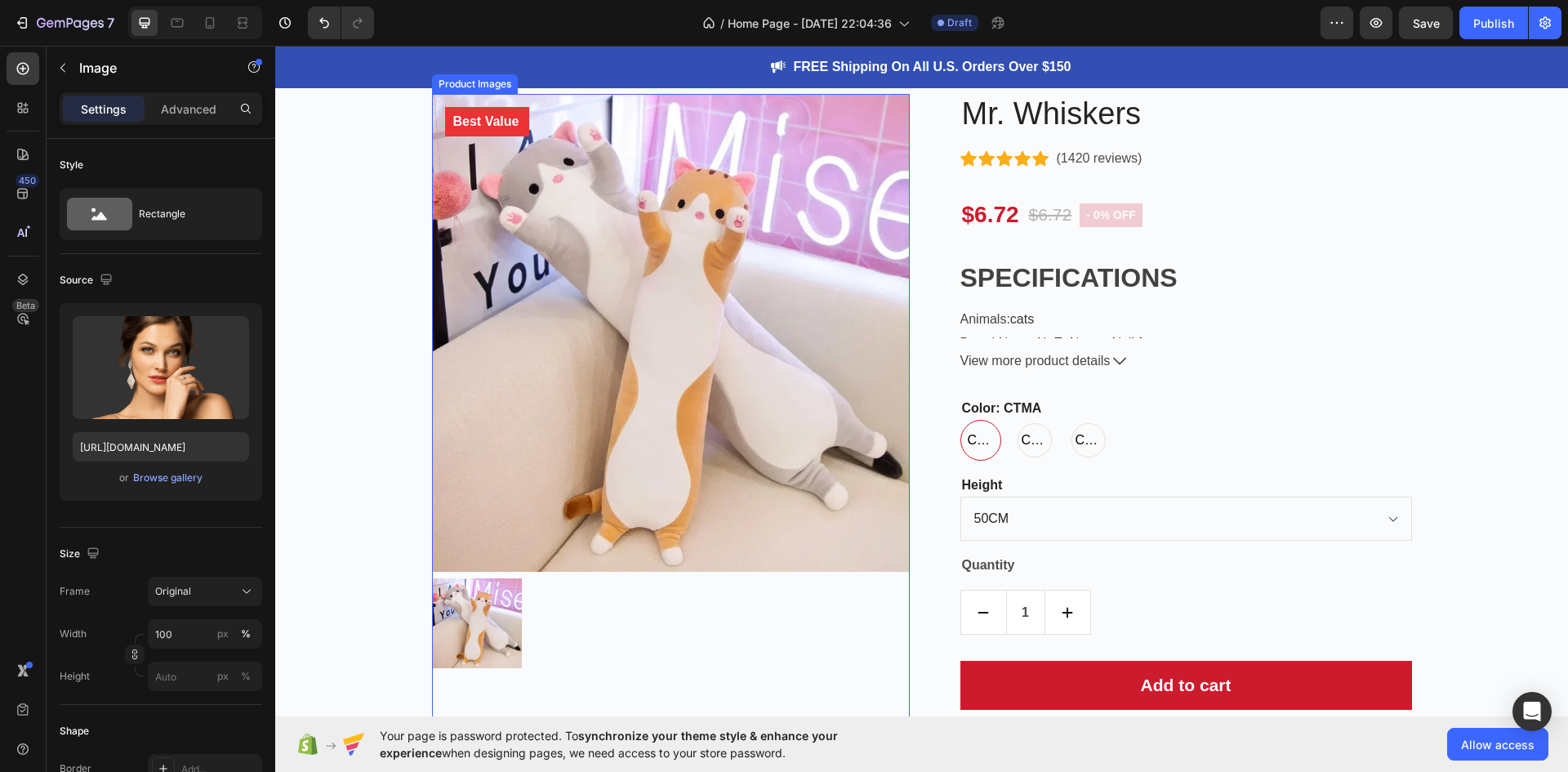
scroll to position [2450, 0]
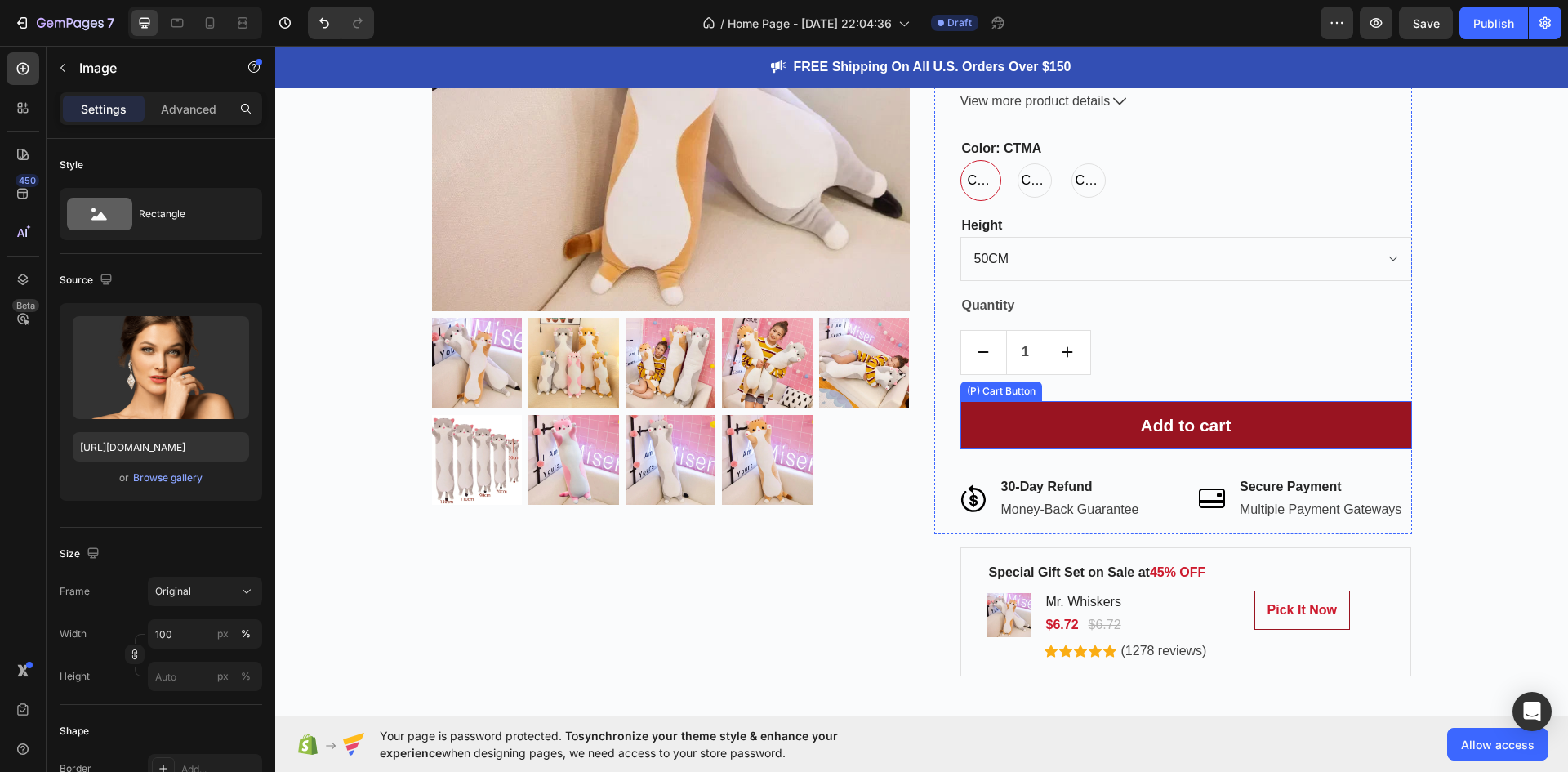
click at [1012, 412] on button "Add to cart" at bounding box center [1186, 425] width 452 height 49
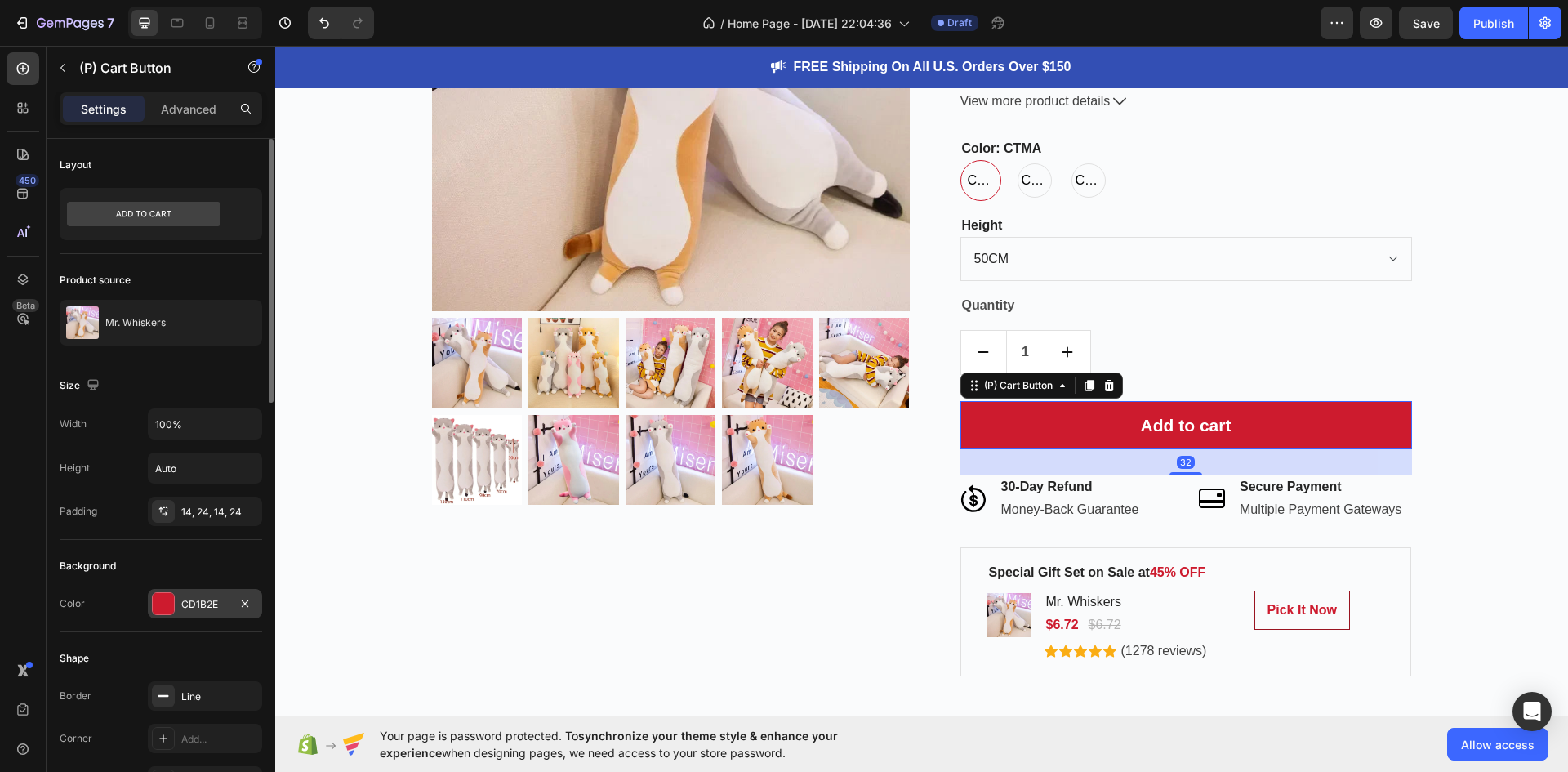
click at [232, 604] on div "CD1B2E" at bounding box center [205, 603] width 114 height 29
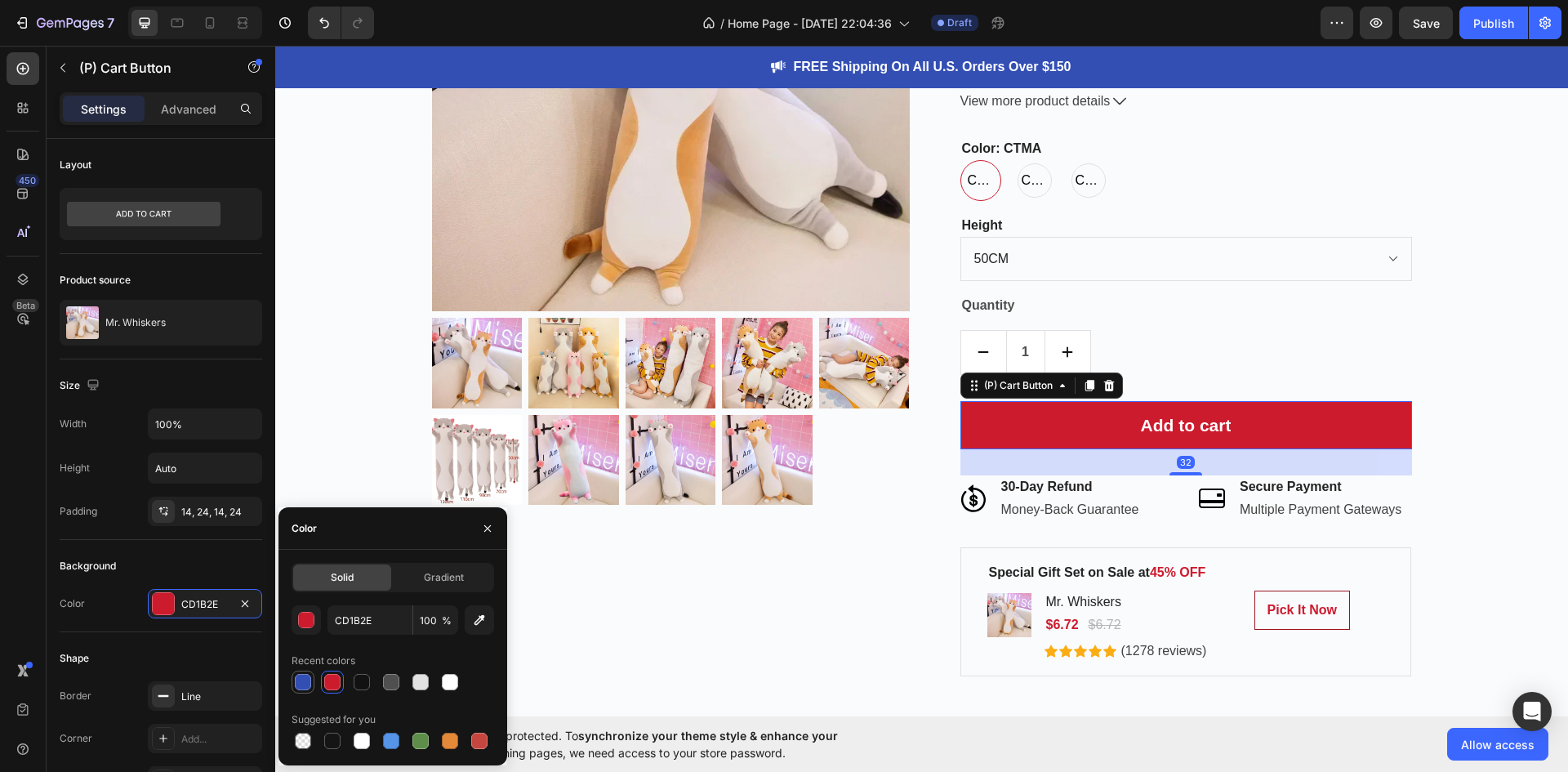
click at [307, 682] on div at bounding box center [303, 682] width 16 height 16
type input "334FB4"
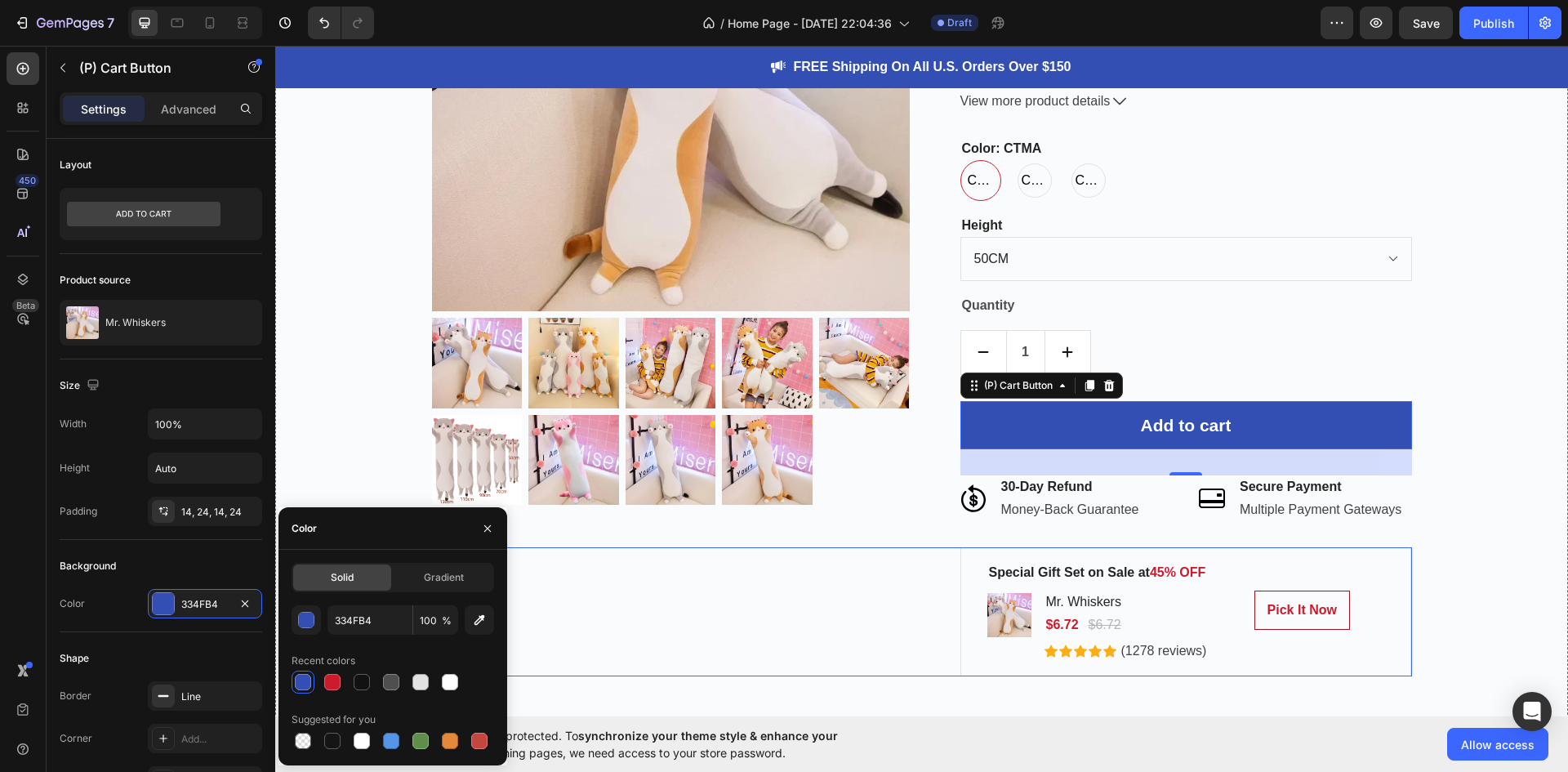
click at [694, 647] on div "Special Gift Set on Sale at 45% OFF Text block Product Images Mr. Whiskers (P) …" at bounding box center [922, 611] width 980 height 129
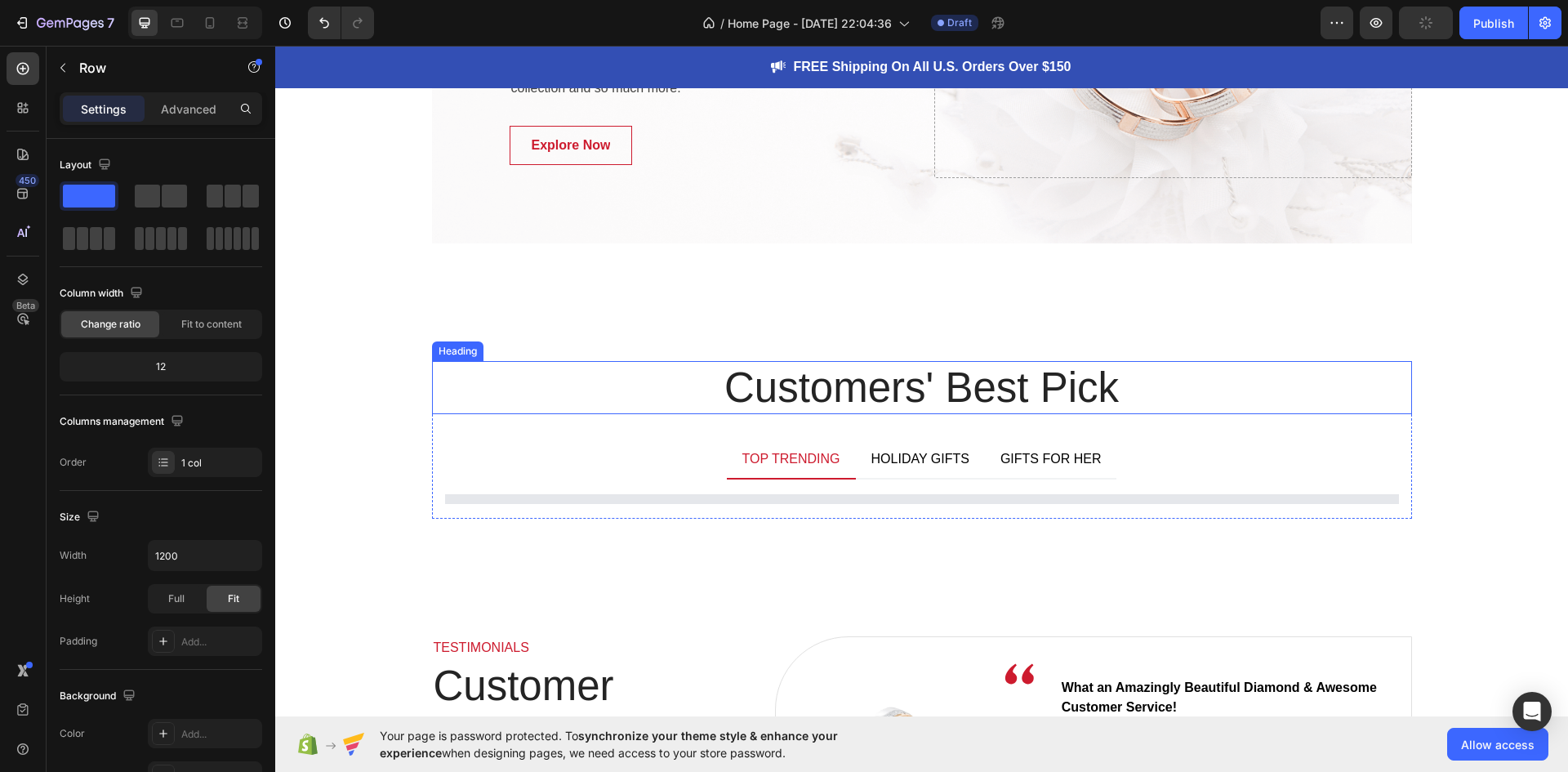
scroll to position [3266, 0]
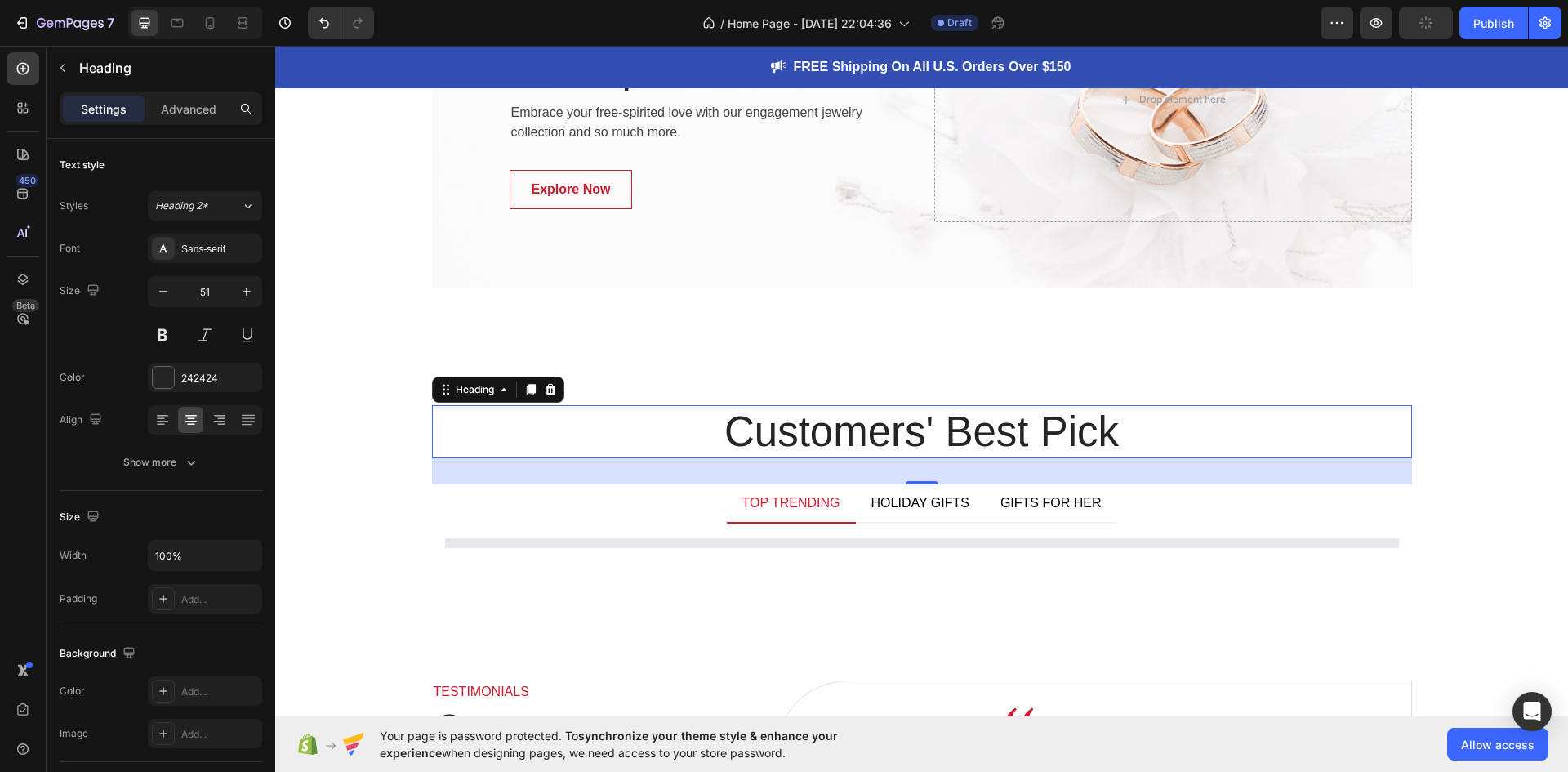
click at [497, 414] on p "Customers' Best Pick" at bounding box center [922, 432] width 976 height 50
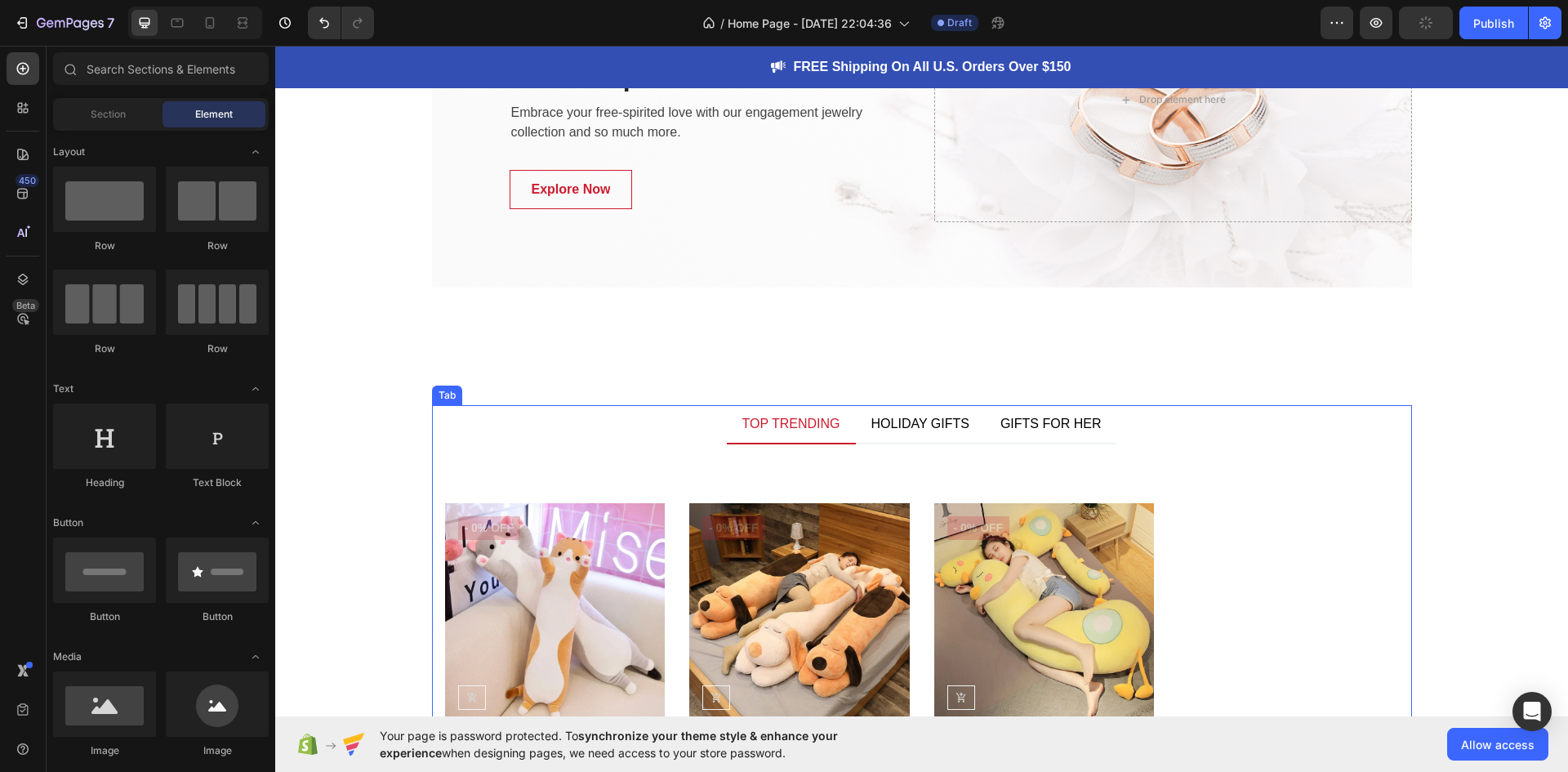
click at [525, 439] on ul "TOP TRENDING HOLIDAY GIFTS GIFTS FOR HER" at bounding box center [922, 425] width 980 height 39
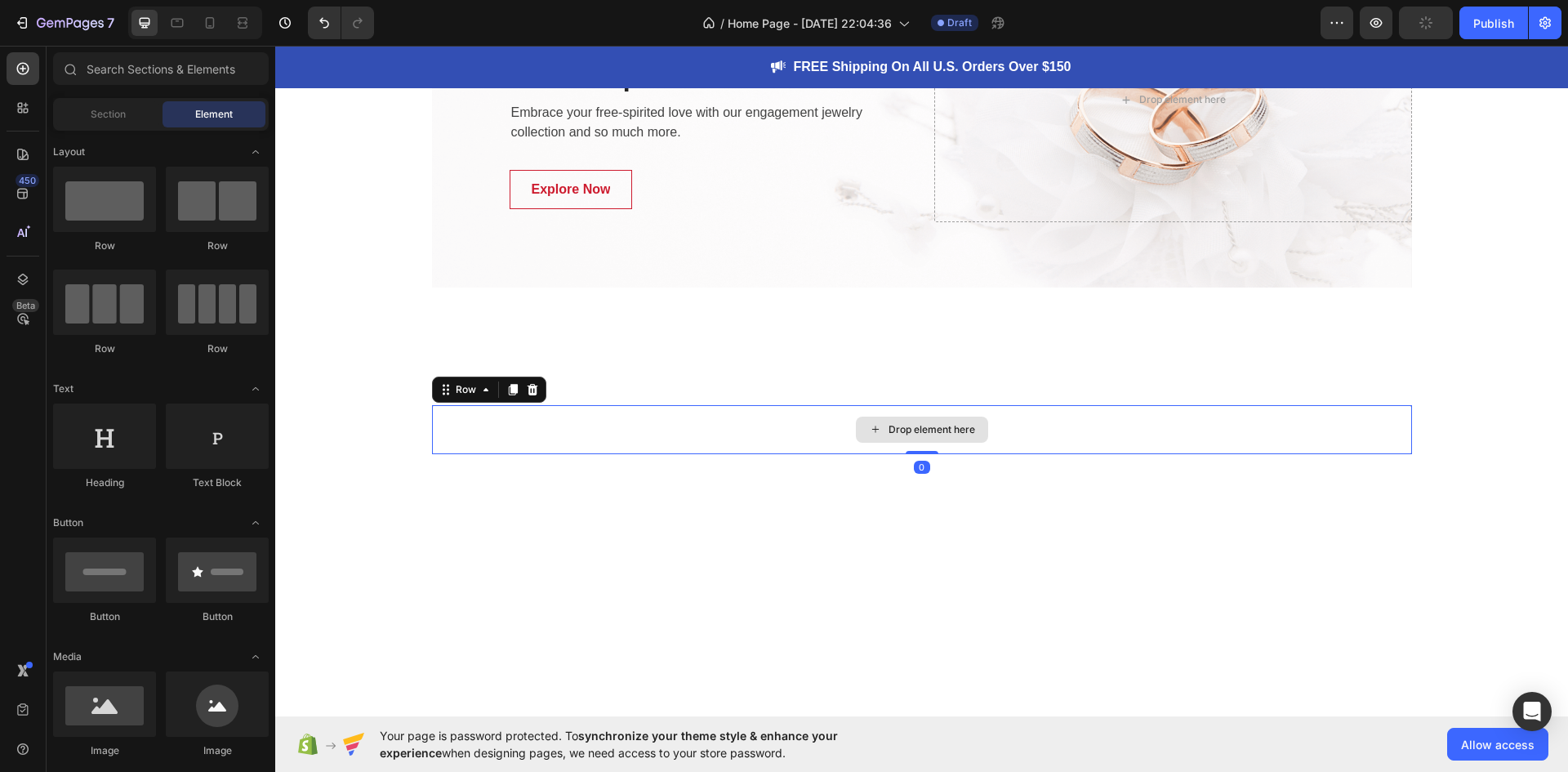
click at [735, 435] on div "Drop element here" at bounding box center [922, 429] width 980 height 49
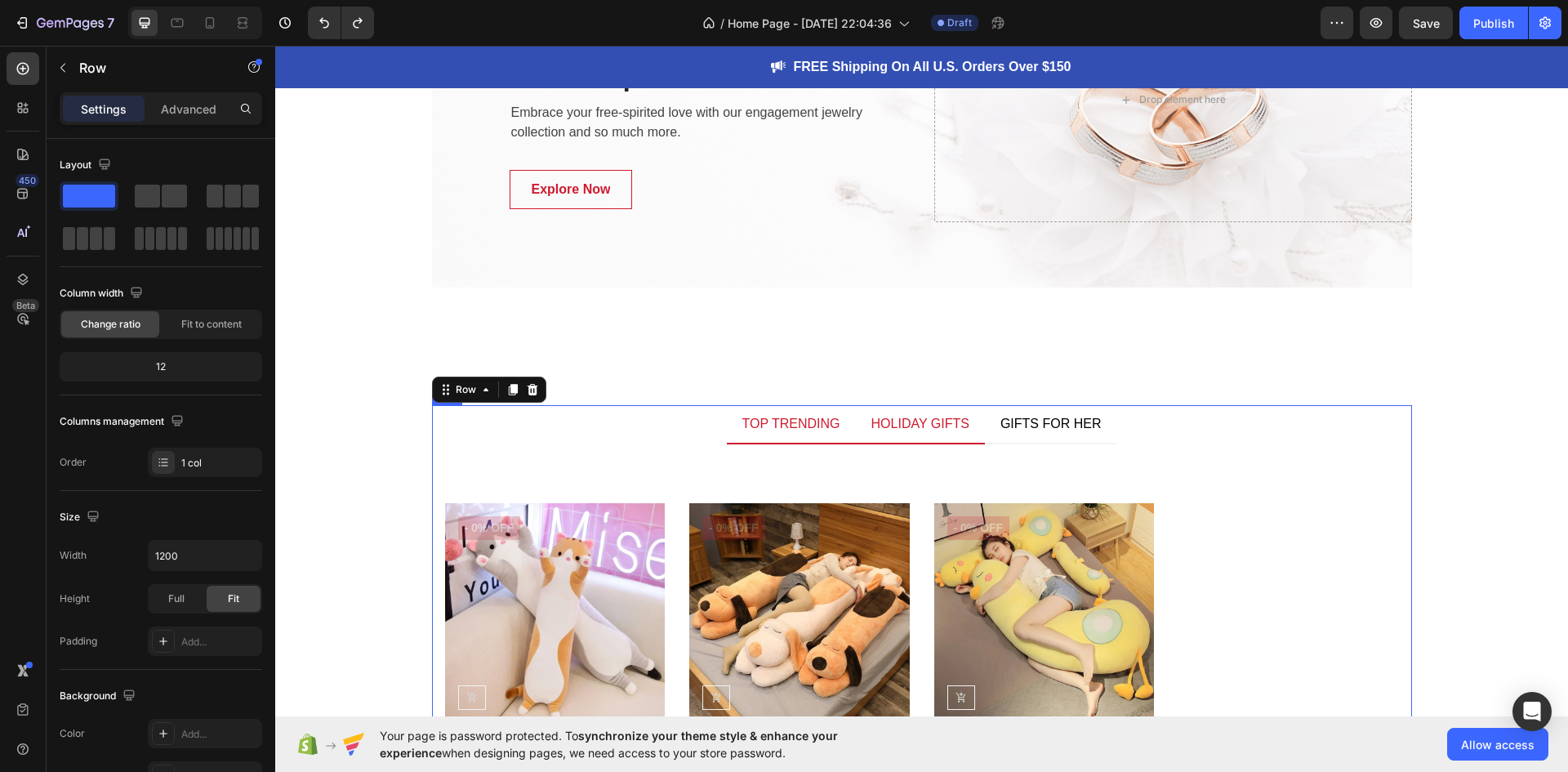
click at [884, 426] on div "HOLIDAY GIFTS" at bounding box center [920, 423] width 103 height 24
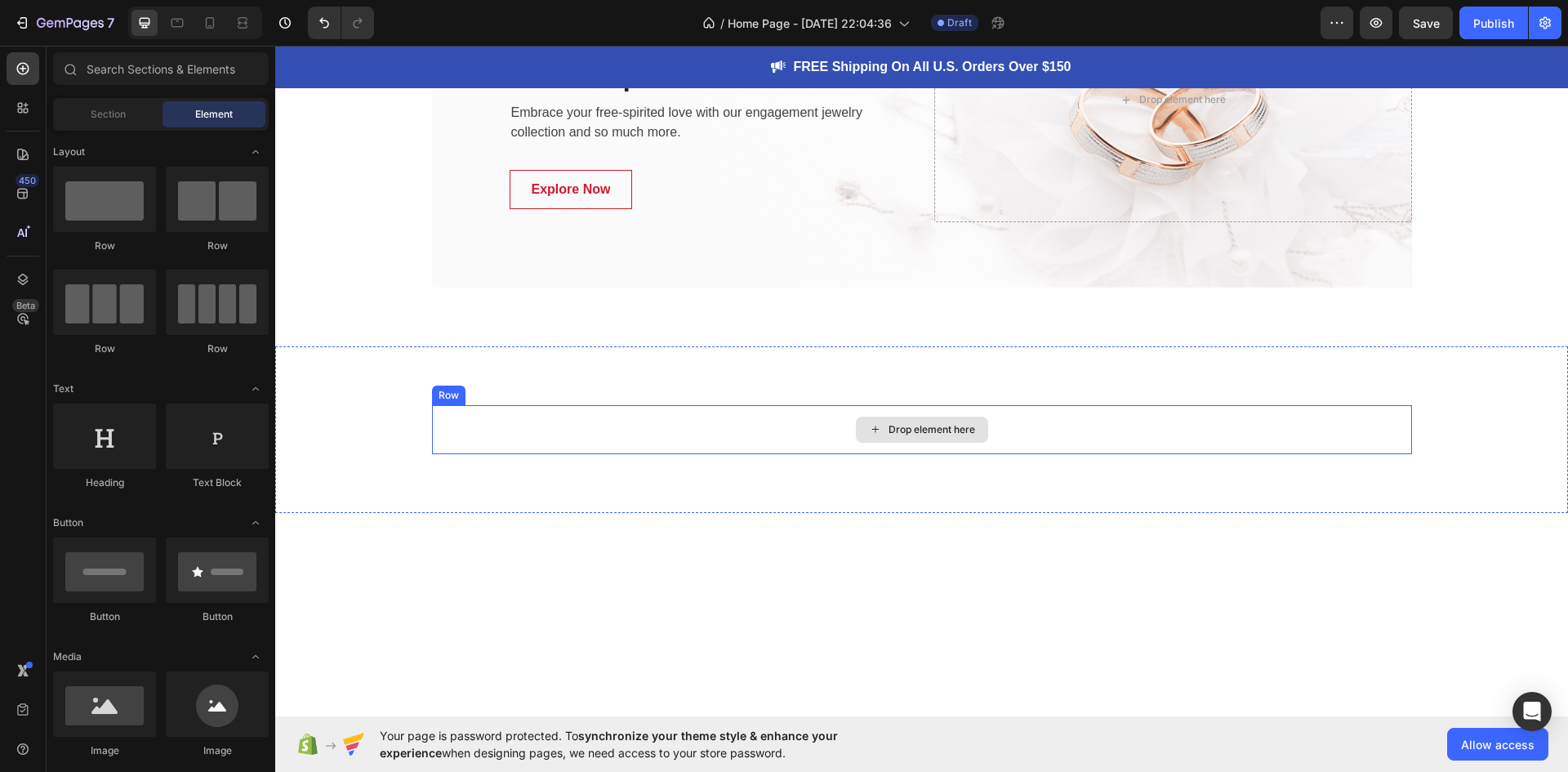
click at [898, 423] on div "Drop element here" at bounding box center [932, 429] width 87 height 13
click at [889, 430] on div "Drop element here" at bounding box center [932, 429] width 87 height 13
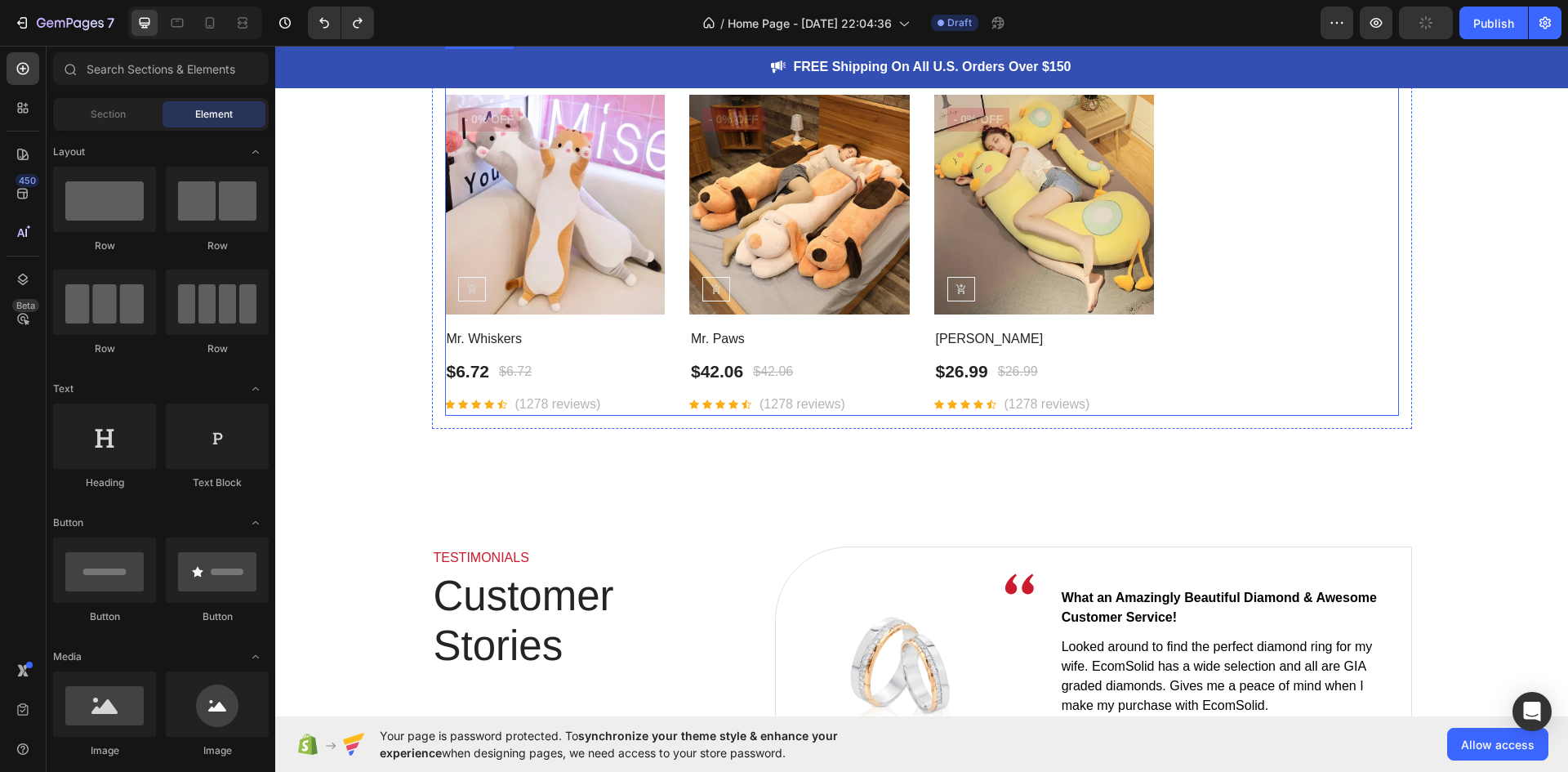
scroll to position [4083, 0]
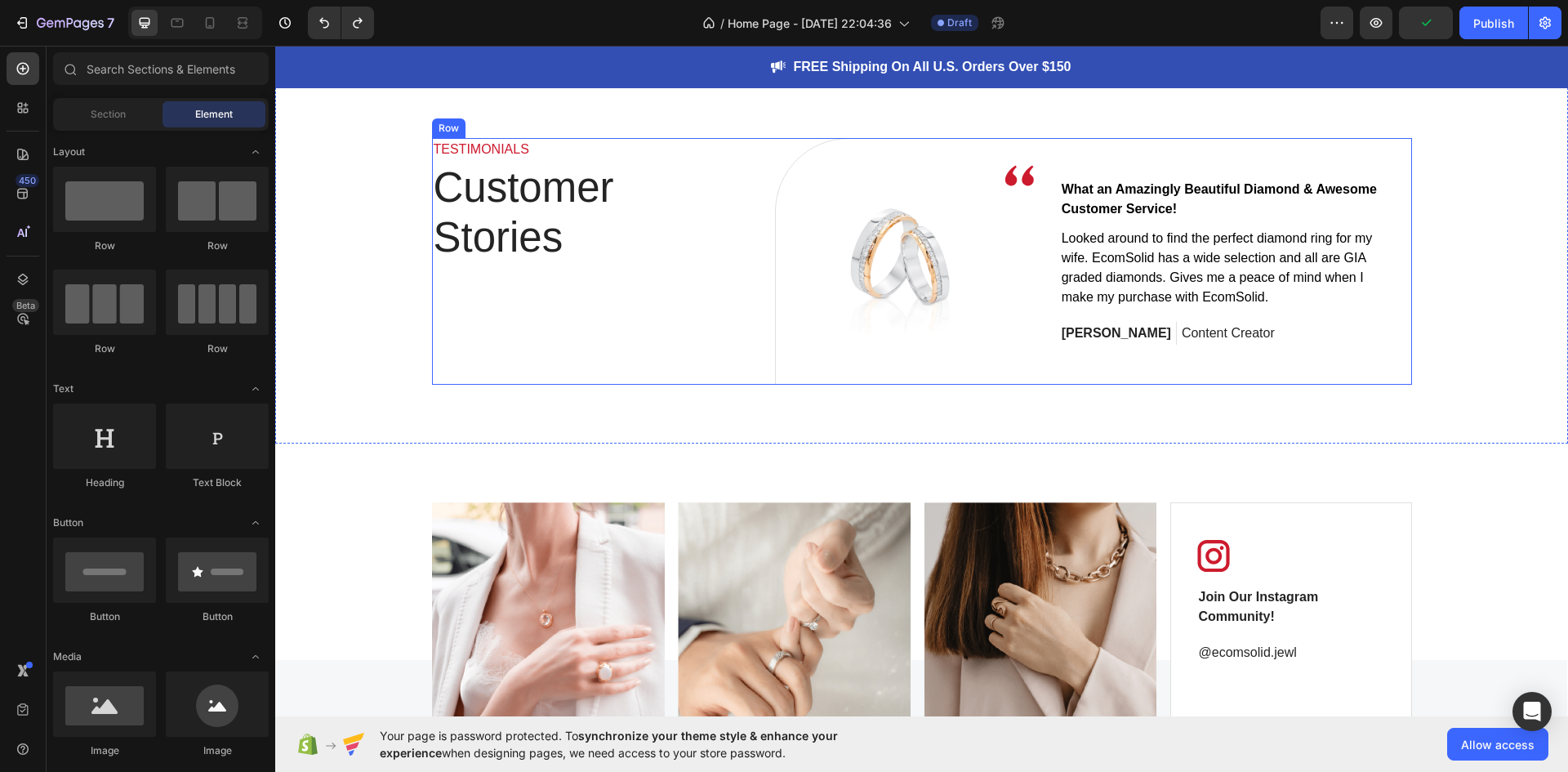
click at [705, 298] on div "TESTIMONIALS Text block Customer Stories Heading" at bounding box center [591, 261] width 319 height 246
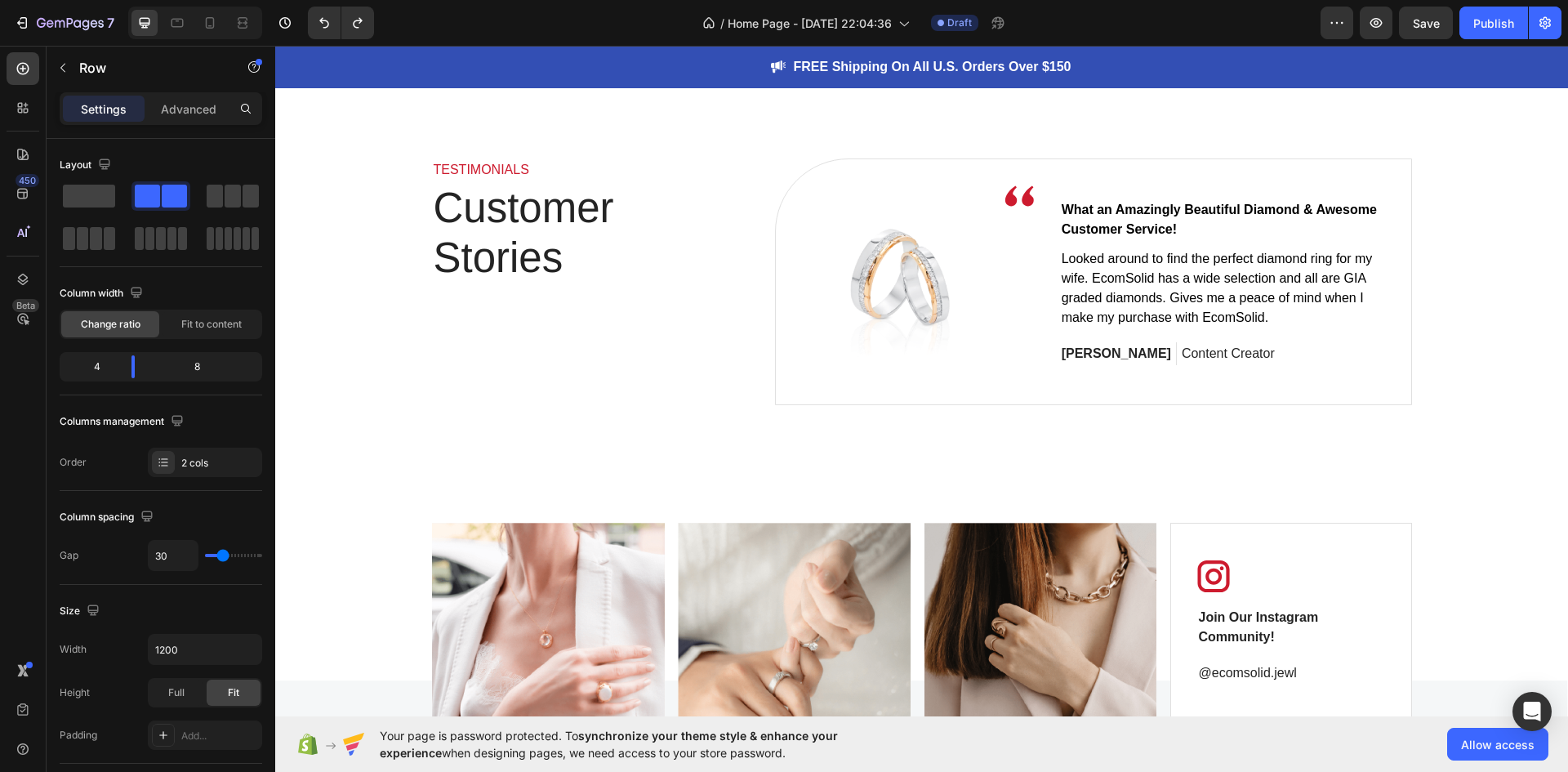
scroll to position [4002, 0]
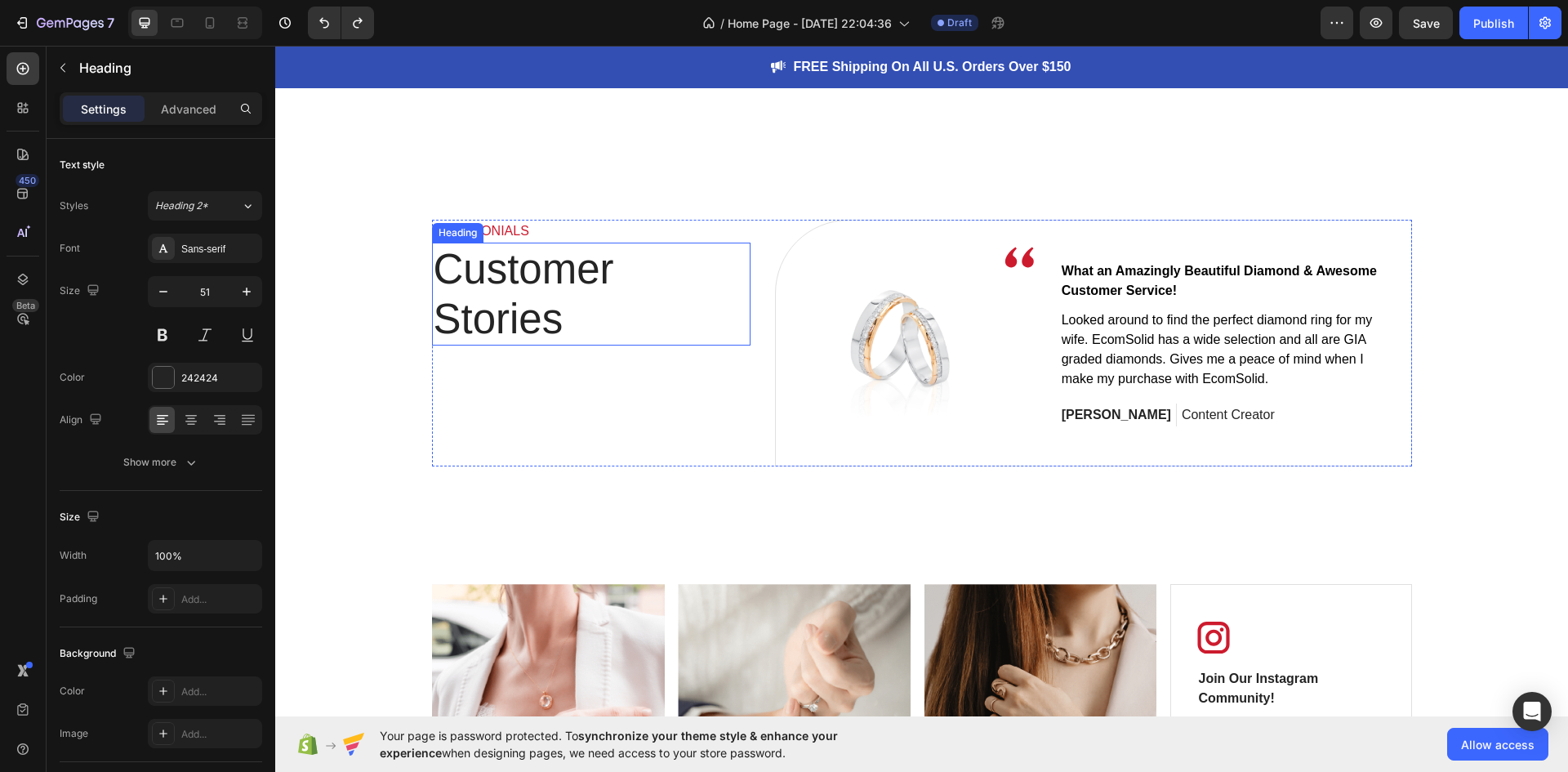
click at [689, 303] on p "Customer Stories" at bounding box center [586, 295] width 305 height 100
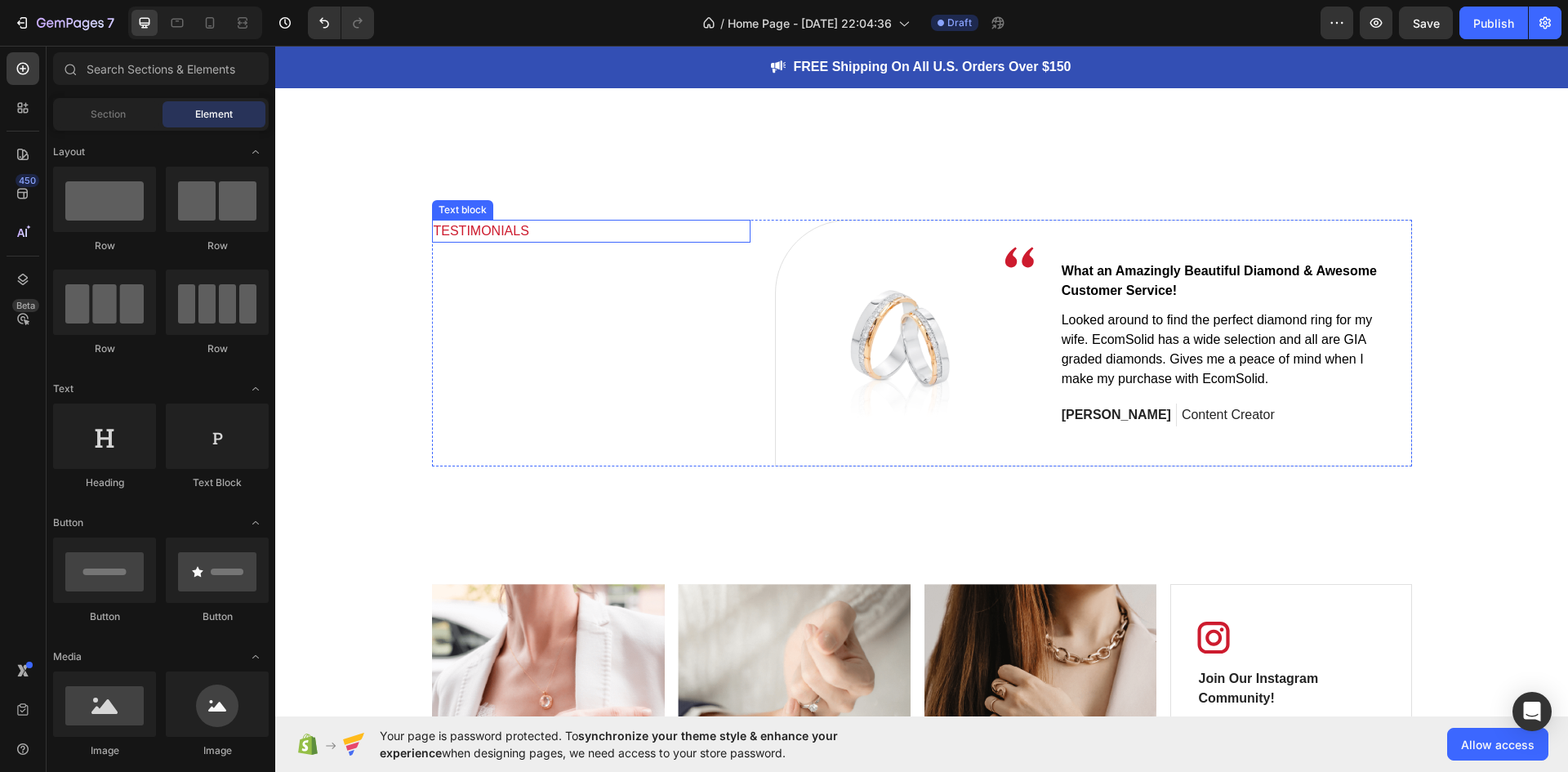
click at [582, 240] on p "TESTIMONIALS" at bounding box center [591, 231] width 315 height 20
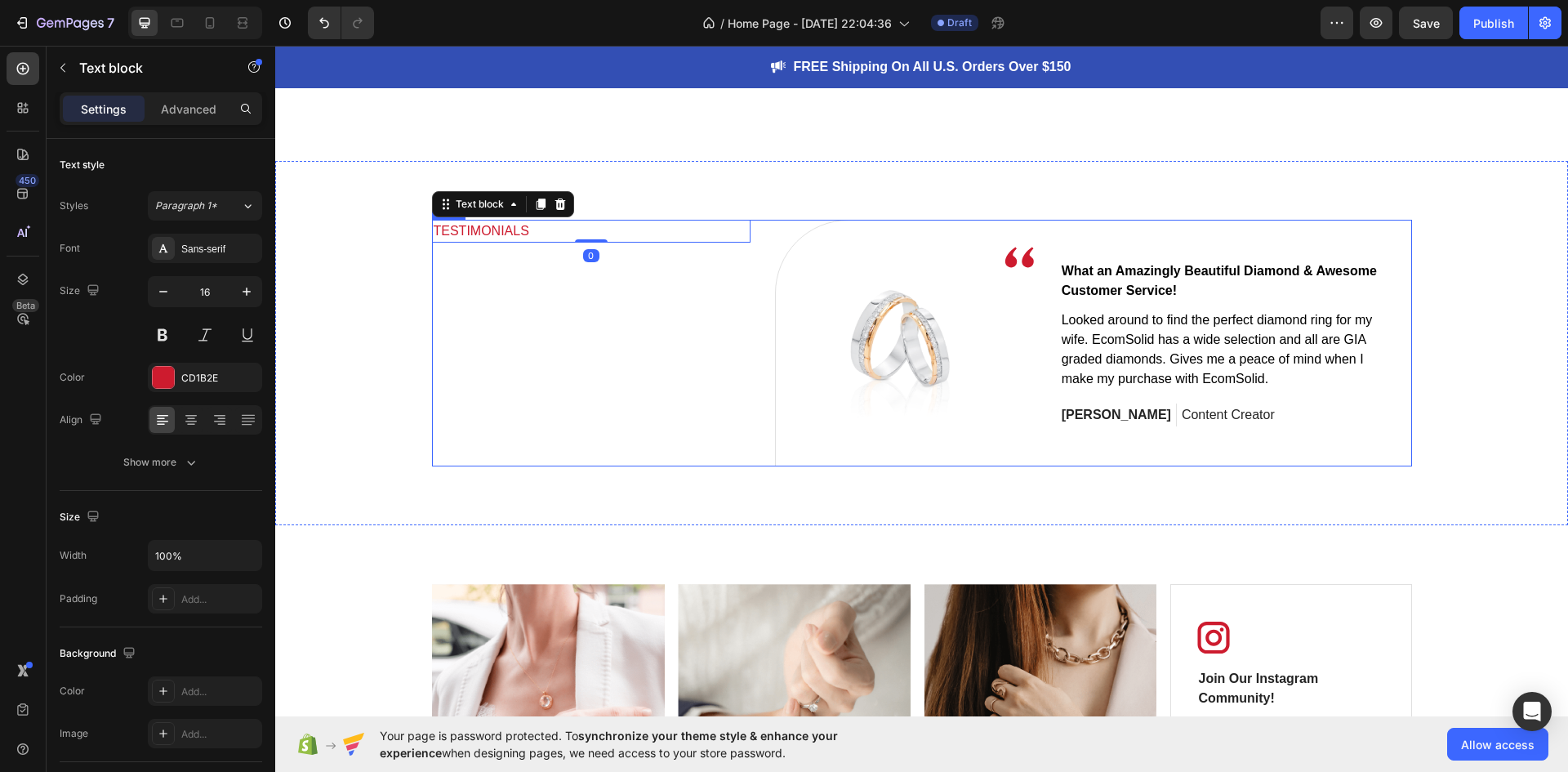
click at [610, 316] on div "TESTIMONIALS Text block 0" at bounding box center [591, 343] width 319 height 246
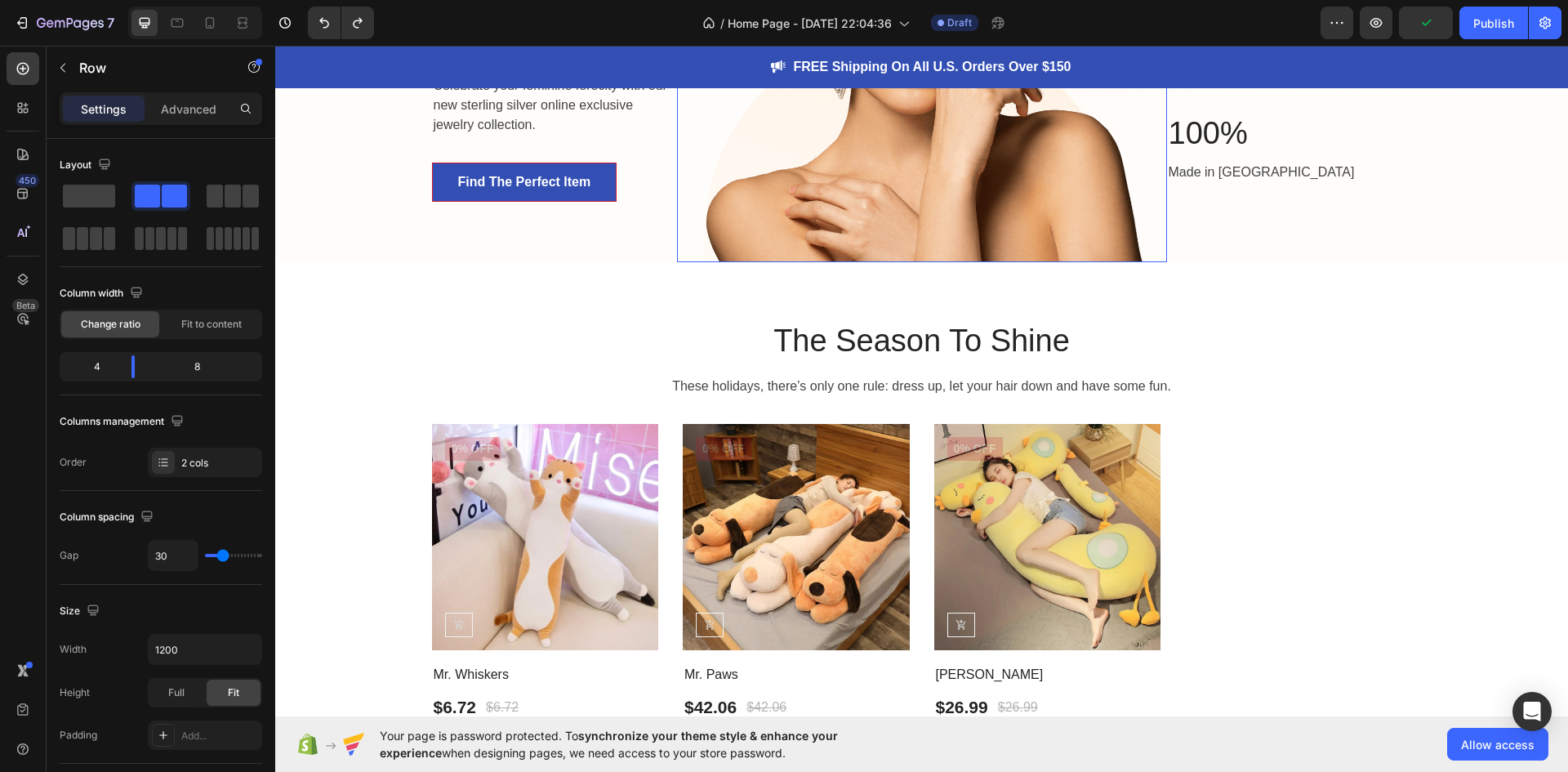
scroll to position [82, 0]
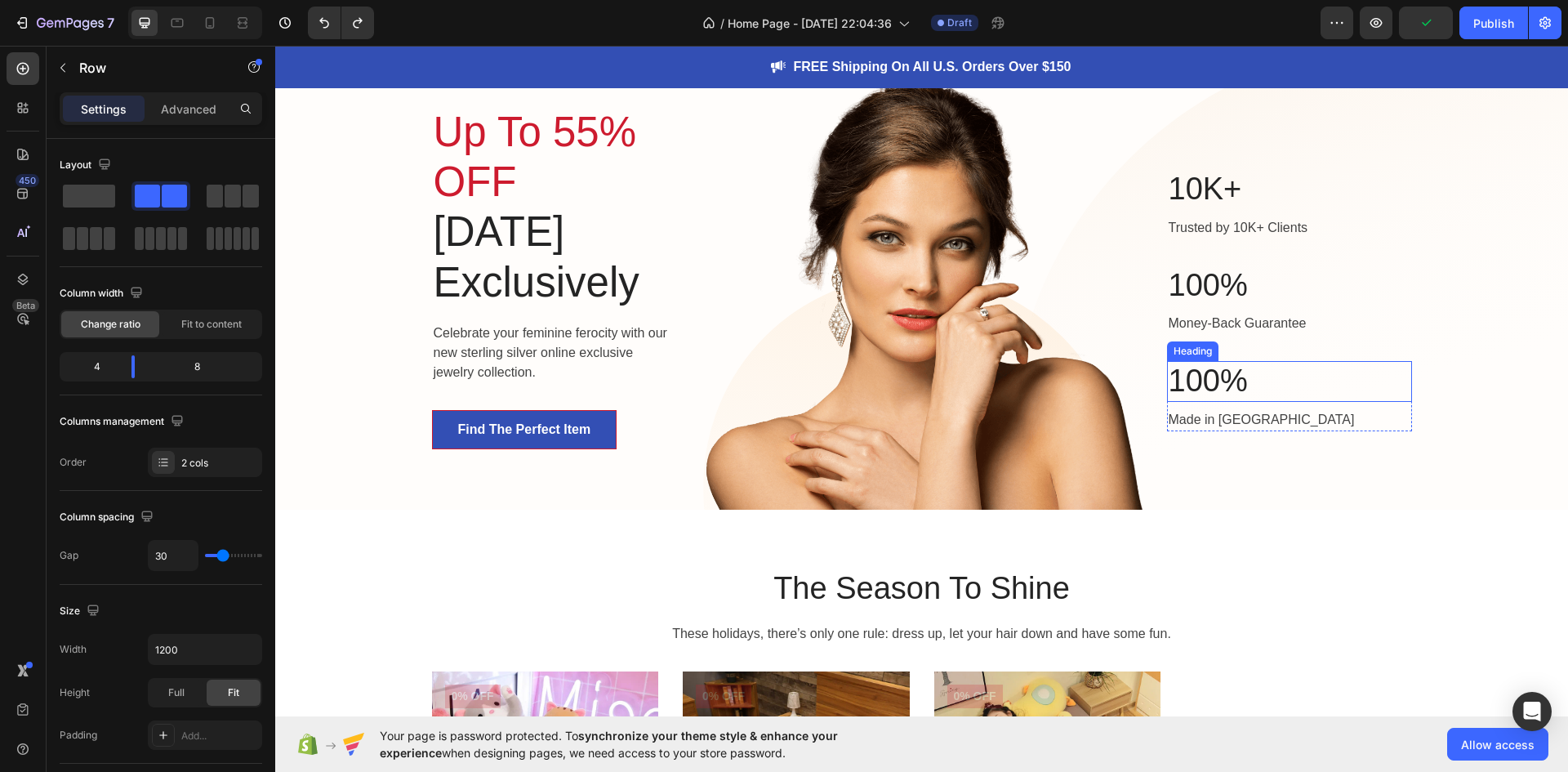
click at [1233, 386] on p "100%" at bounding box center [1289, 381] width 242 height 37
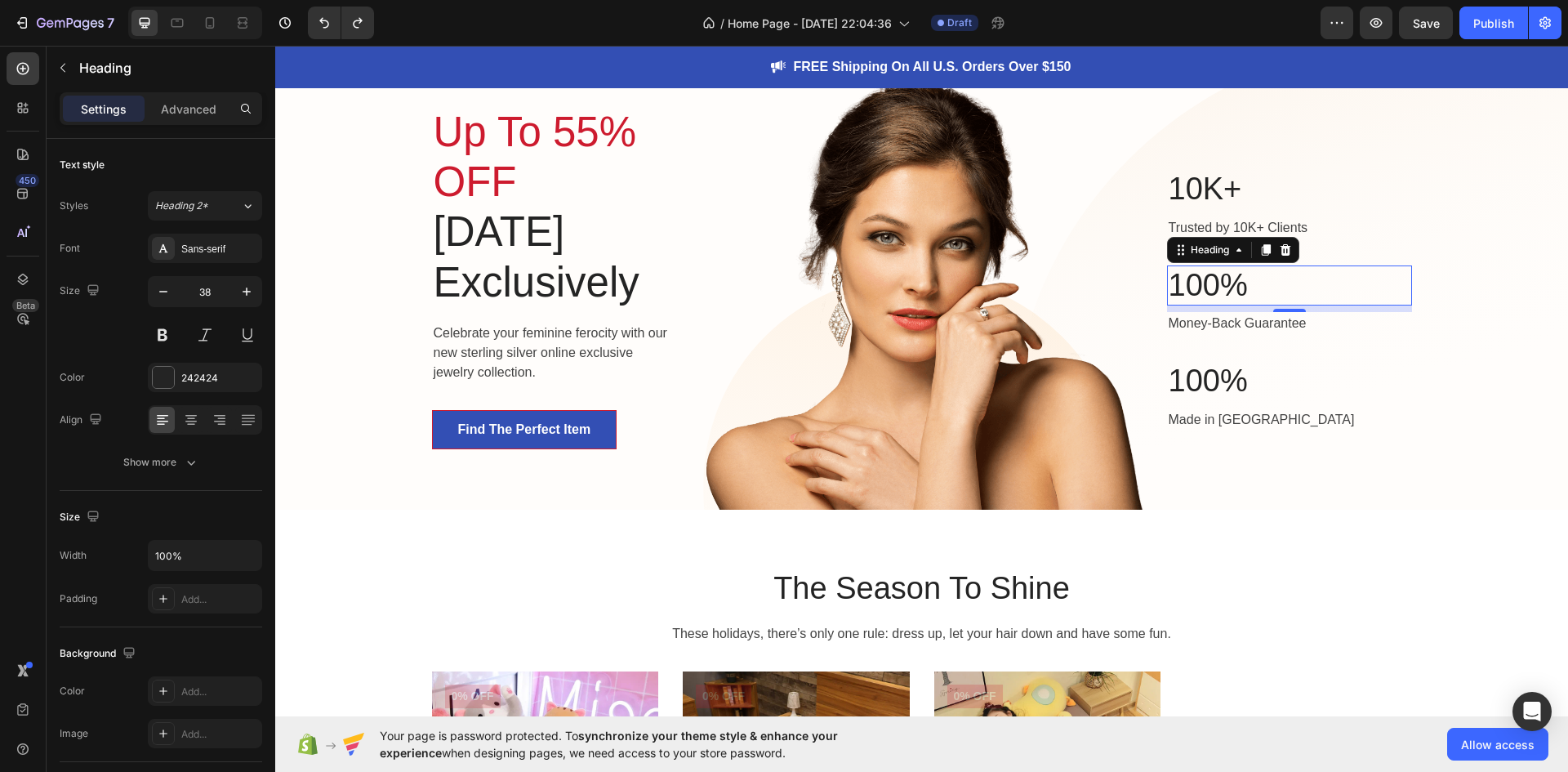
click at [1350, 288] on p "100%" at bounding box center [1289, 286] width 242 height 37
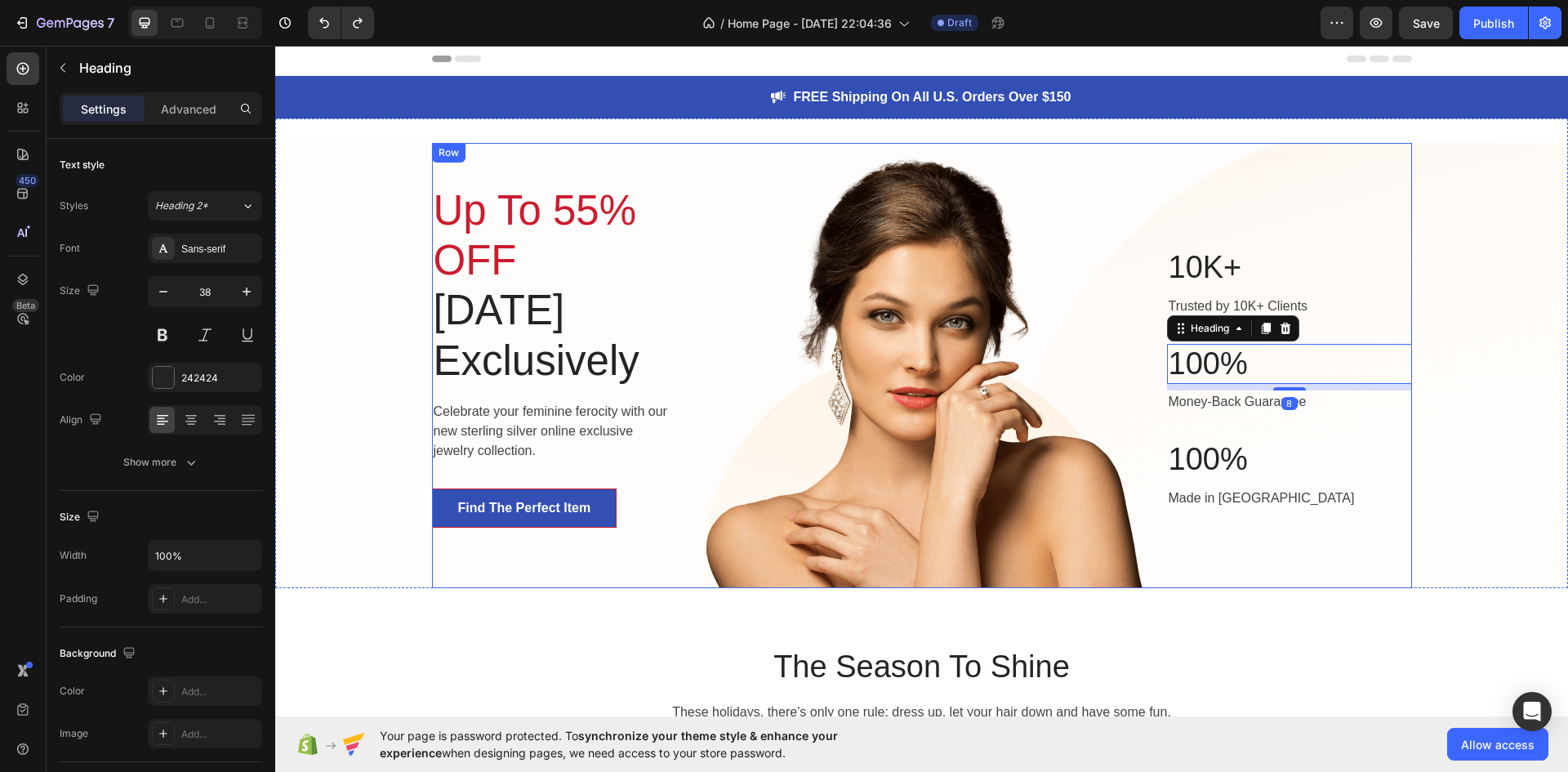
scroll to position [0, 0]
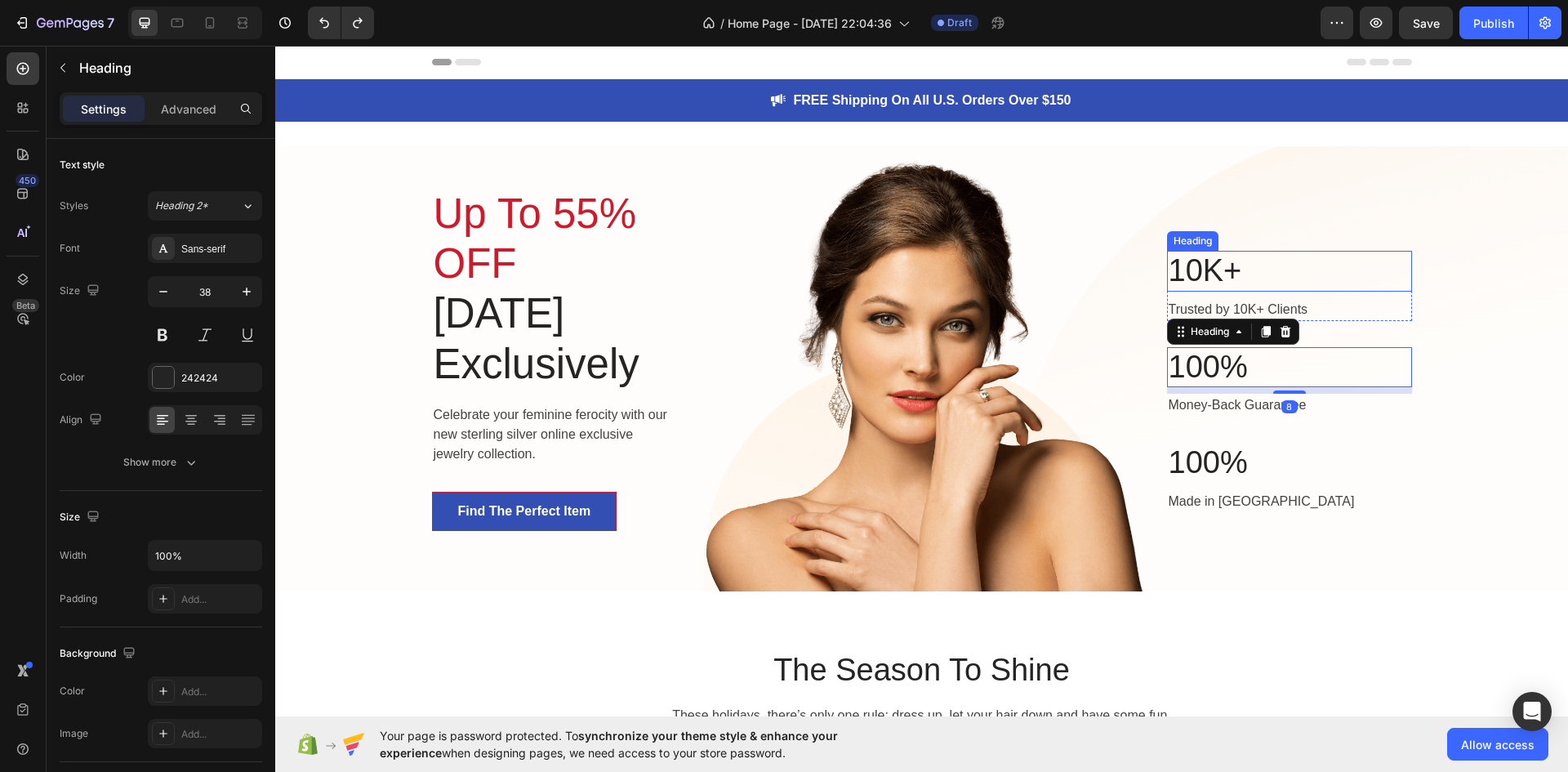
click at [1340, 290] on h2 "10K+" at bounding box center [1290, 271] width 245 height 41
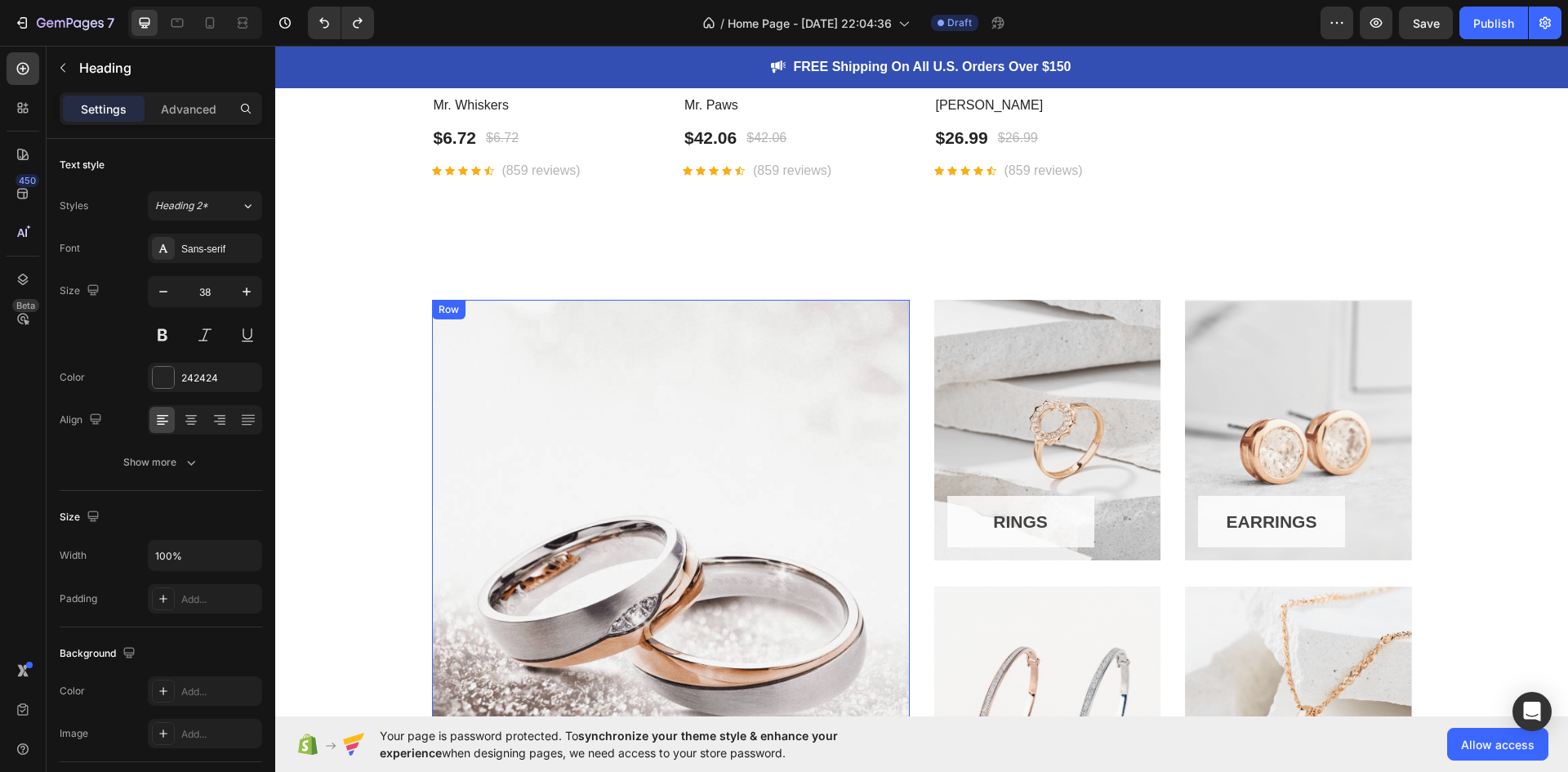
scroll to position [1307, 0]
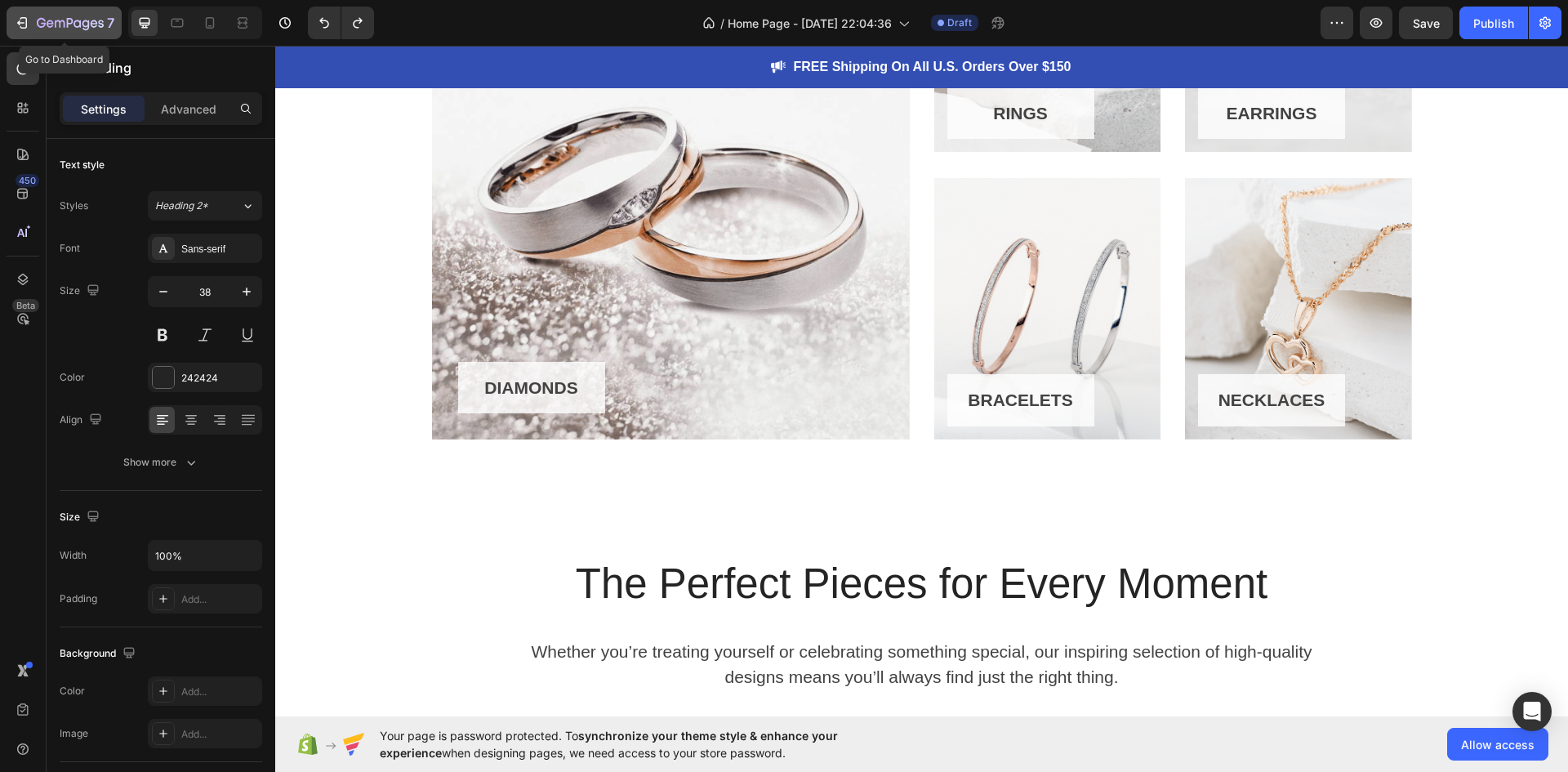
click at [69, 27] on icon "button" at bounding box center [70, 24] width 67 height 14
